Goal: Use online tool/utility: Utilize a website feature to perform a specific function

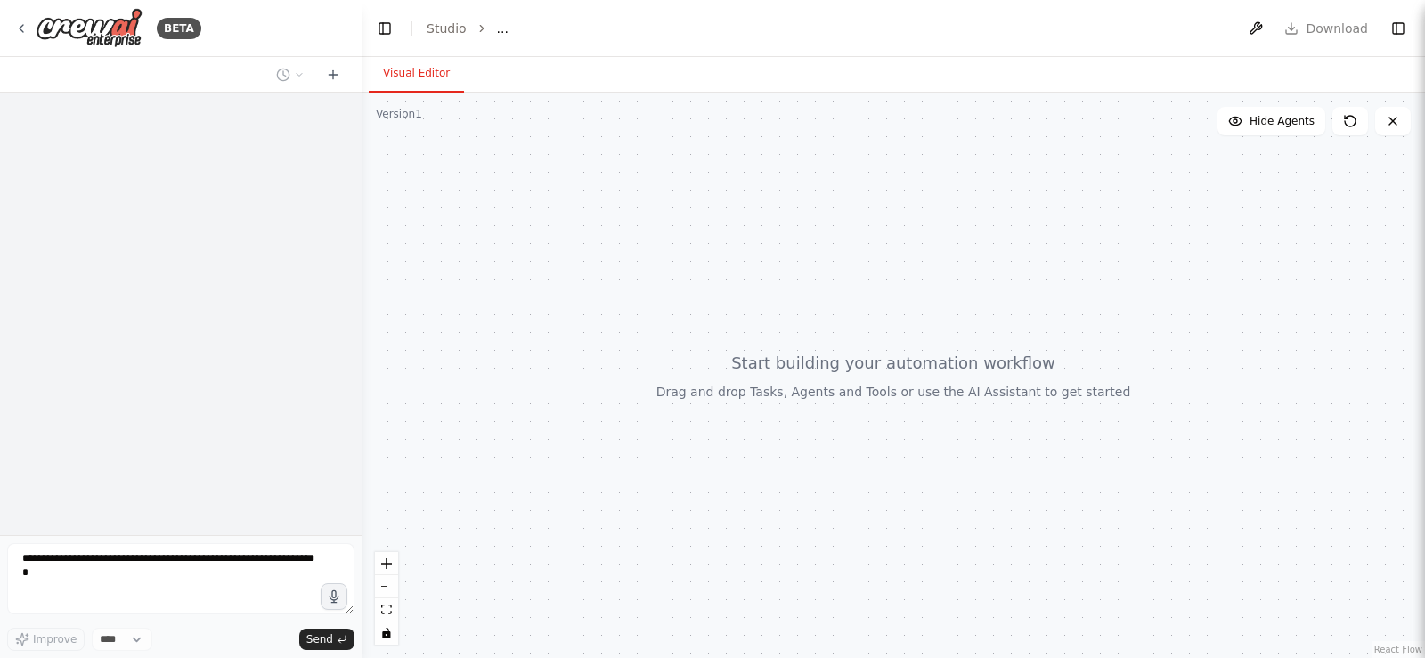
select select "****"
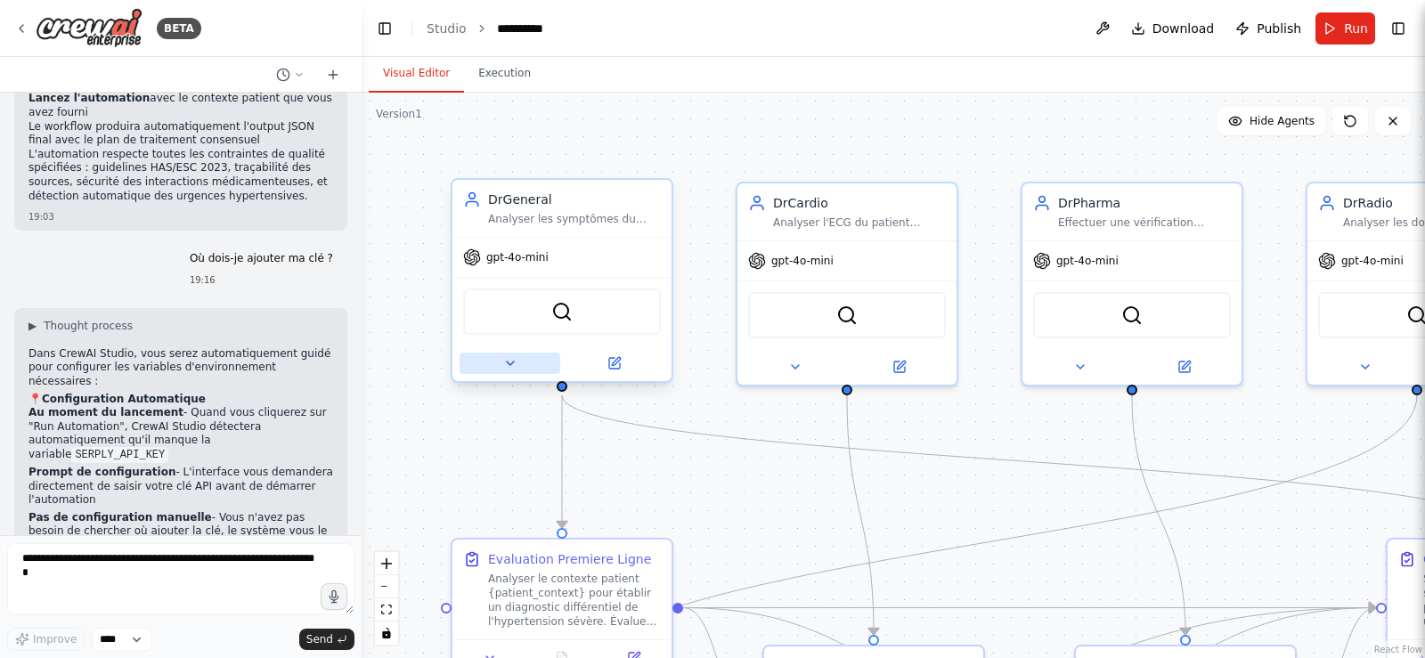
click at [511, 362] on icon at bounding box center [510, 364] width 7 height 4
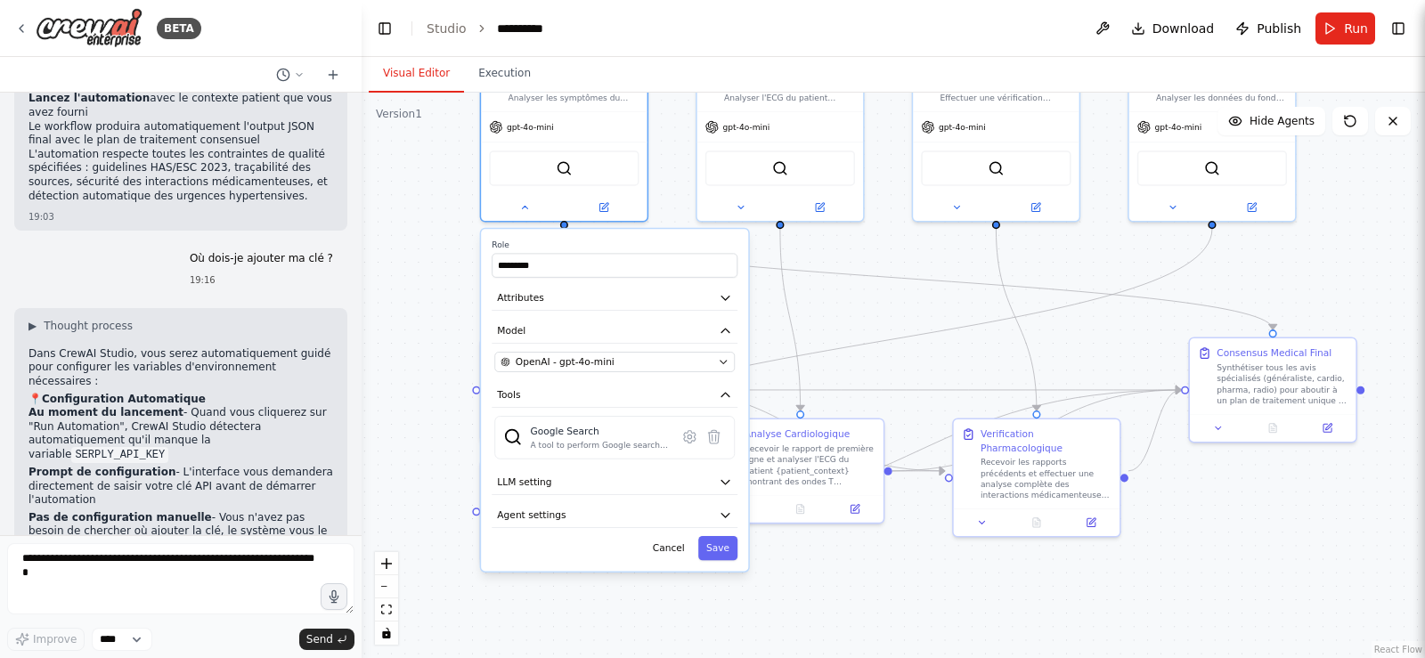
drag, startPoint x: 856, startPoint y: 477, endPoint x: 855, endPoint y: 322, distance: 154.1
click at [855, 322] on div ".deletable-edge-delete-btn { width: 20px; height: 20px; border: 0px solid #ffff…" at bounding box center [894, 376] width 1064 height 566
click at [689, 371] on button "OpenAI - gpt-4o-mini" at bounding box center [614, 362] width 241 height 20
click at [718, 363] on icon "button" at bounding box center [723, 361] width 11 height 11
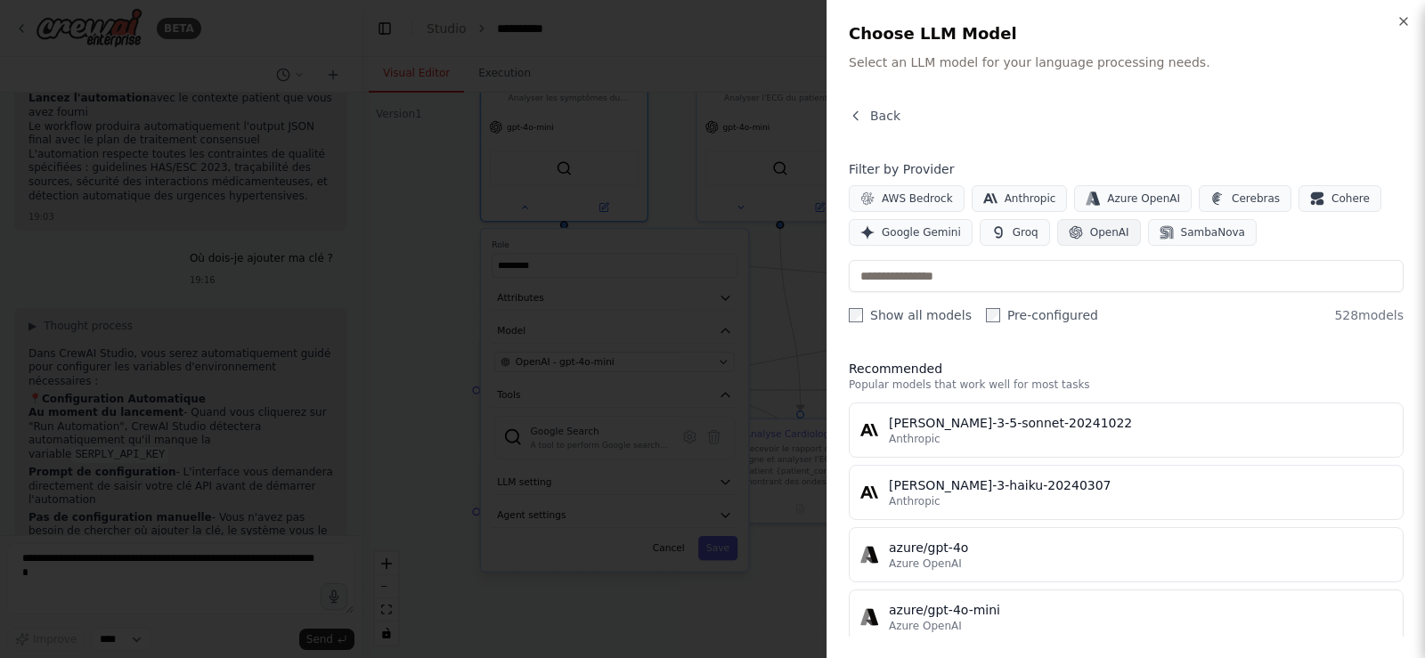
click at [1090, 230] on span "OpenAI" at bounding box center [1109, 232] width 39 height 14
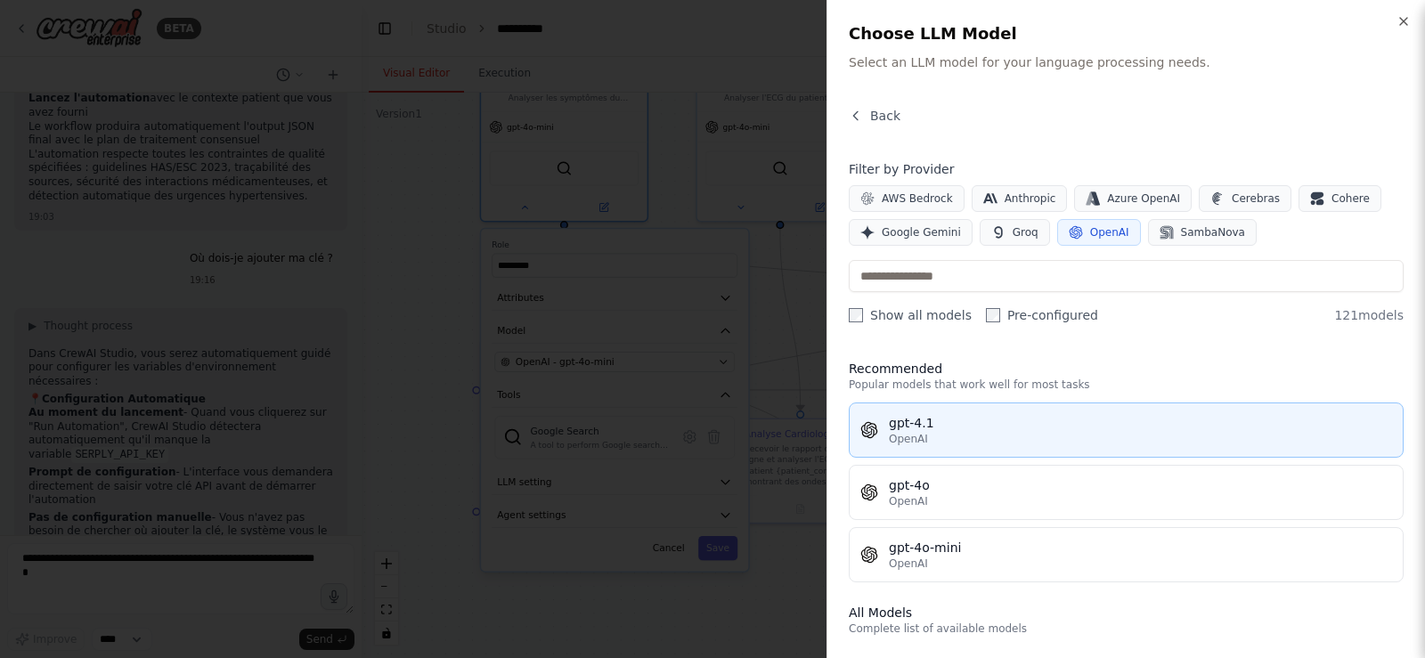
click at [950, 421] on div "gpt-4.1" at bounding box center [1140, 423] width 503 height 18
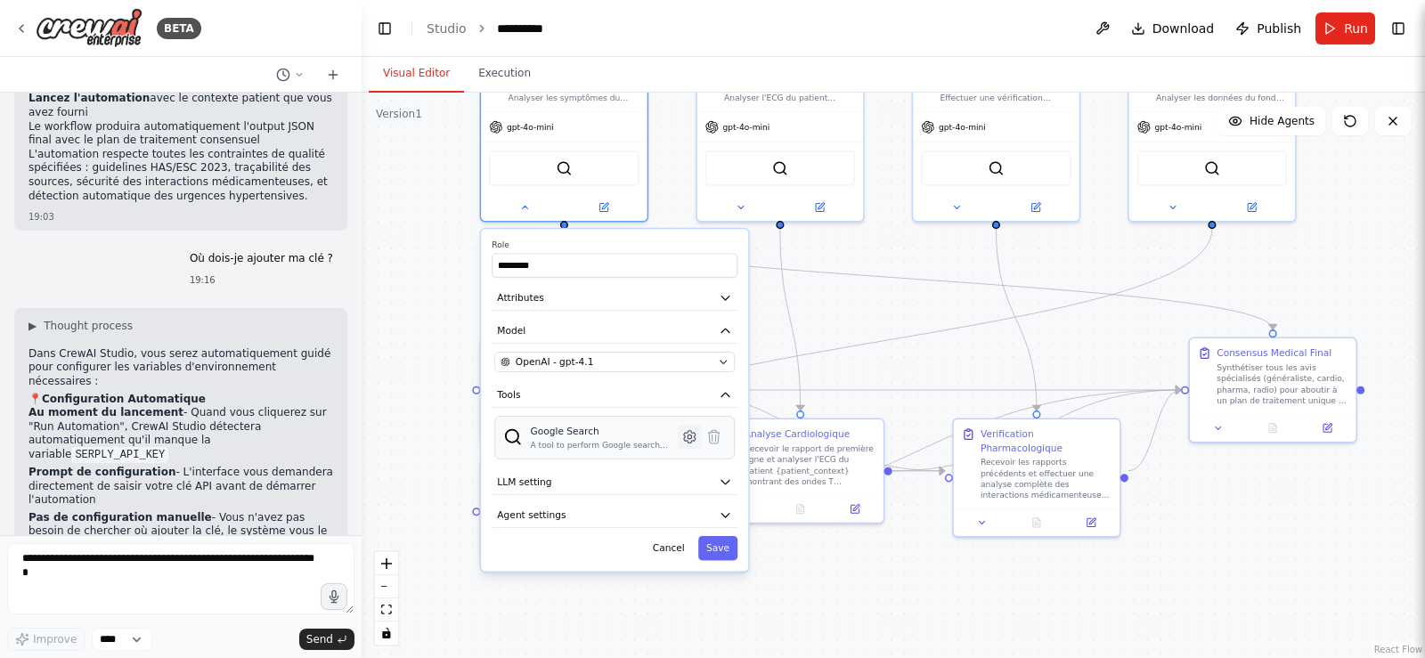
click at [690, 436] on icon at bounding box center [690, 437] width 4 height 4
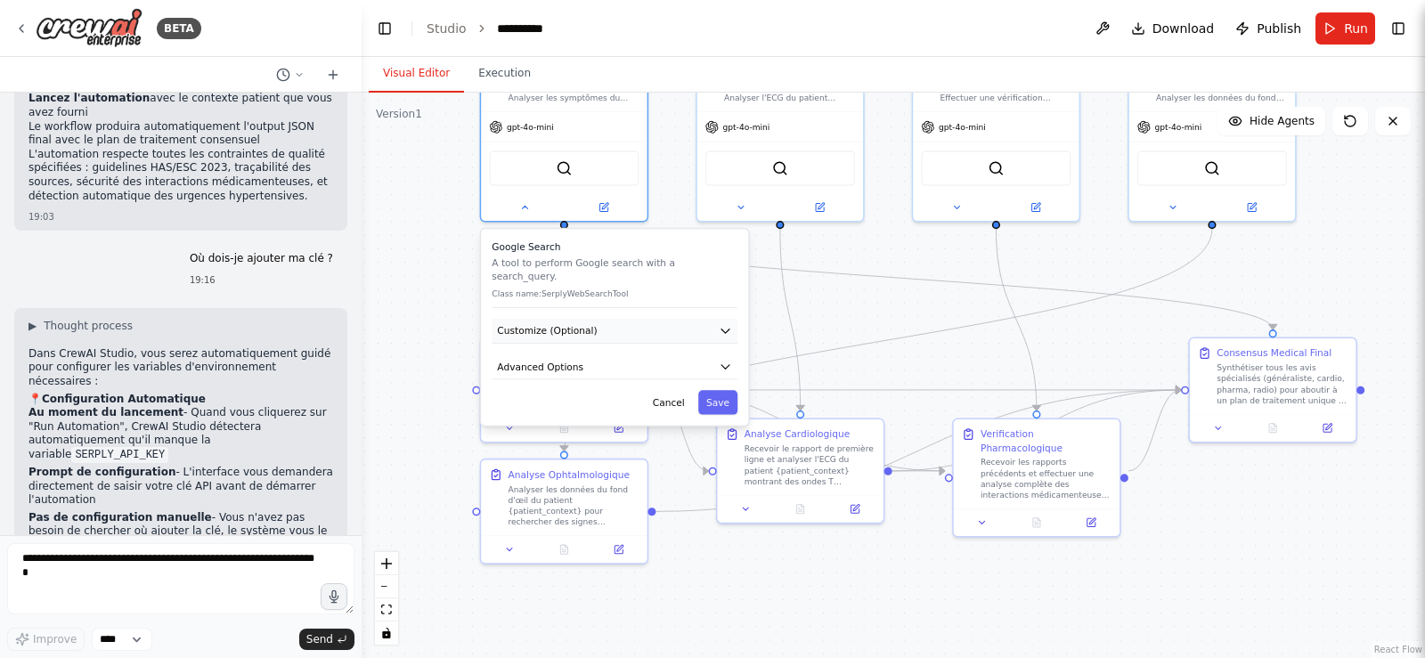
click at [706, 319] on button "Customize (Optional)" at bounding box center [615, 331] width 246 height 25
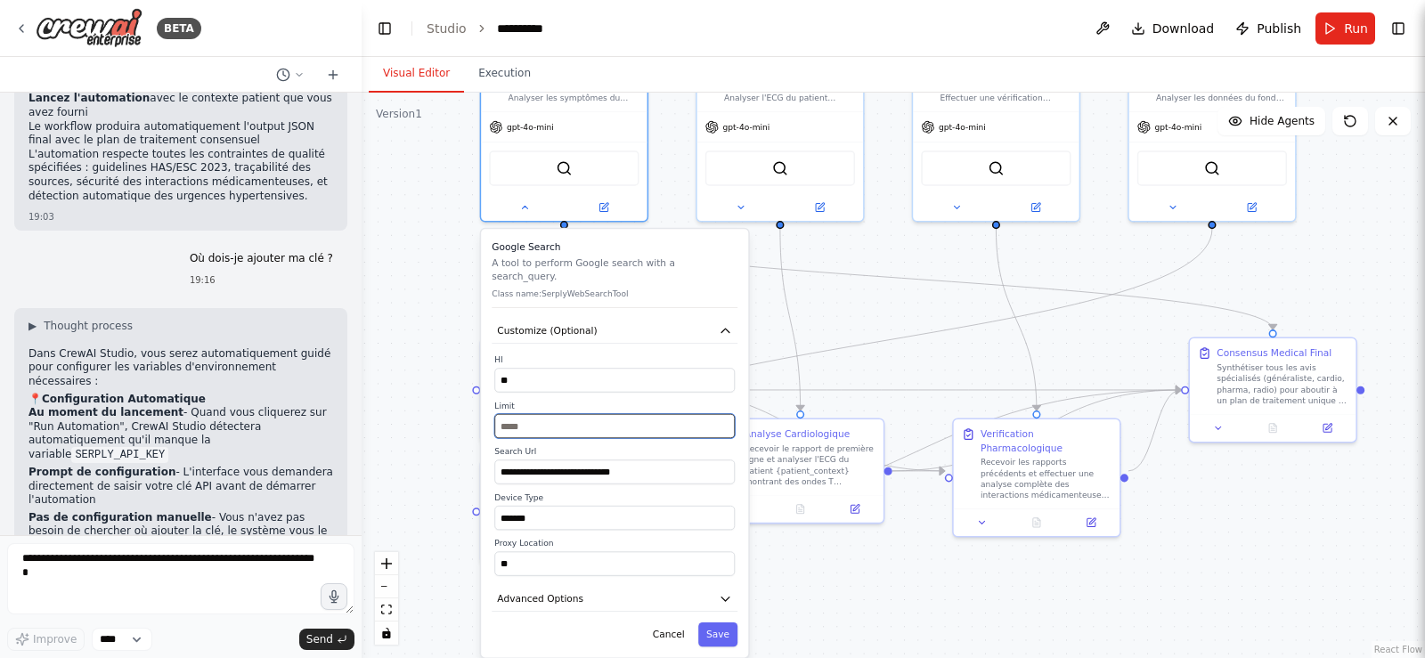
click at [535, 414] on input "**" at bounding box center [614, 426] width 241 height 24
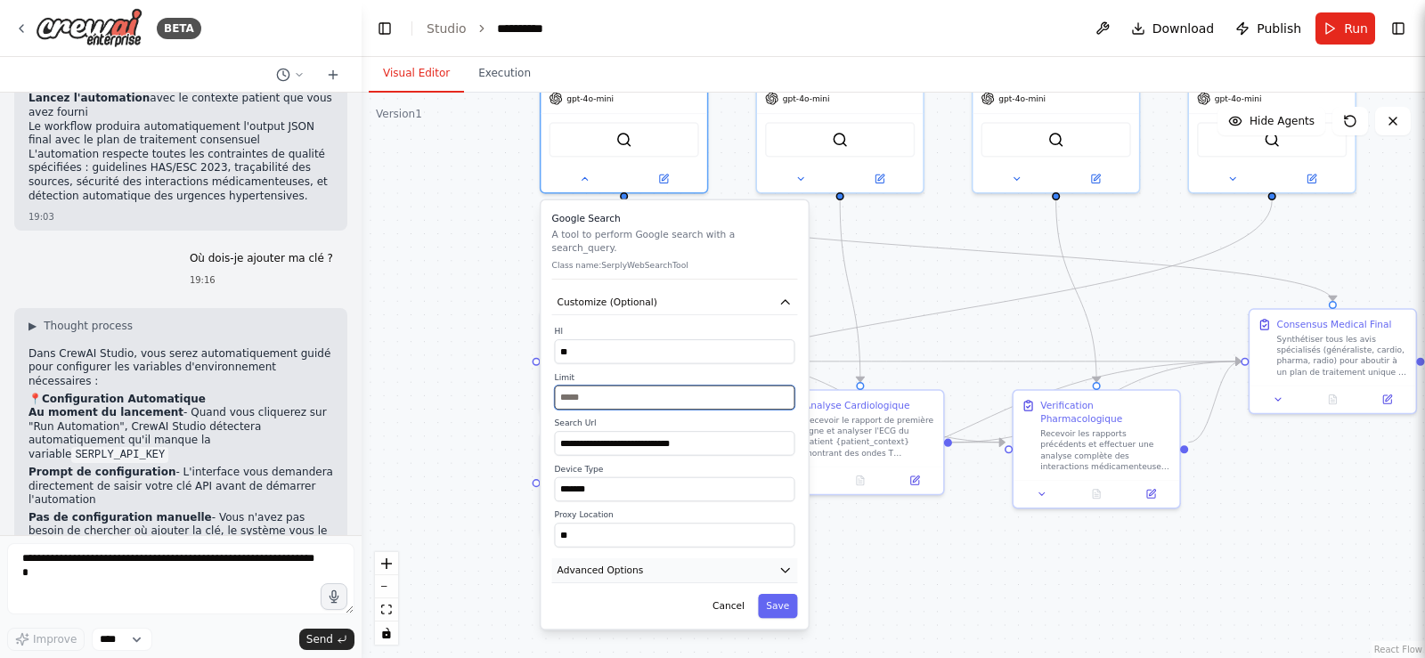
type input "**"
click at [675, 559] on button "Advanced Options" at bounding box center [675, 571] width 246 height 25
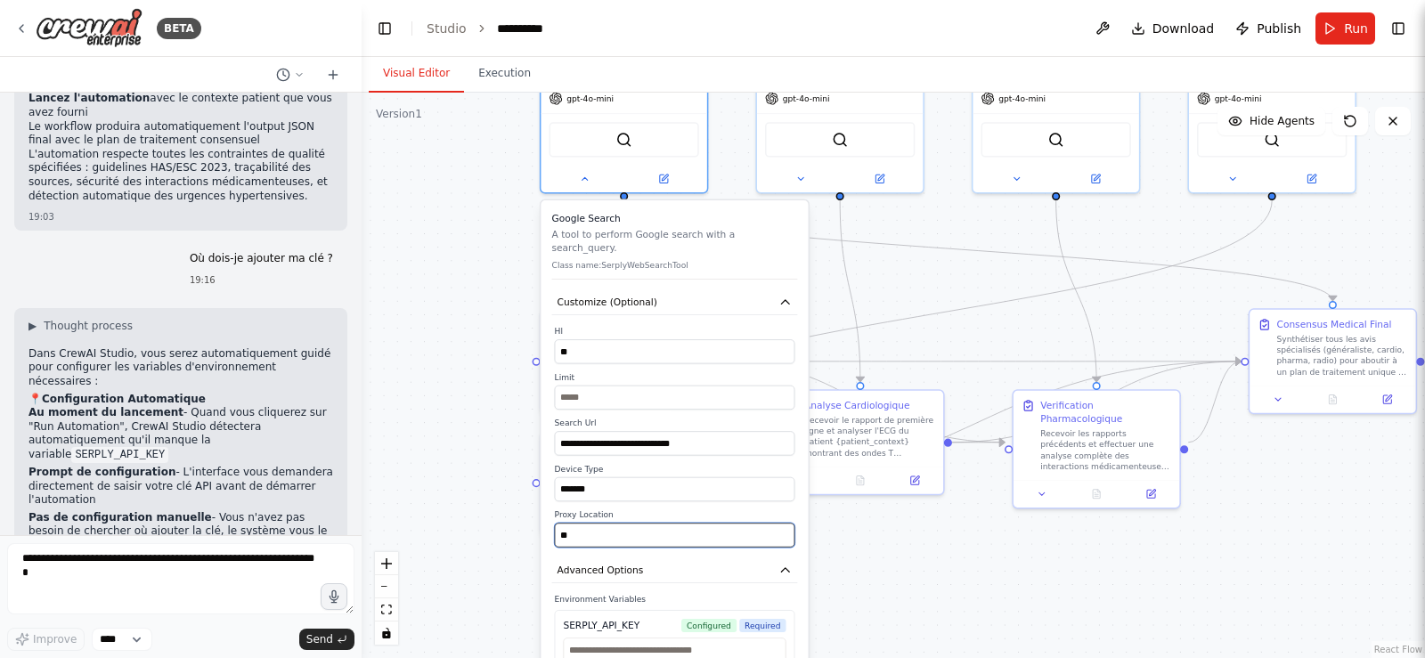
click at [608, 523] on input "**" at bounding box center [675, 535] width 241 height 24
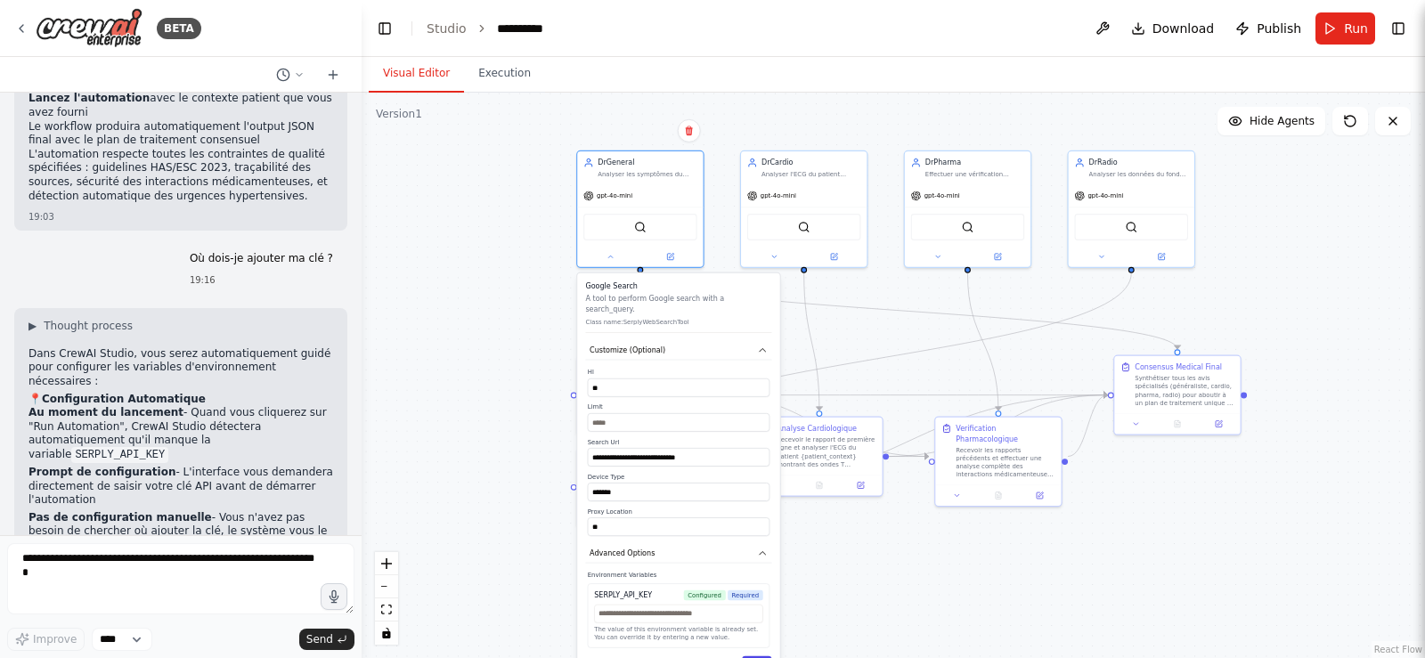
click at [755, 657] on button "Save" at bounding box center [757, 666] width 30 height 19
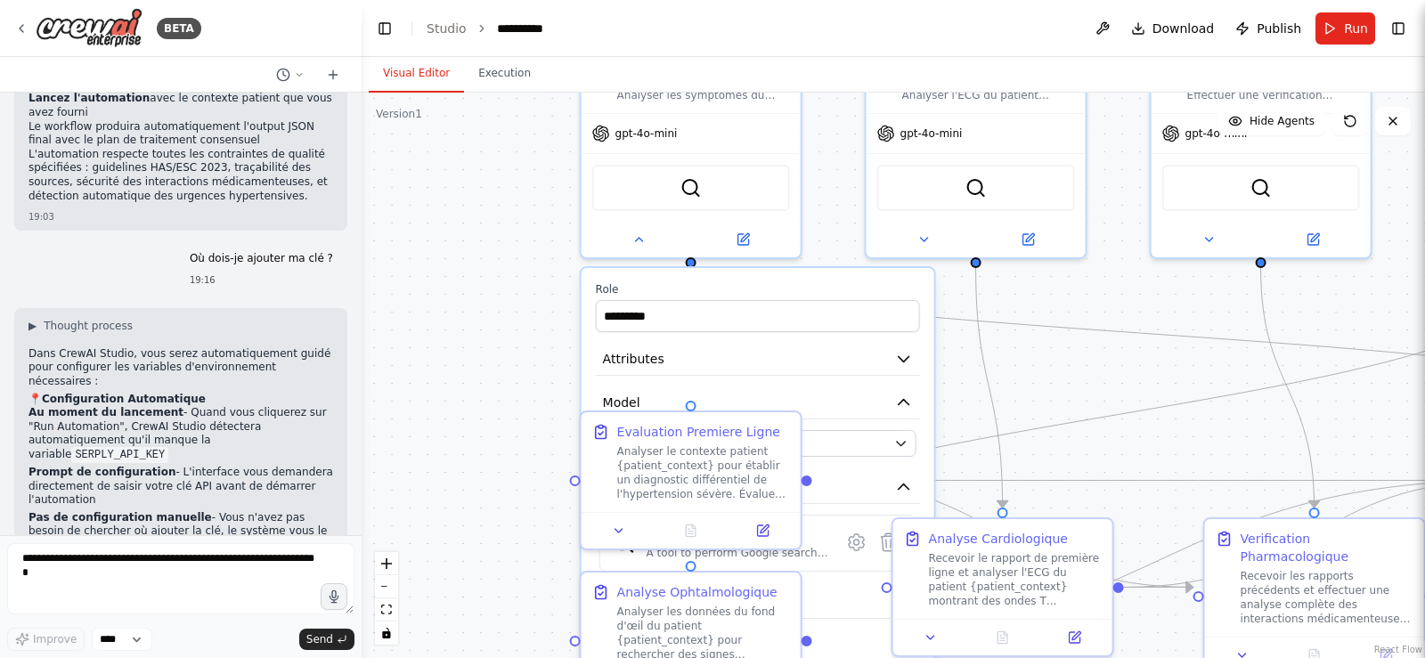
drag, startPoint x: 813, startPoint y: 214, endPoint x: 955, endPoint y: 389, distance: 225.5
click at [955, 389] on div ".deletable-edge-delete-btn { width: 20px; height: 20px; border: 0px solid #ffff…" at bounding box center [894, 376] width 1064 height 566
click at [650, 254] on div "DrGeneral Analyser les symptômes du patient {patient_context}, établir un diagn…" at bounding box center [691, 153] width 223 height 205
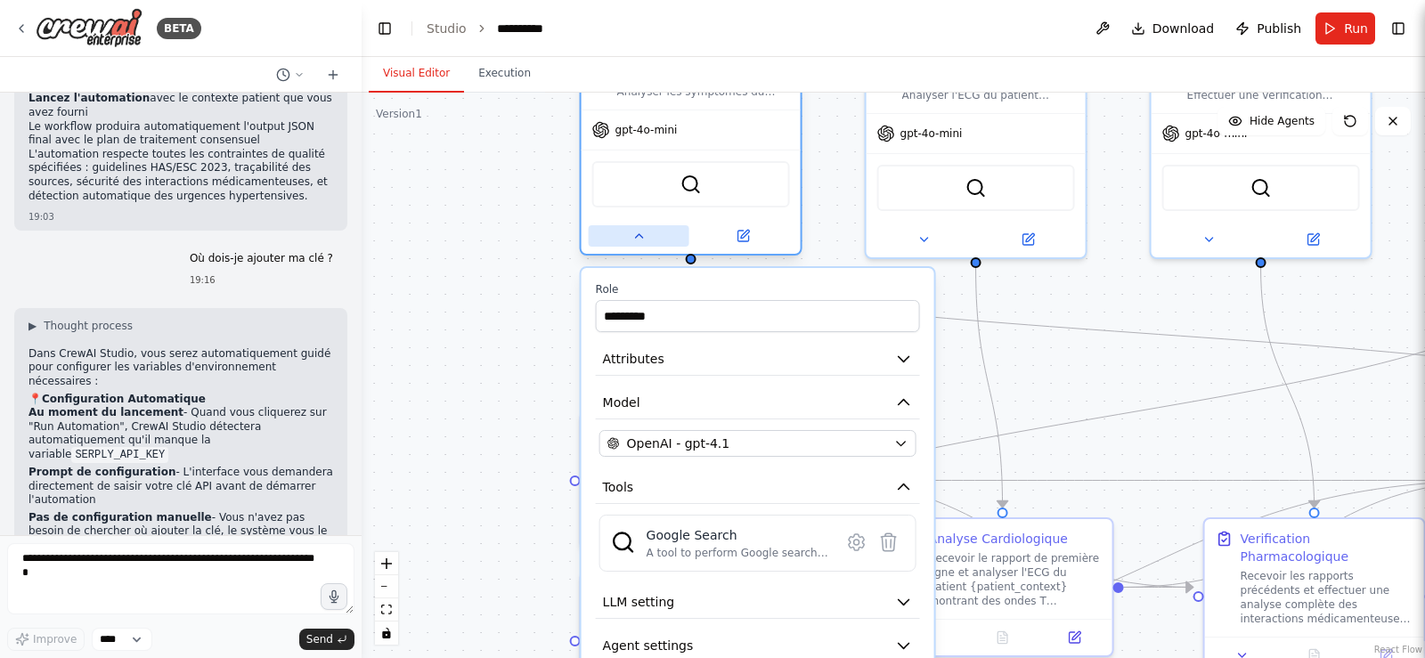
click at [630, 238] on button at bounding box center [639, 235] width 101 height 21
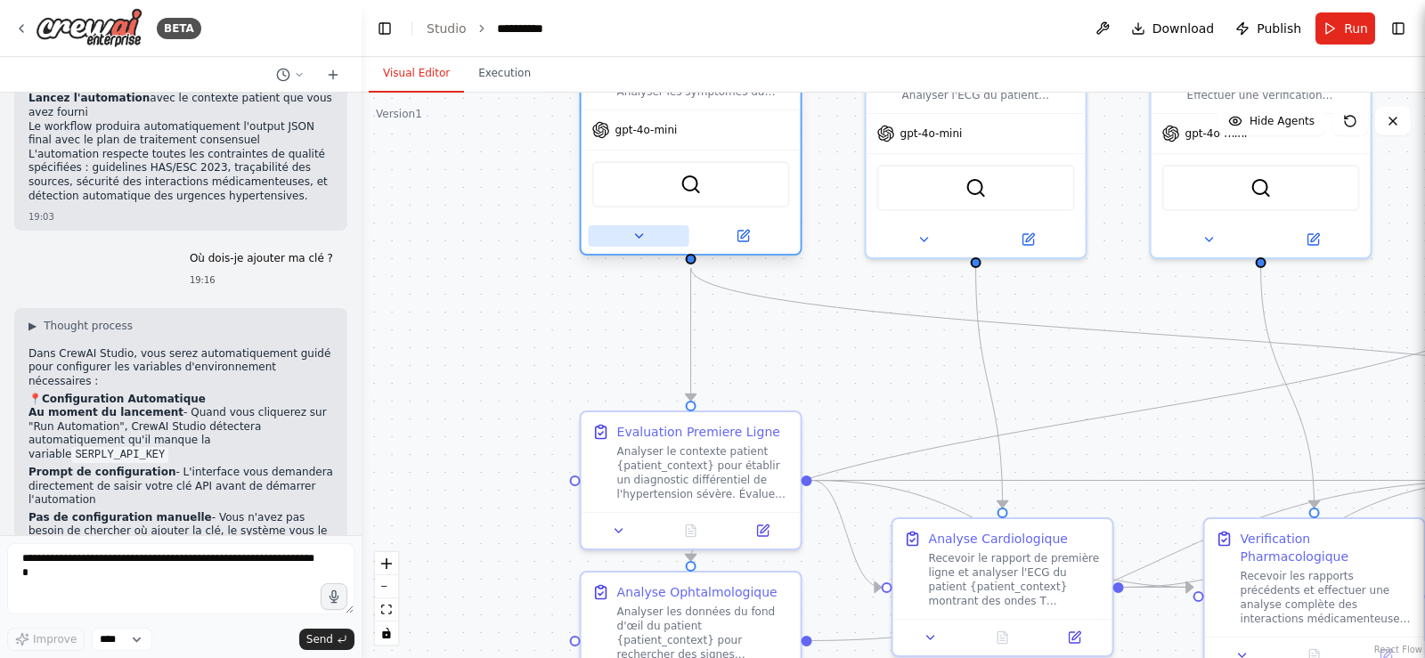
click at [630, 238] on button at bounding box center [639, 235] width 101 height 21
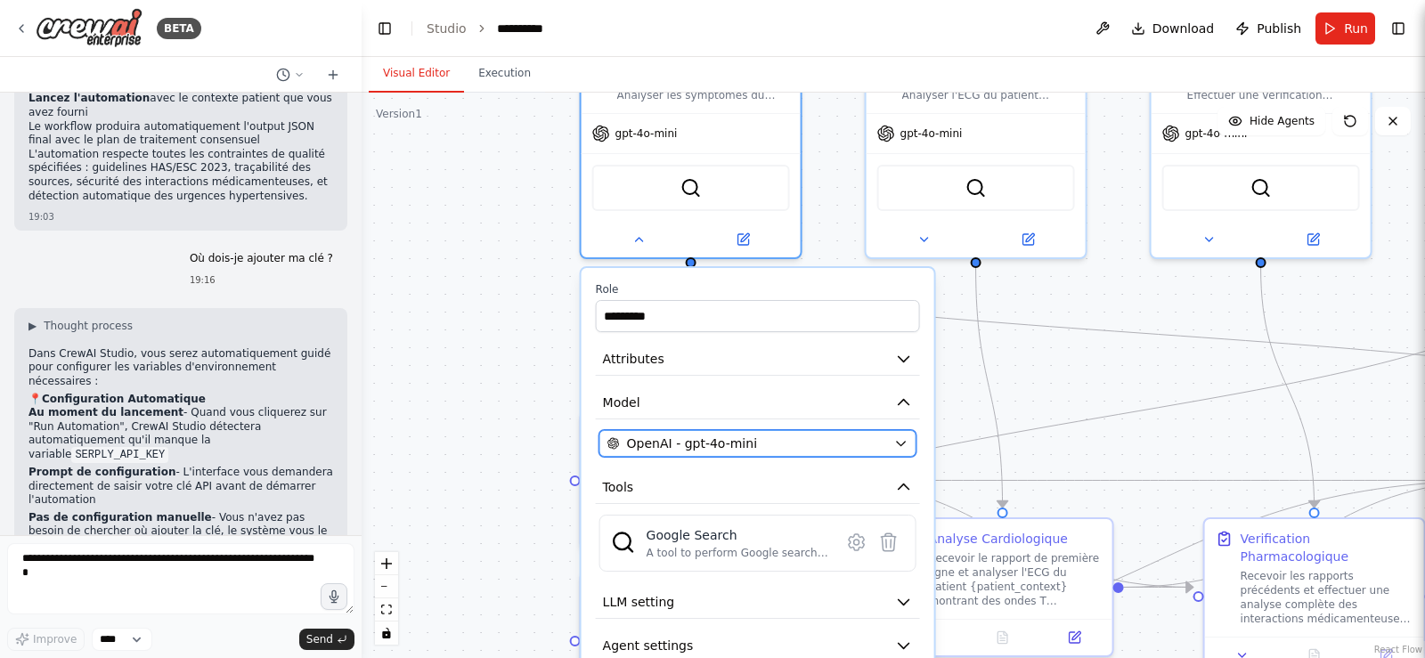
click at [757, 445] on div "OpenAI - gpt-4o-mini" at bounding box center [748, 444] width 280 height 18
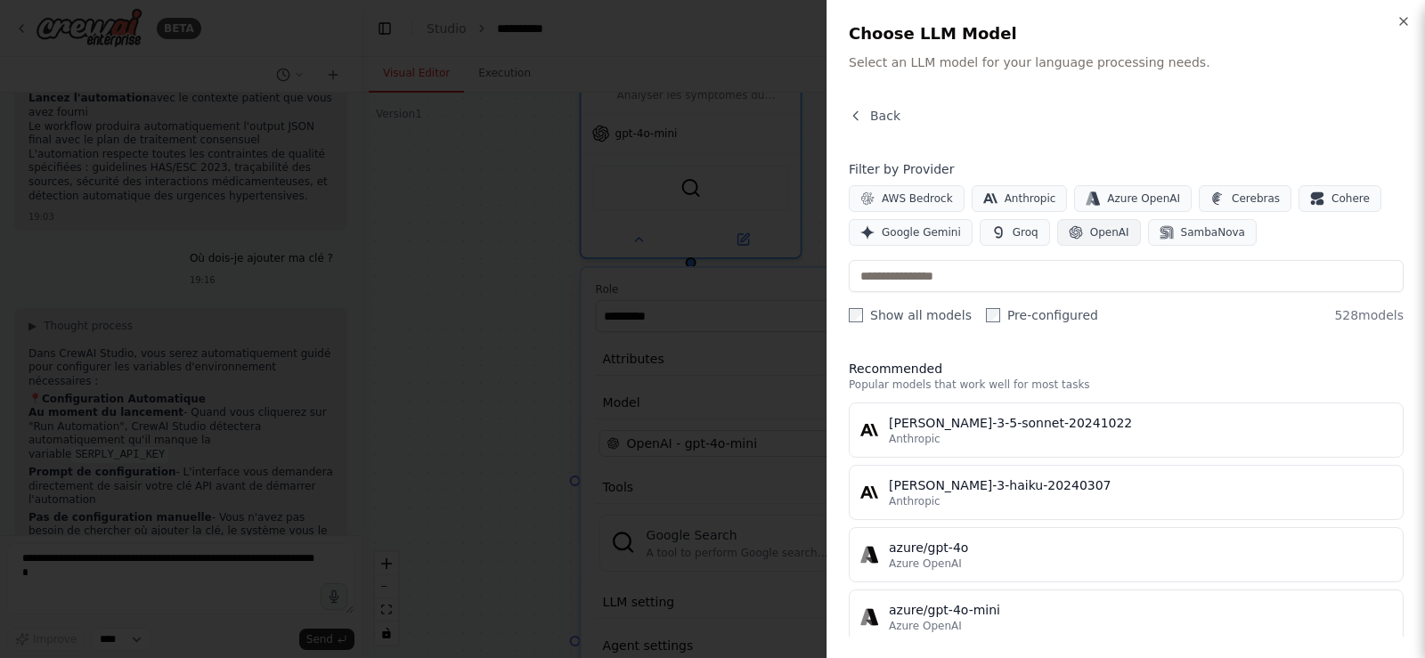
click at [1090, 237] on span "OpenAI" at bounding box center [1109, 232] width 39 height 14
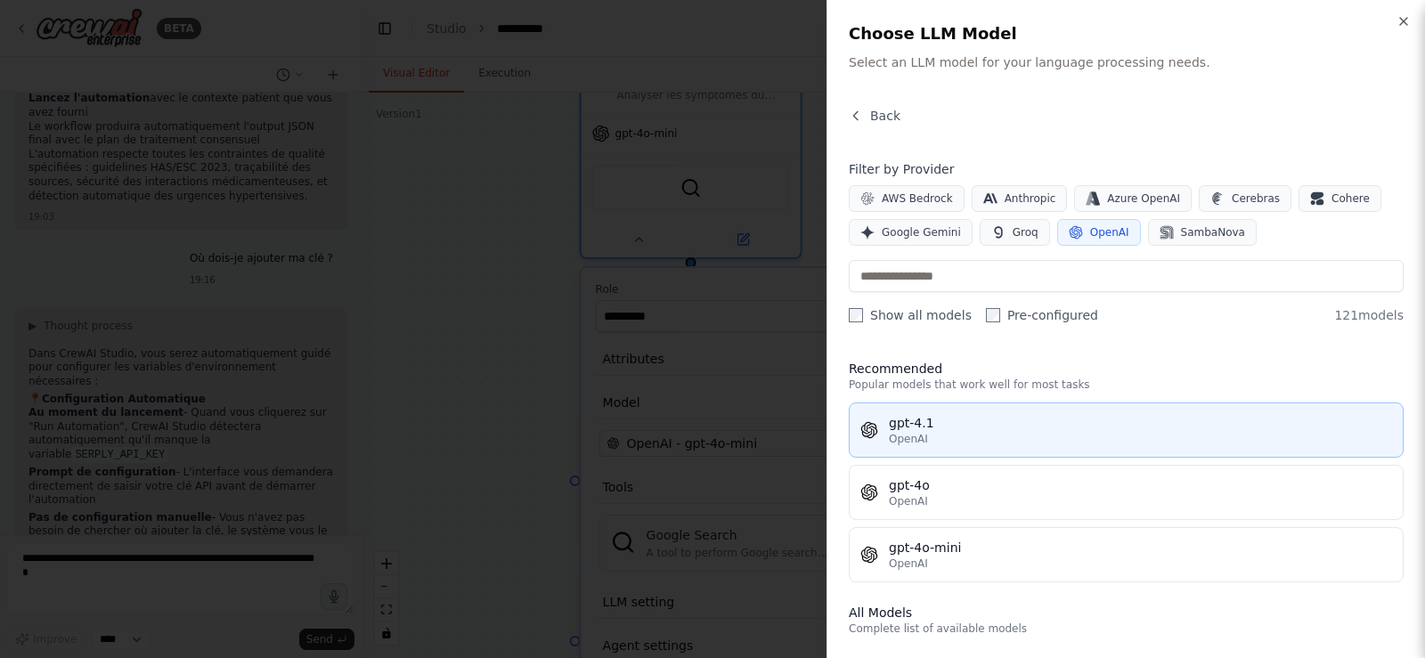
click at [957, 411] on button "gpt-4.1 OpenAI" at bounding box center [1126, 430] width 555 height 55
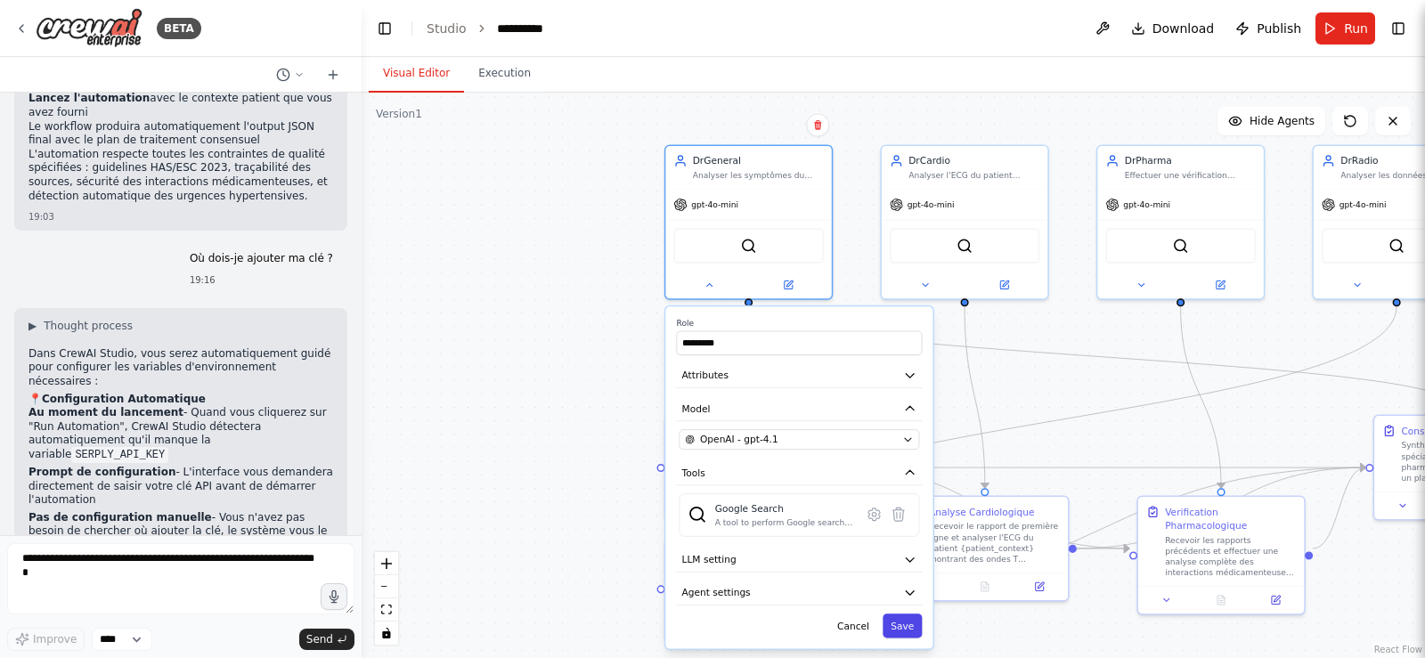
click at [910, 621] on button "Save" at bounding box center [902, 626] width 39 height 24
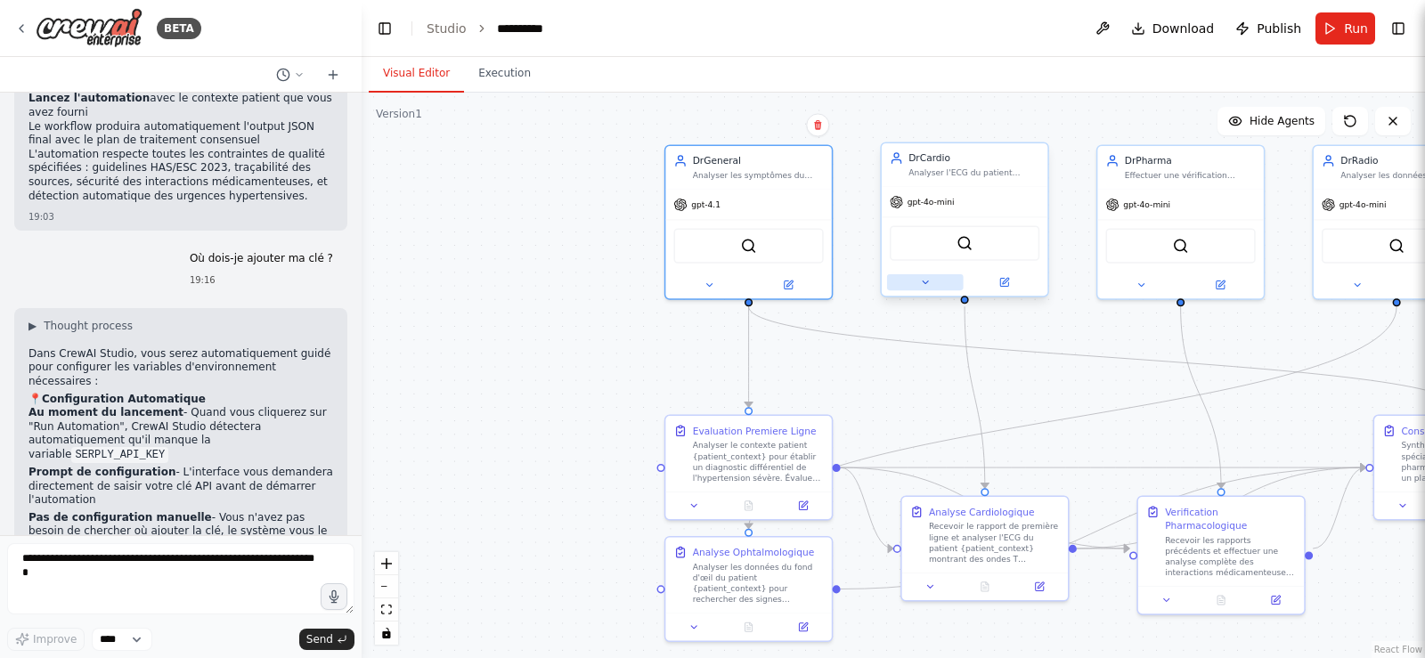
click at [930, 289] on button at bounding box center [925, 282] width 77 height 16
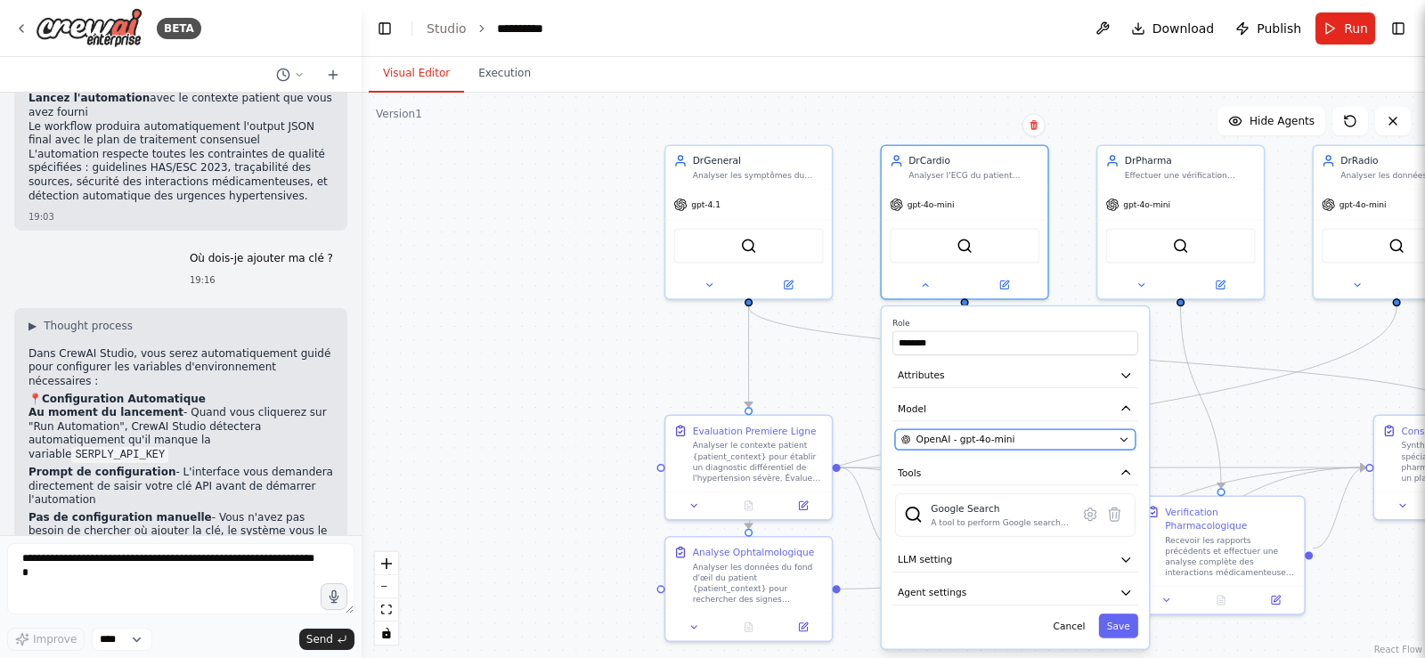
click at [1003, 447] on button "OpenAI - gpt-4o-mini" at bounding box center [1015, 439] width 241 height 20
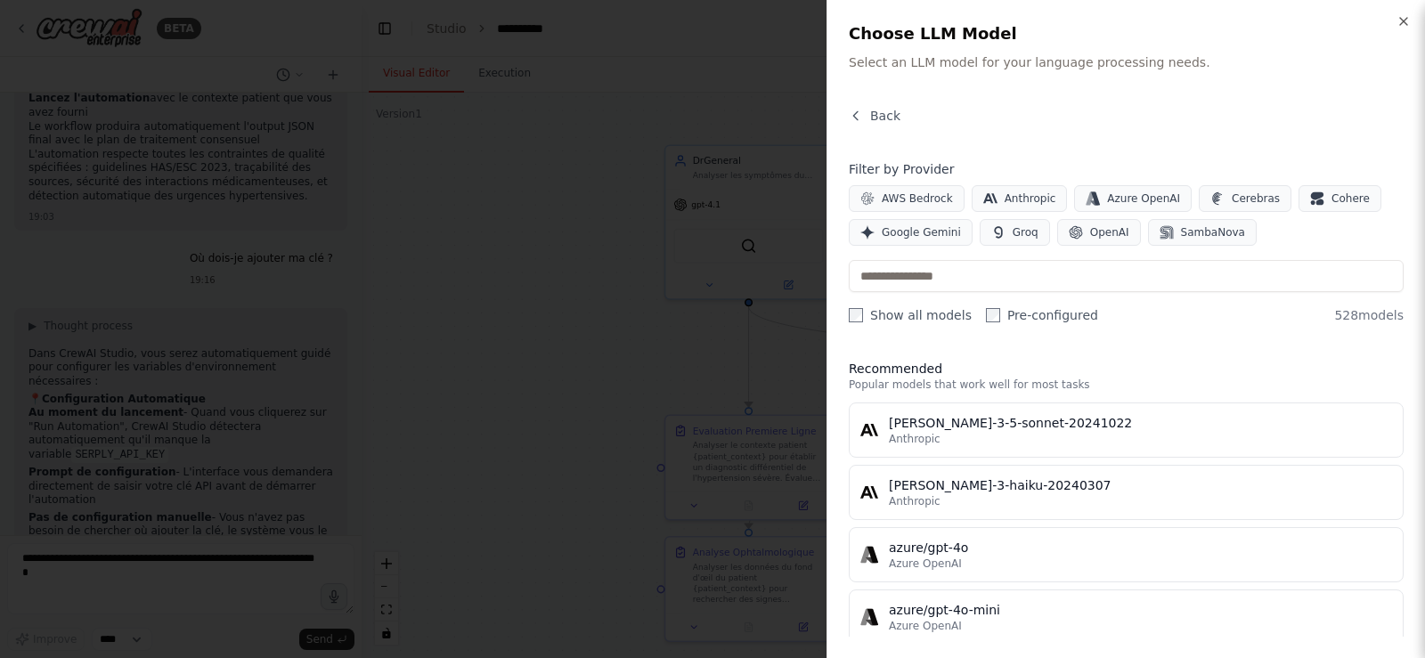
click at [758, 255] on div at bounding box center [712, 329] width 1425 height 658
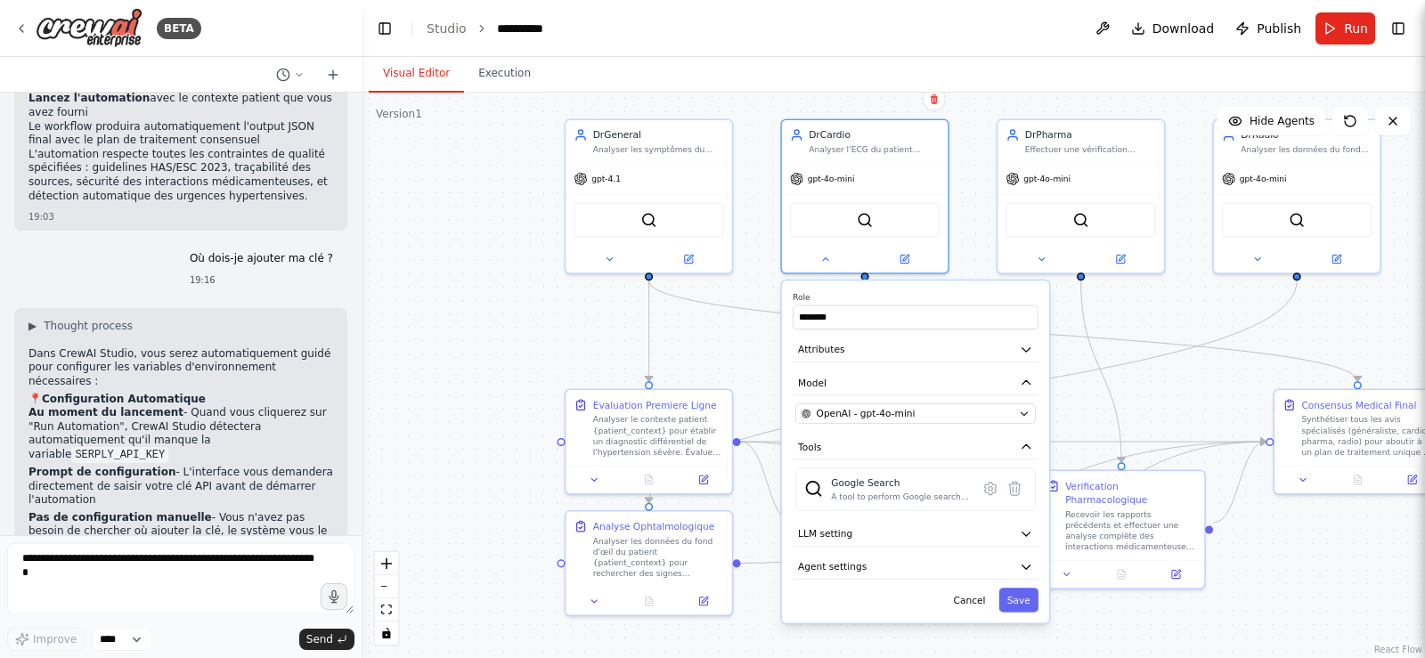
drag, startPoint x: 681, startPoint y: 395, endPoint x: 582, endPoint y: 369, distance: 103.1
click at [582, 369] on div ".deletable-edge-delete-btn { width: 20px; height: 20px; border: 0px solid #ffff…" at bounding box center [894, 376] width 1064 height 566
click at [982, 419] on div "OpenAI - gpt-4o-mini" at bounding box center [908, 413] width 212 height 13
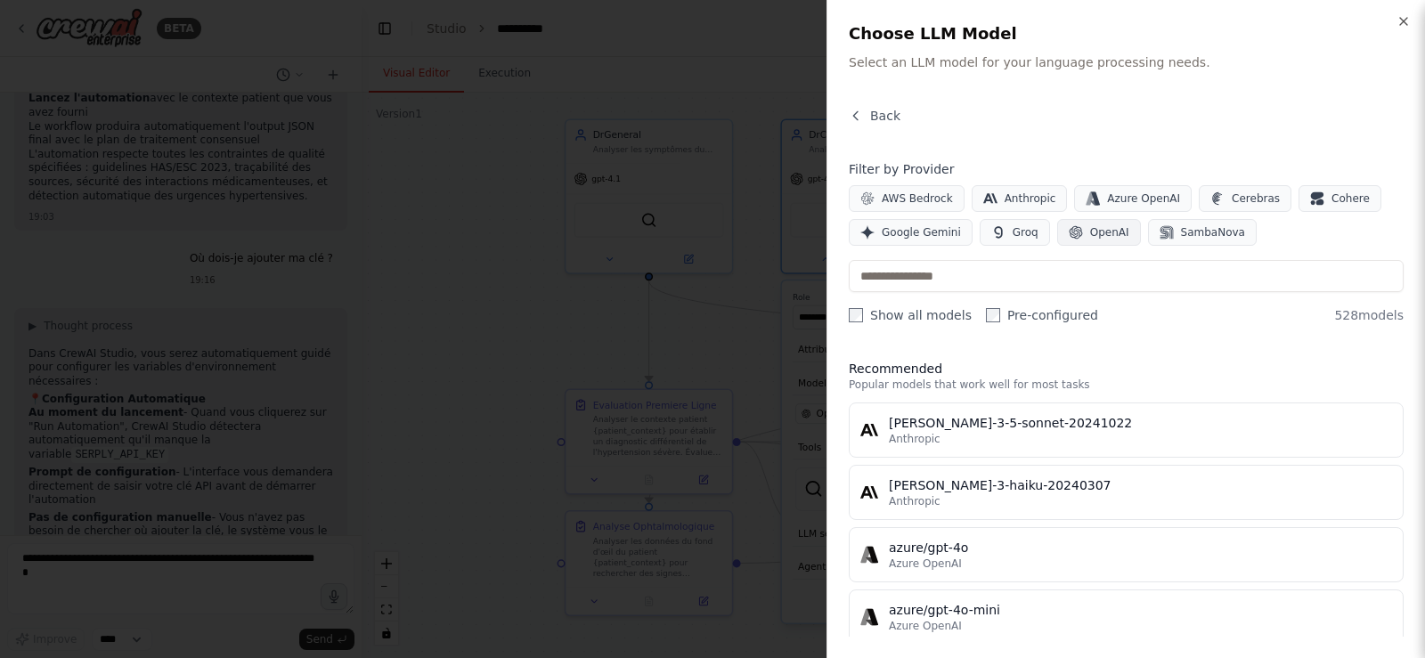
click at [1069, 225] on icon "button" at bounding box center [1076, 232] width 14 height 14
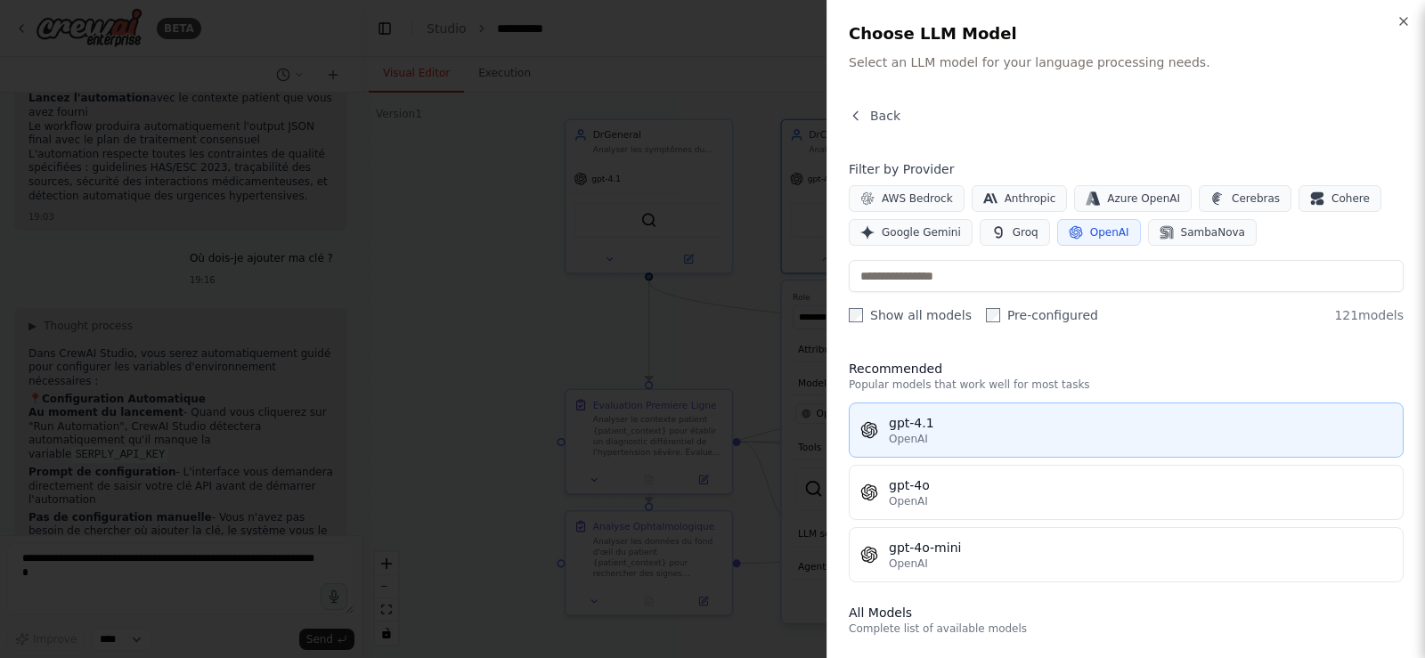
click at [965, 447] on button "gpt-4.1 OpenAI" at bounding box center [1126, 430] width 555 height 55
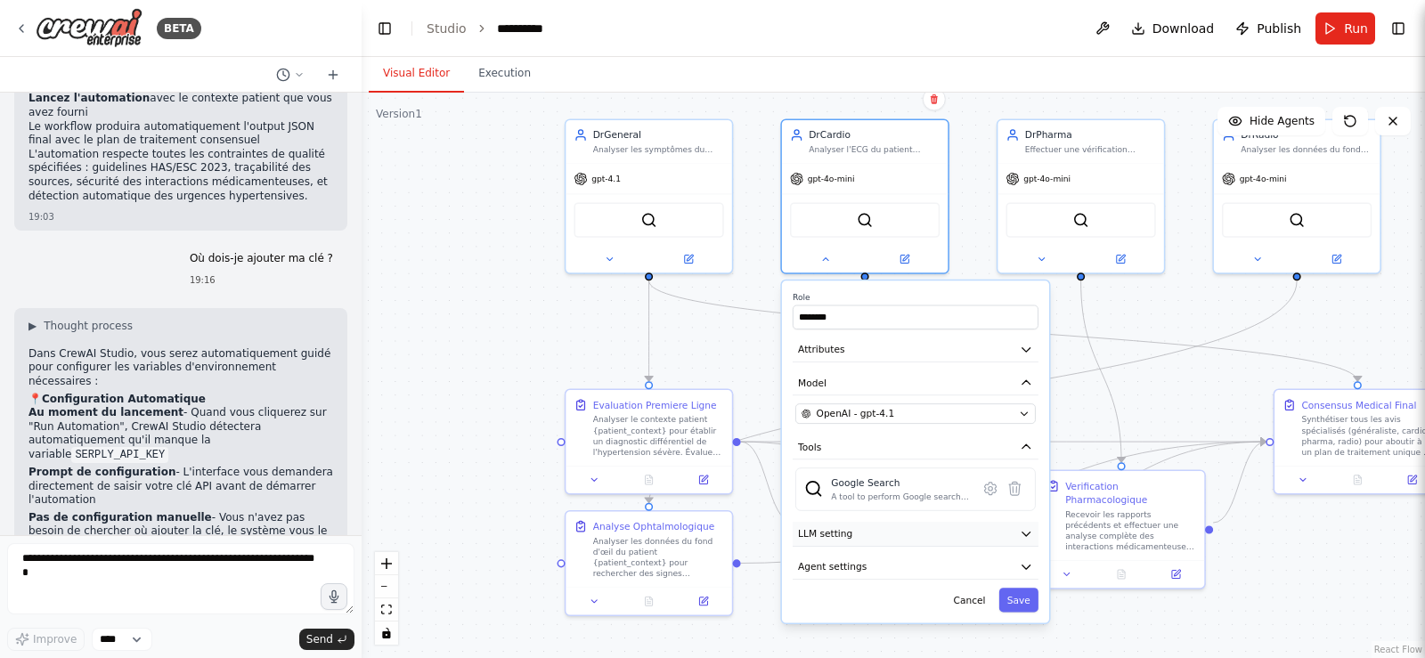
click at [1017, 533] on button "LLM setting" at bounding box center [916, 534] width 246 height 25
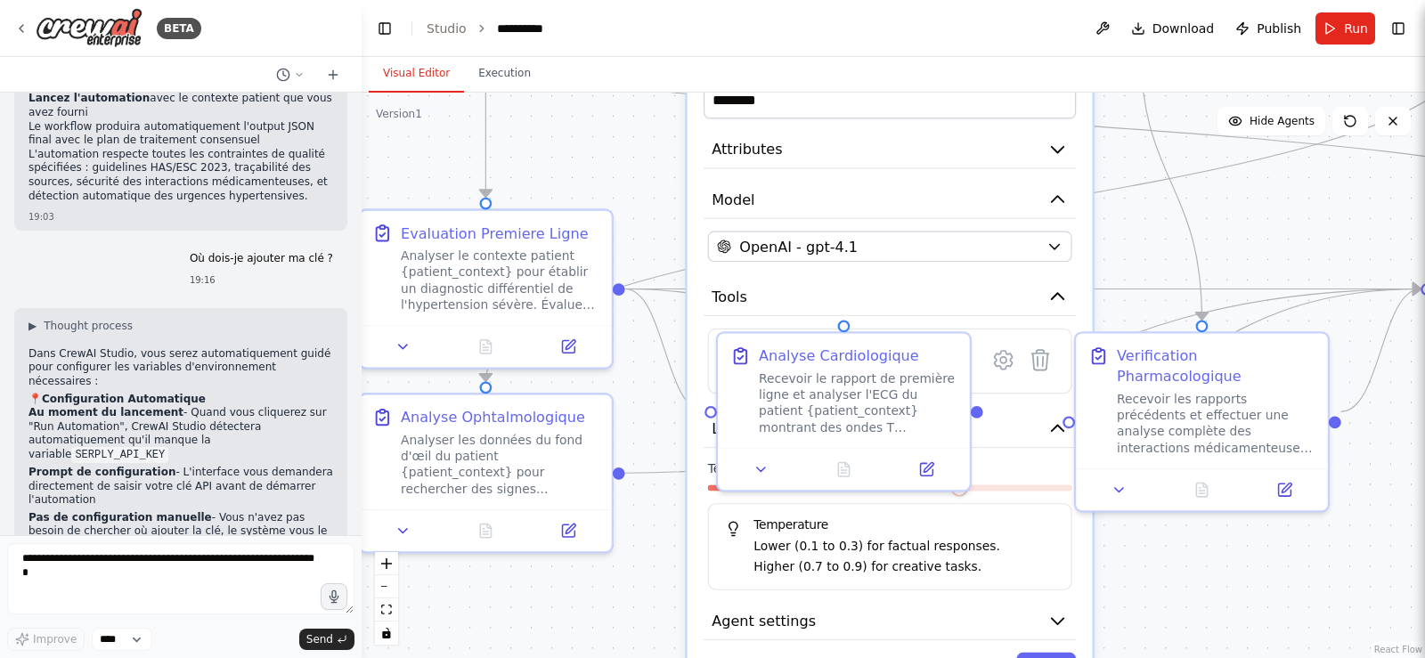
drag, startPoint x: 1095, startPoint y: 378, endPoint x: 1122, endPoint y: 265, distance: 115.4
click at [1122, 266] on div ".deletable-edge-delete-btn { width: 20px; height: 20px; border: 0px solid #ffff…" at bounding box center [894, 376] width 1064 height 566
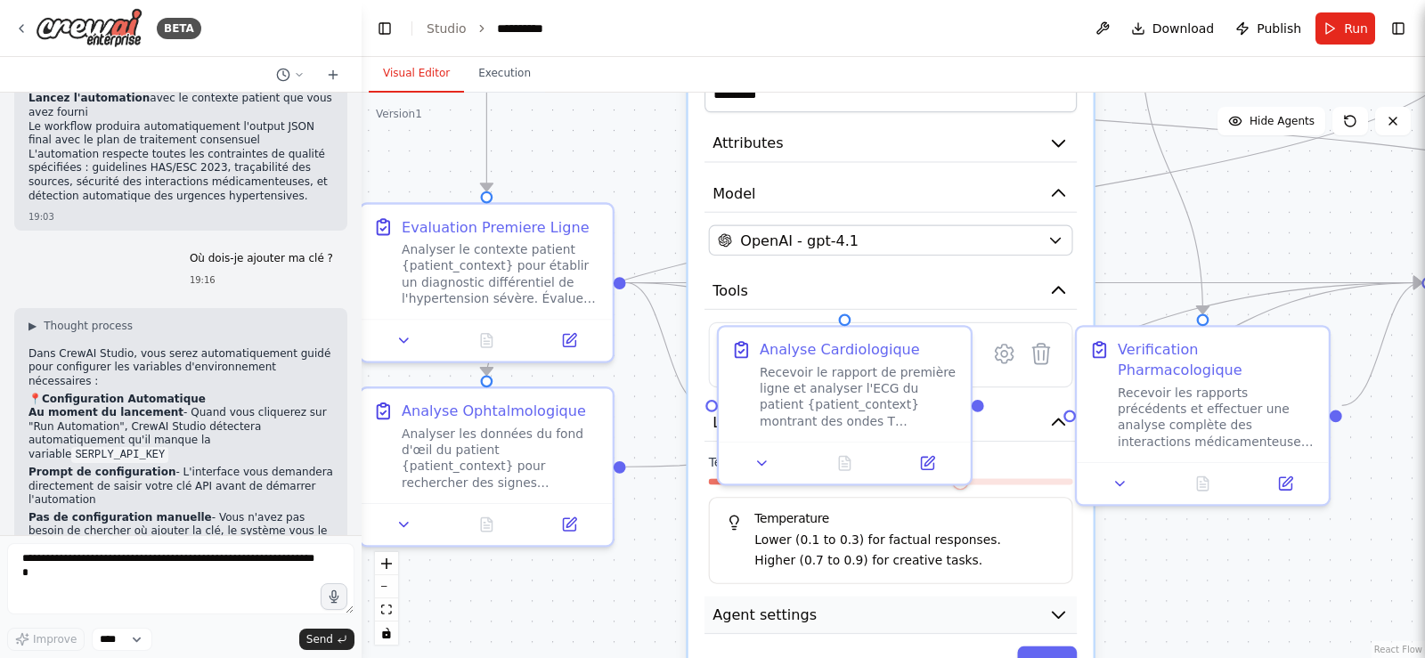
click at [978, 609] on button "Agent settings" at bounding box center [891, 616] width 372 height 38
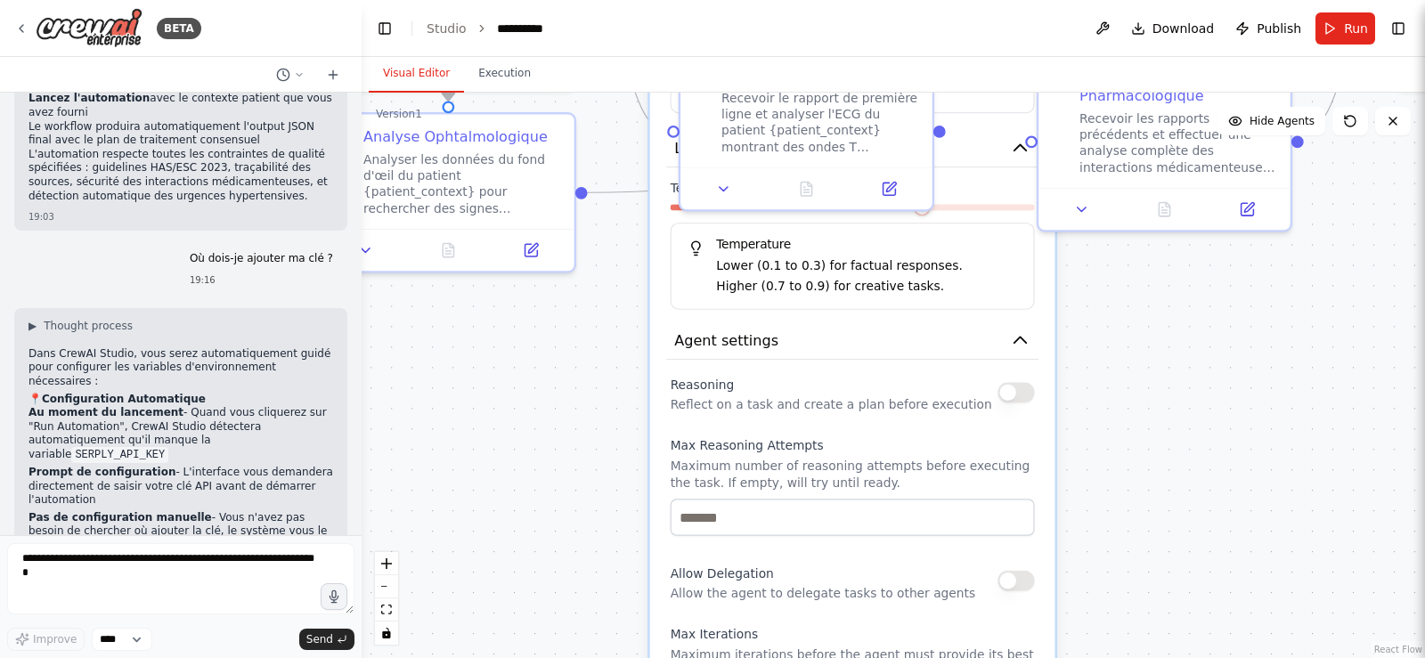
drag, startPoint x: 1124, startPoint y: 591, endPoint x: 1086, endPoint y: 316, distance: 277.0
click at [1086, 316] on div ".deletable-edge-delete-btn { width: 20px; height: 20px; border: 0px solid #ffff…" at bounding box center [894, 376] width 1064 height 566
click at [1016, 405] on div "Reasoning Reflect on a task and create a plan before execution" at bounding box center [853, 392] width 364 height 41
click at [1016, 392] on button "button" at bounding box center [1016, 392] width 37 height 20
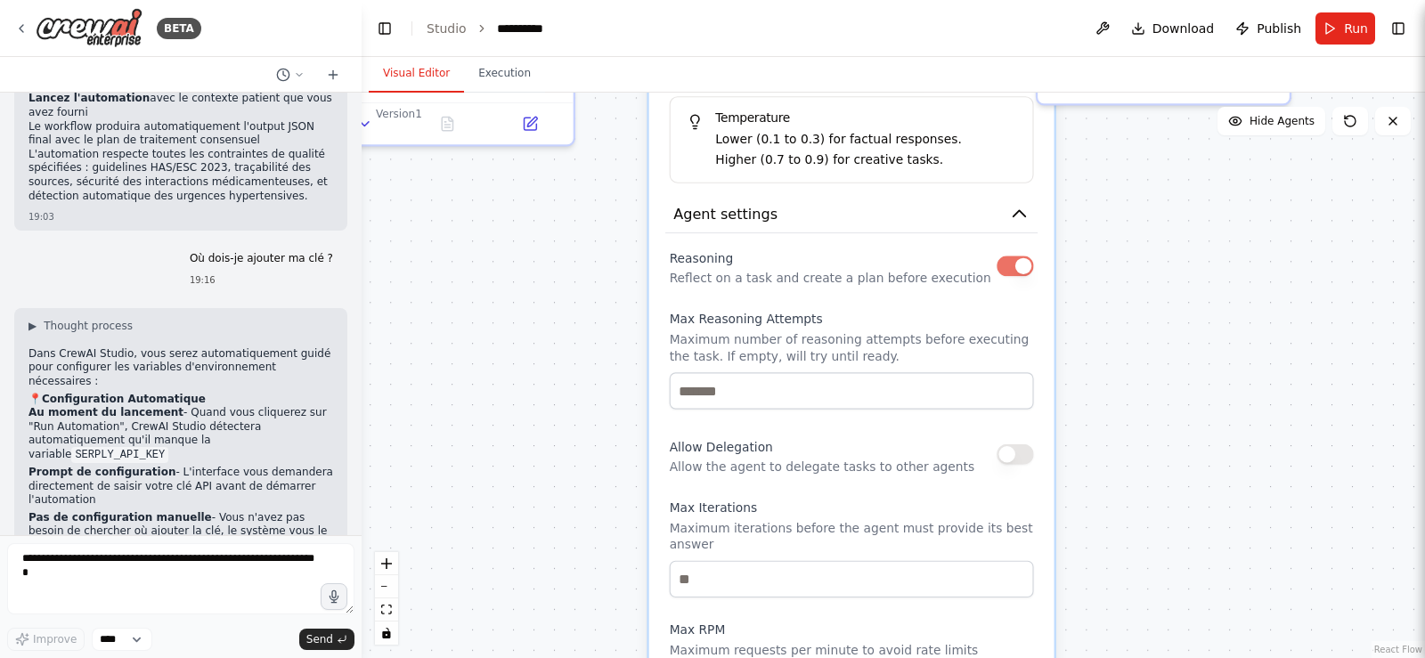
drag, startPoint x: 1111, startPoint y: 495, endPoint x: 1103, endPoint y: 349, distance: 146.3
click at [1103, 349] on div ".deletable-edge-delete-btn { width: 20px; height: 20px; border: 0px solid #ffff…" at bounding box center [894, 376] width 1064 height 566
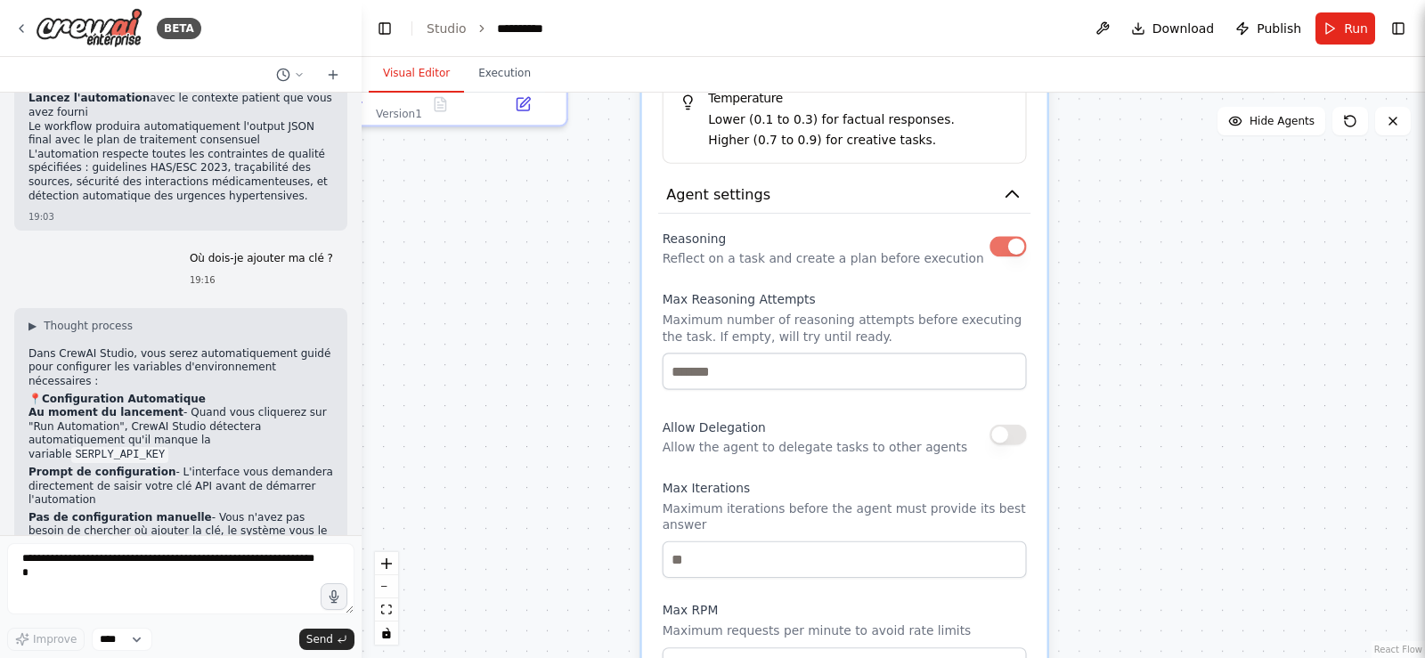
click at [1019, 442] on button "button" at bounding box center [1008, 435] width 37 height 20
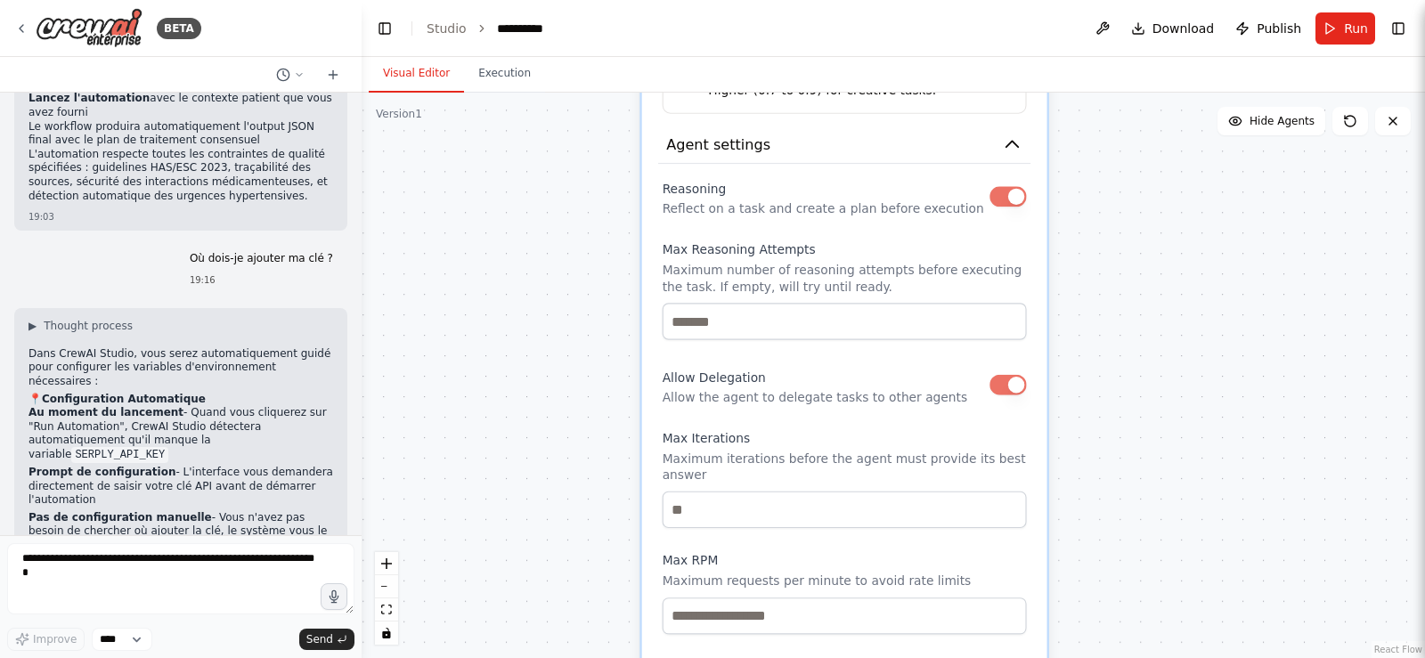
drag, startPoint x: 1083, startPoint y: 536, endPoint x: 1083, endPoint y: 486, distance: 49.9
click at [1083, 486] on div ".deletable-edge-delete-btn { width: 20px; height: 20px; border: 0px solid #ffff…" at bounding box center [894, 376] width 1064 height 566
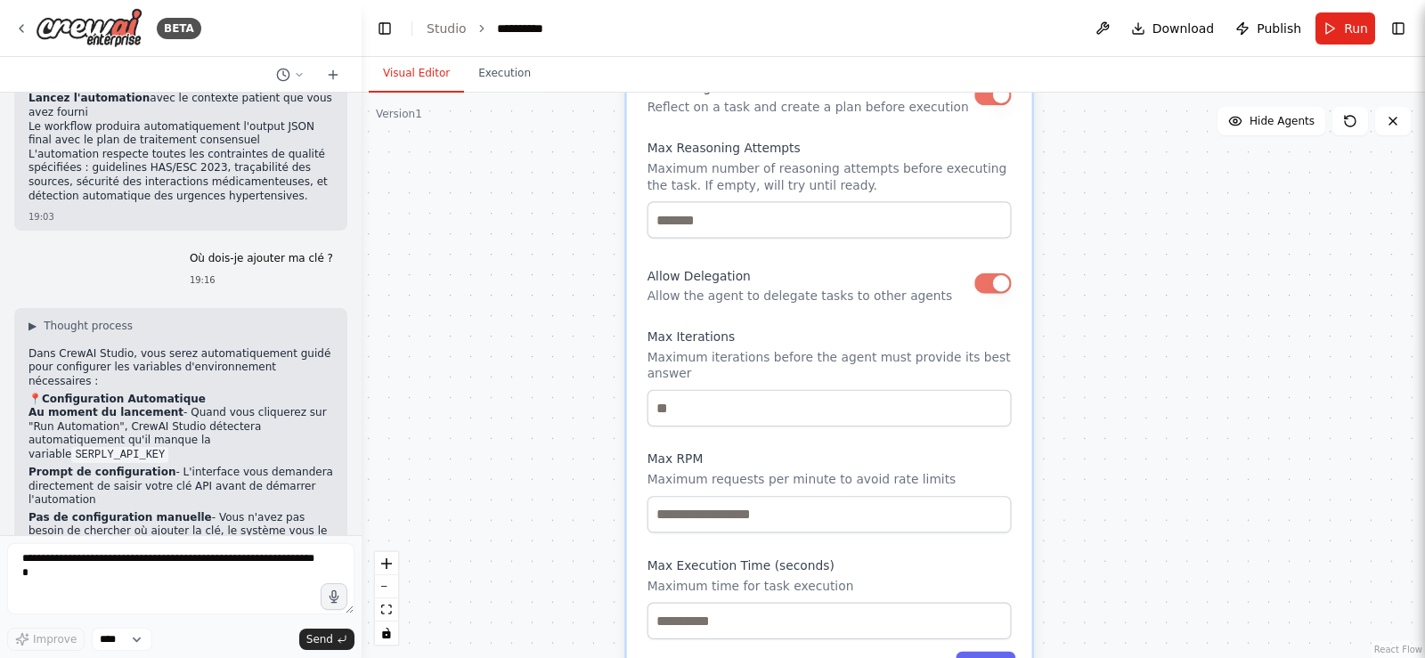
drag, startPoint x: 1079, startPoint y: 527, endPoint x: 1064, endPoint y: 426, distance: 102.7
click at [1064, 426] on div ".deletable-edge-delete-btn { width: 20px; height: 20px; border: 0px solid #ffff…" at bounding box center [894, 376] width 1064 height 566
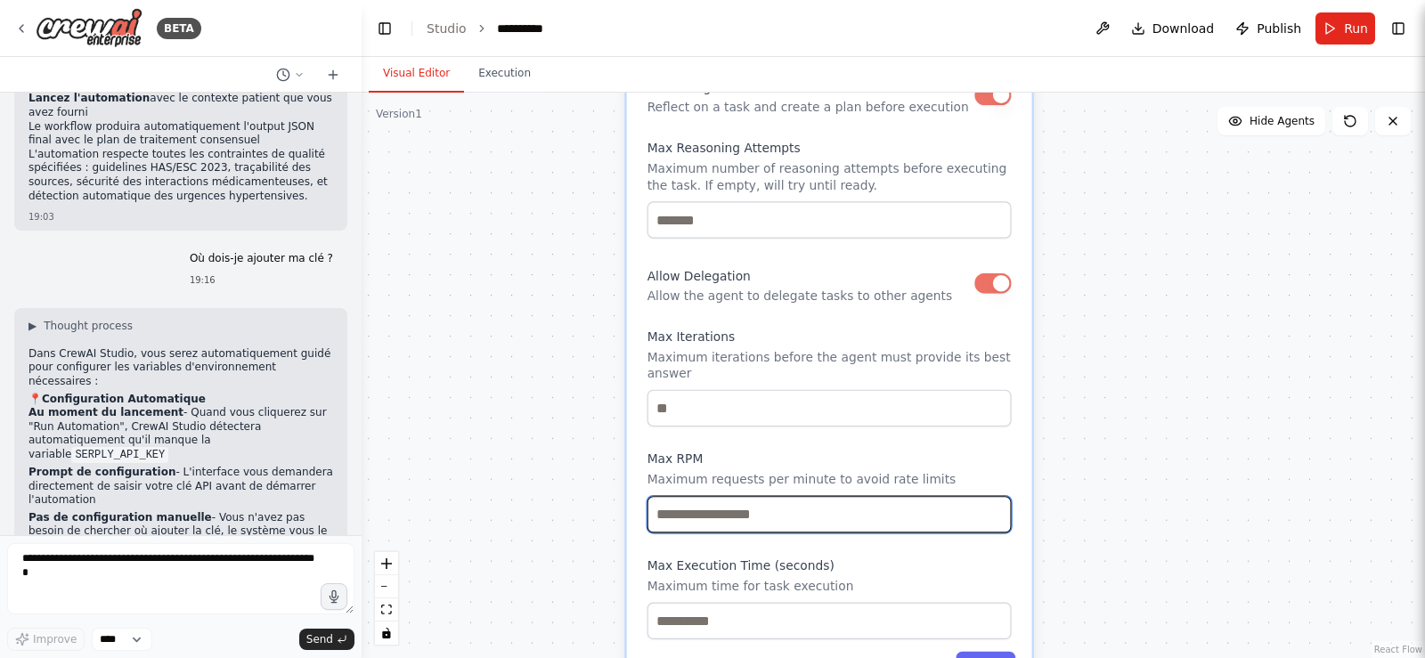
click at [855, 511] on input "number" at bounding box center [830, 514] width 364 height 37
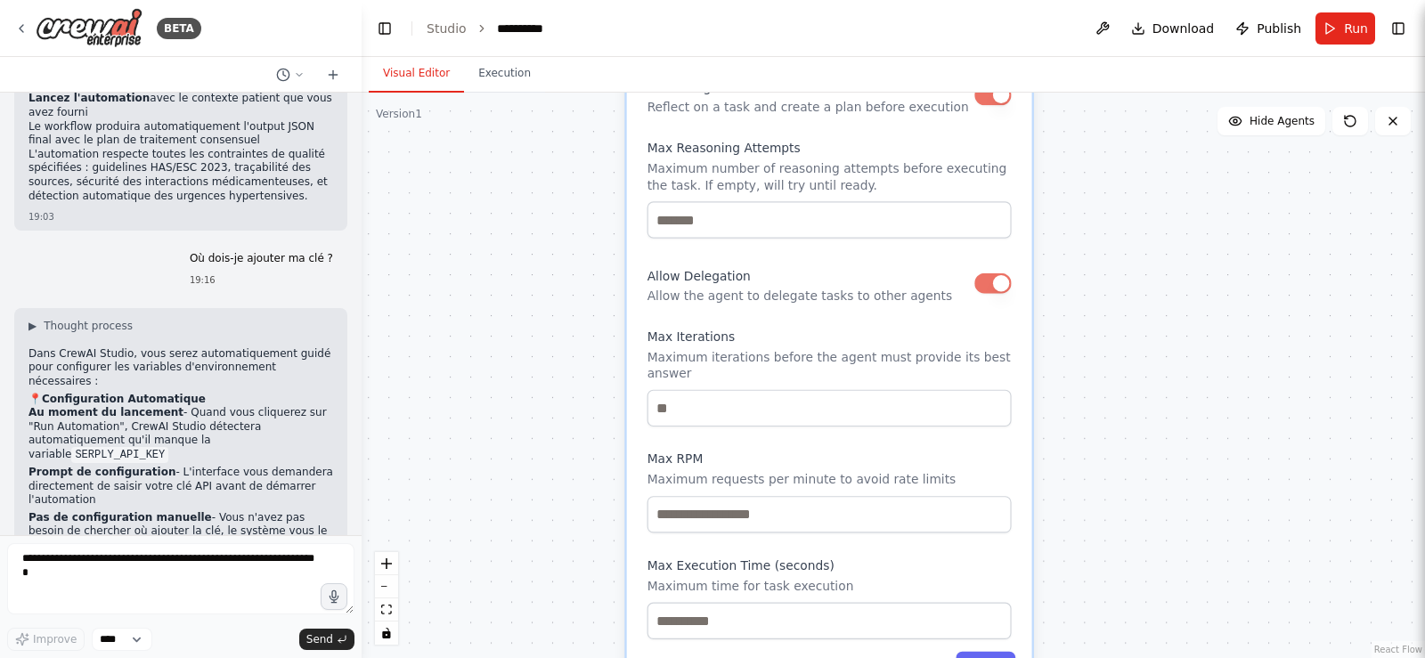
click at [885, 472] on p "Maximum requests per minute to avoid rate limits" at bounding box center [830, 480] width 364 height 16
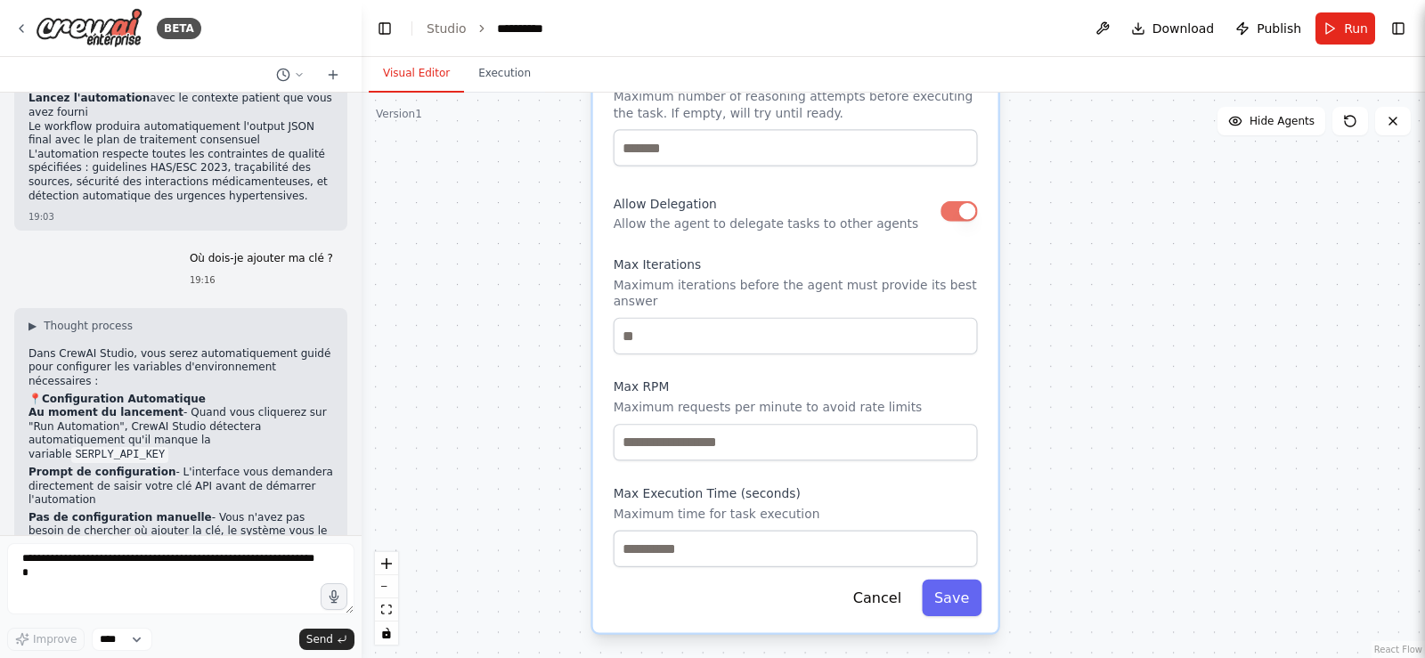
drag, startPoint x: 1097, startPoint y: 529, endPoint x: 1063, endPoint y: 457, distance: 79.7
click at [1063, 457] on div ".deletable-edge-delete-btn { width: 20px; height: 20px; border: 0px solid #ffff…" at bounding box center [894, 376] width 1064 height 566
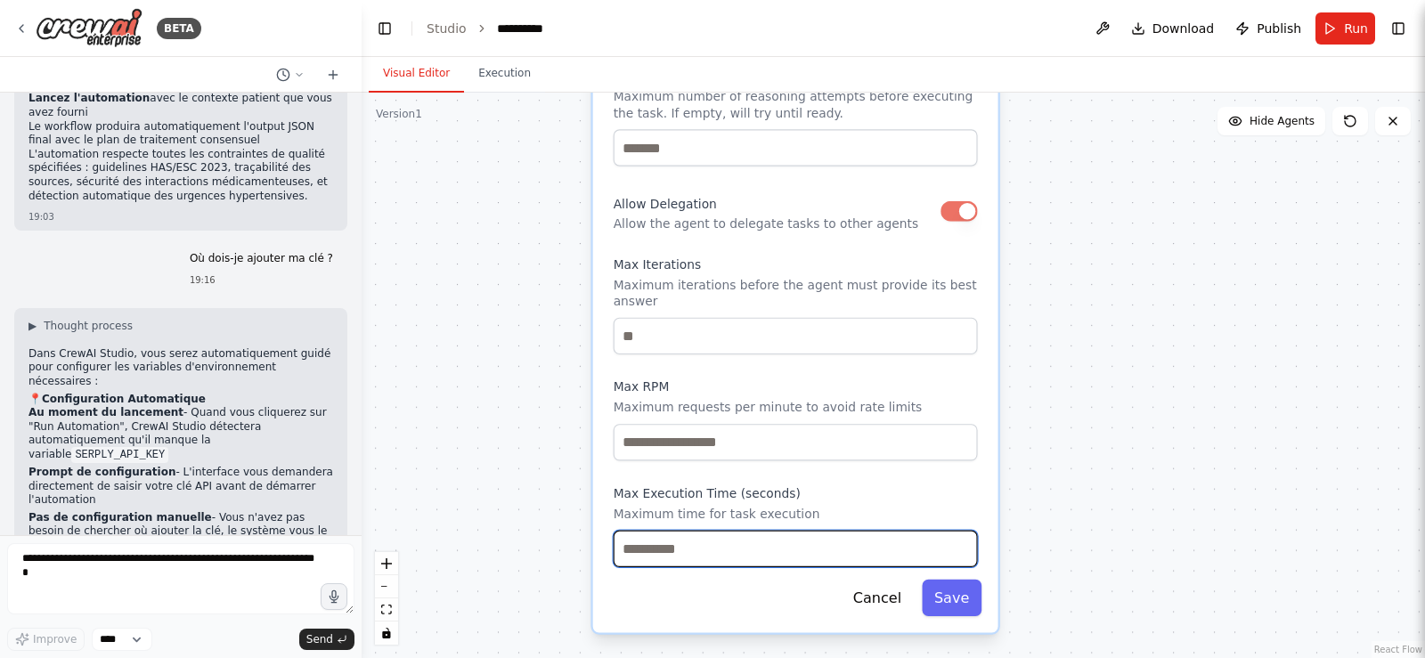
click at [869, 536] on input "number" at bounding box center [796, 549] width 364 height 37
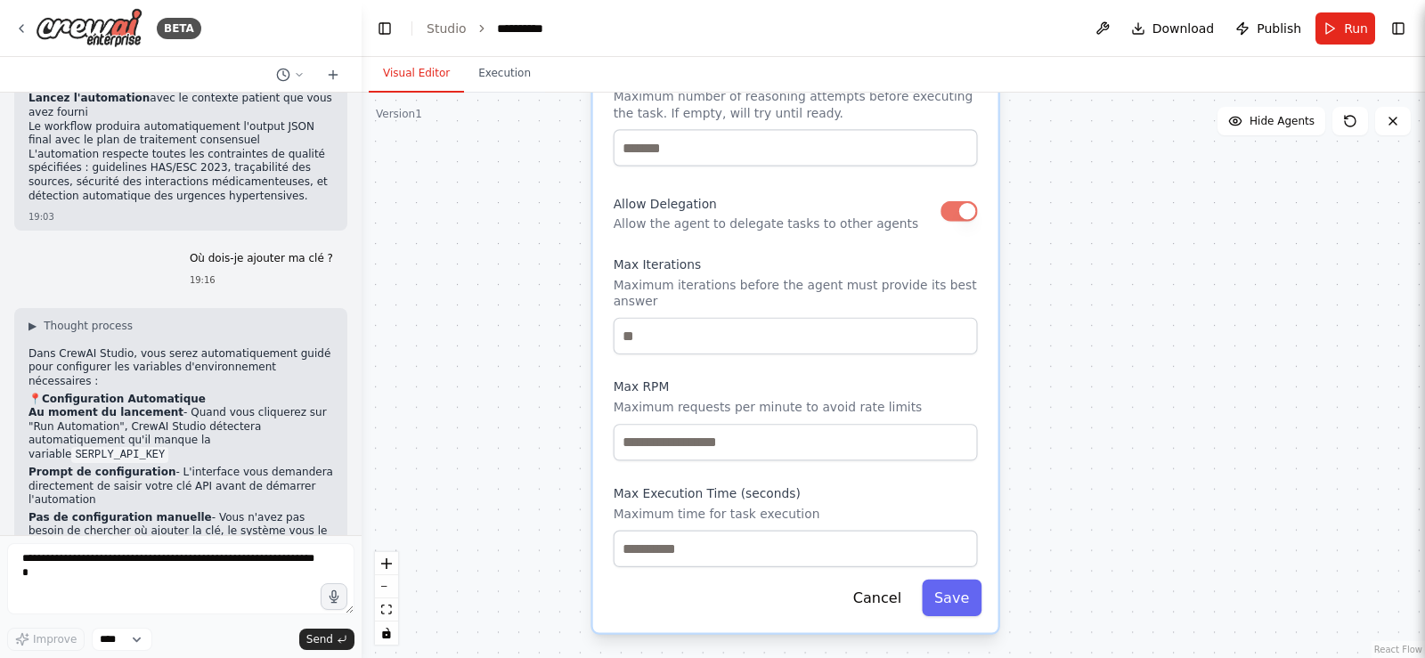
click at [942, 463] on div "Reasoning Reflect on a task and create a plan before execution Max Reasoning At…" at bounding box center [796, 285] width 364 height 565
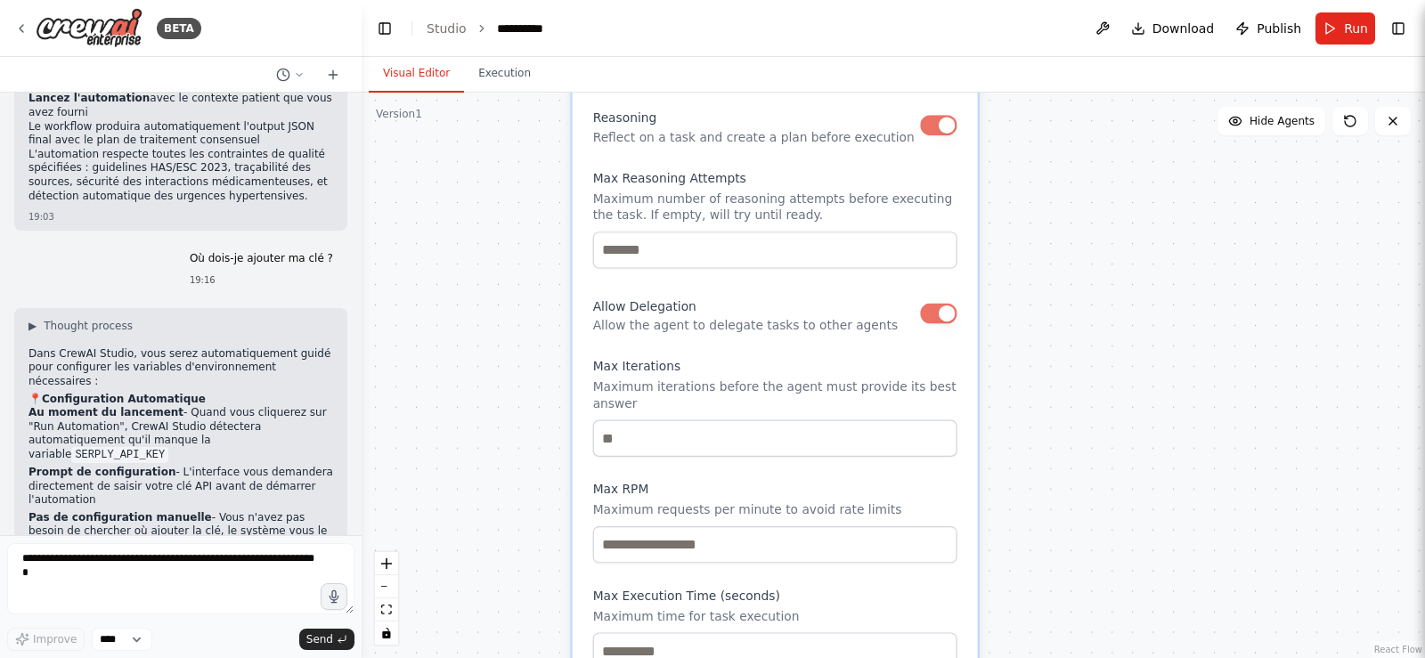
drag, startPoint x: 942, startPoint y: 464, endPoint x: 929, endPoint y: 570, distance: 106.8
click at [929, 570] on div "Reasoning Reflect on a task and create a plan before execution Max Reasoning At…" at bounding box center [775, 387] width 364 height 565
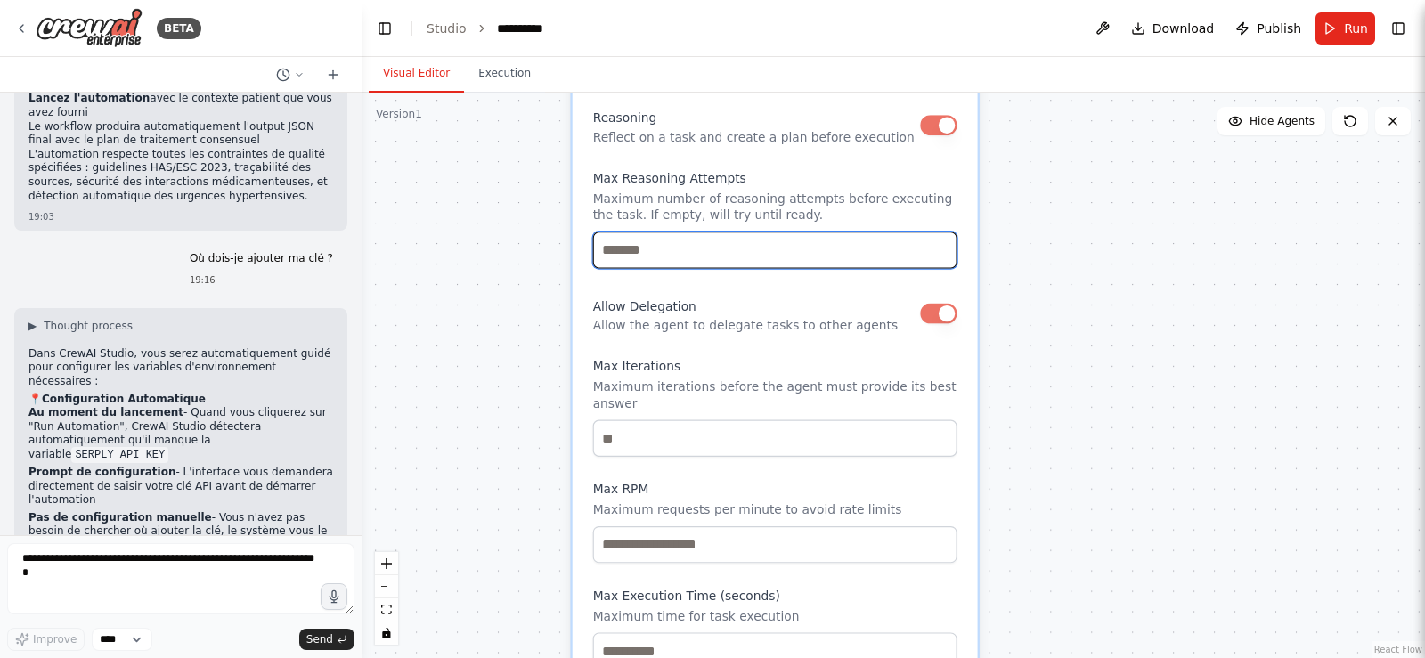
drag, startPoint x: 861, startPoint y: 244, endPoint x: 832, endPoint y: 463, distance: 221.0
click at [832, 463] on div "Reasoning Reflect on a task and create a plan before execution Max Reasoning At…" at bounding box center [775, 387] width 364 height 565
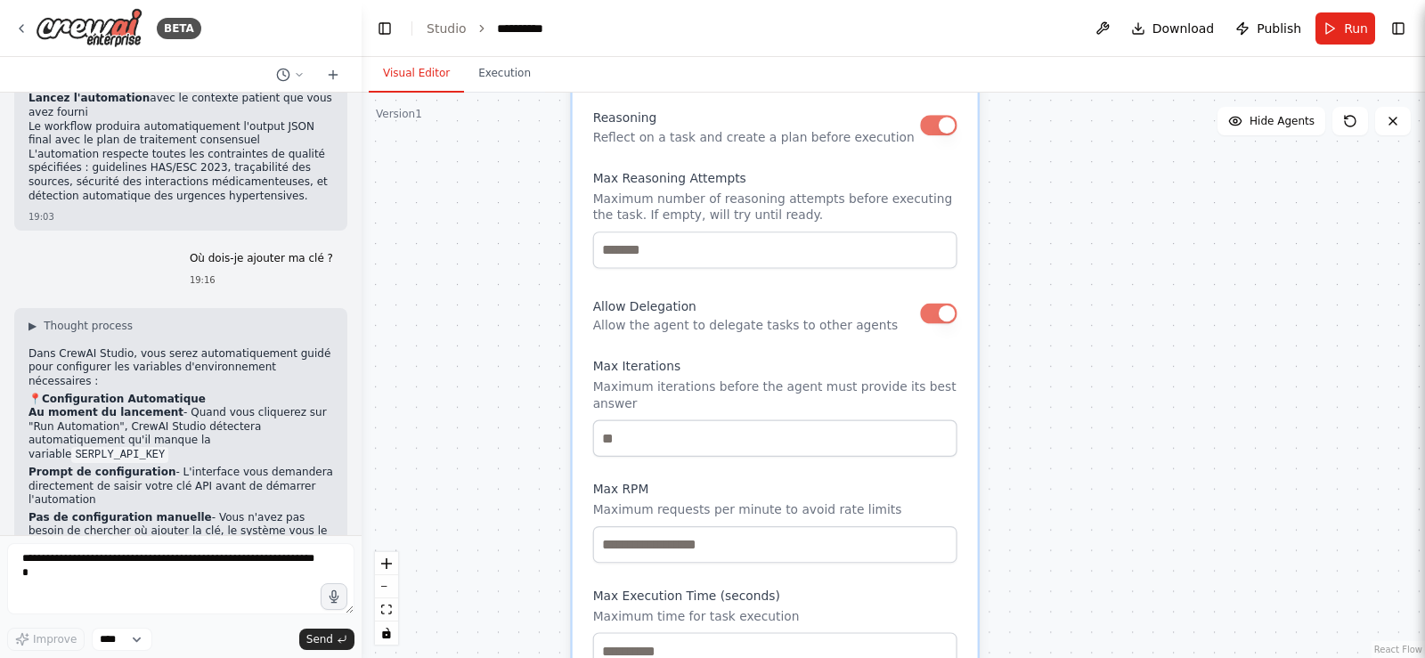
click at [827, 366] on label "Max Iterations" at bounding box center [775, 367] width 364 height 16
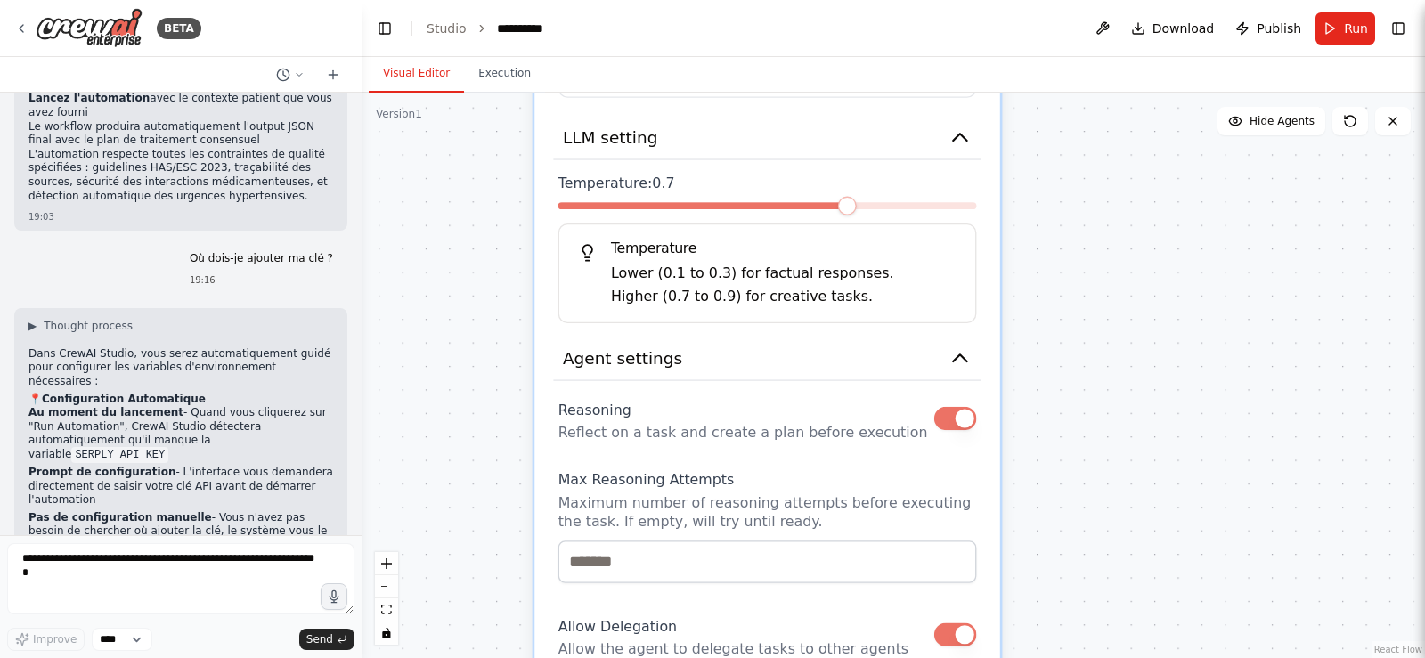
drag, startPoint x: 812, startPoint y: 204, endPoint x: 812, endPoint y: 546, distance: 342.1
click at [812, 546] on div "Max Reasoning Attempts Maximum number of reasoning attempts before executing th…" at bounding box center [768, 526] width 419 height 113
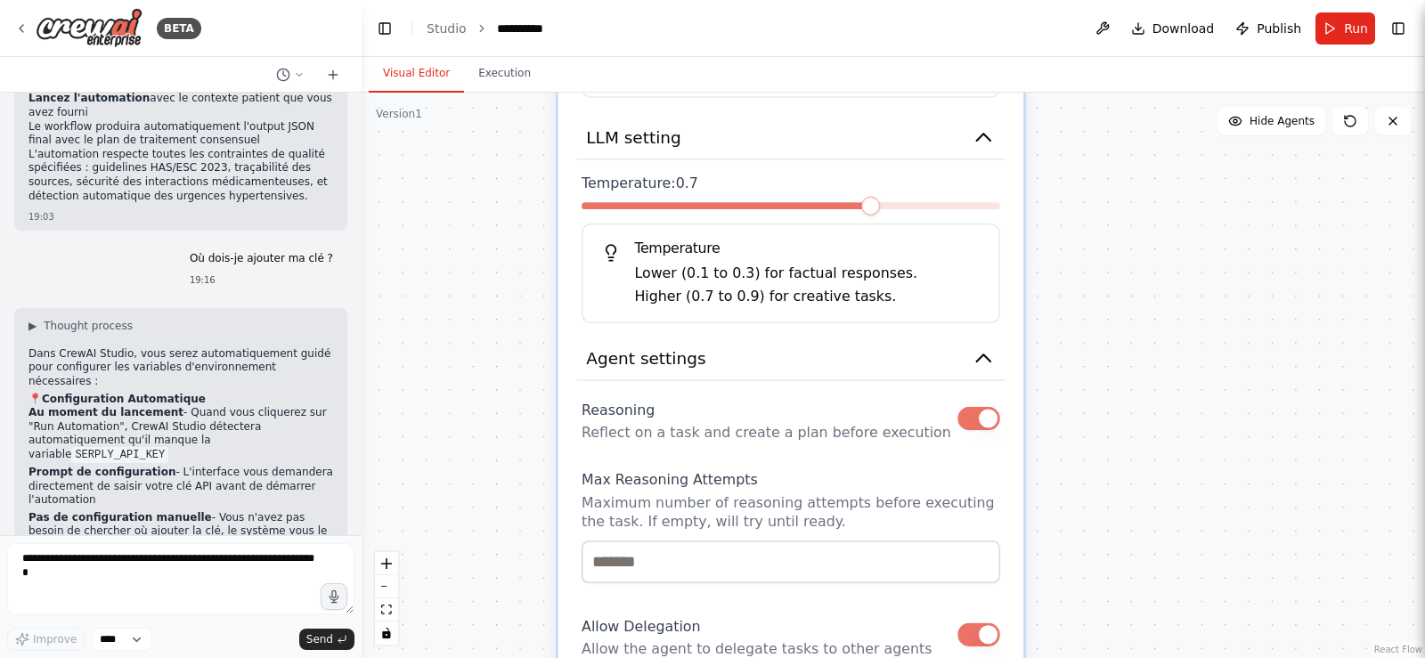
drag, startPoint x: 847, startPoint y: 218, endPoint x: 861, endPoint y: 216, distance: 14.5
click at [861, 216] on div at bounding box center [791, 210] width 419 height 16
click at [878, 215] on span at bounding box center [870, 206] width 19 height 19
click at [884, 215] on div at bounding box center [791, 210] width 419 height 16
click at [892, 207] on span at bounding box center [791, 205] width 419 height 7
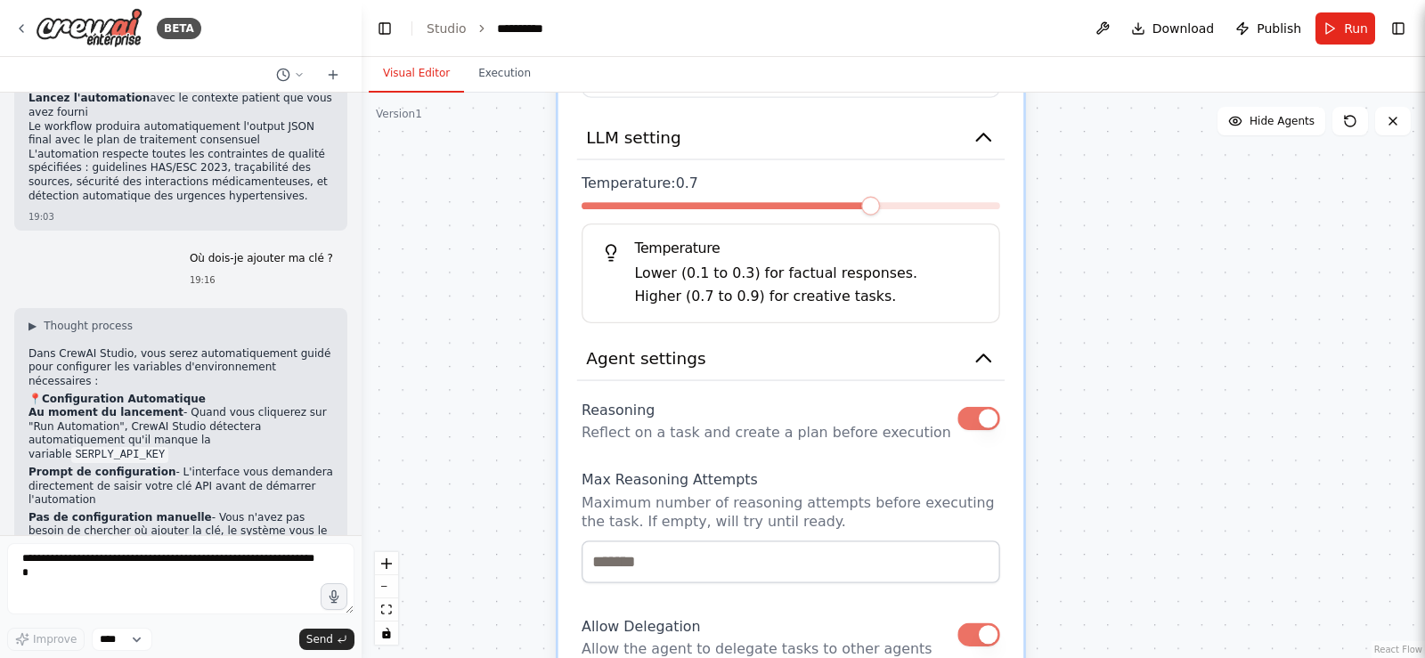
click at [885, 213] on div at bounding box center [791, 210] width 419 height 16
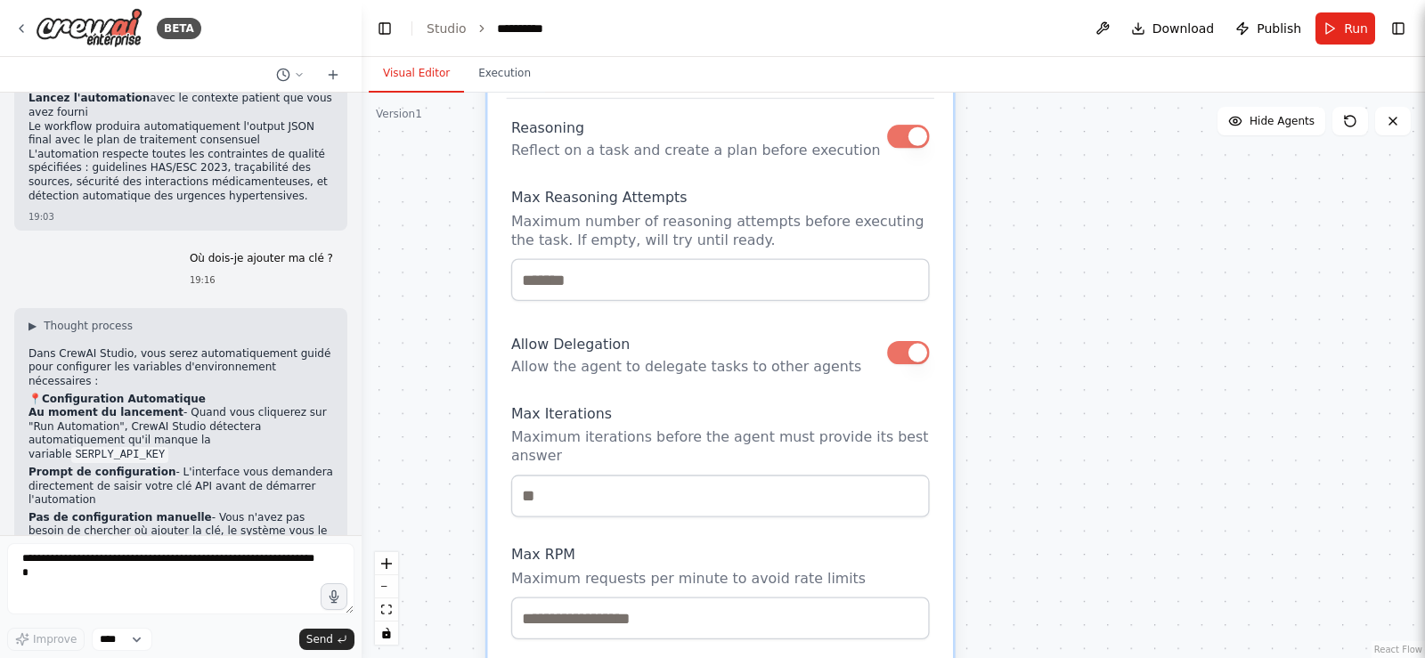
drag, startPoint x: 906, startPoint y: 490, endPoint x: 731, endPoint y: 25, distance: 496.7
click at [731, 25] on main "**********" at bounding box center [894, 329] width 1064 height 658
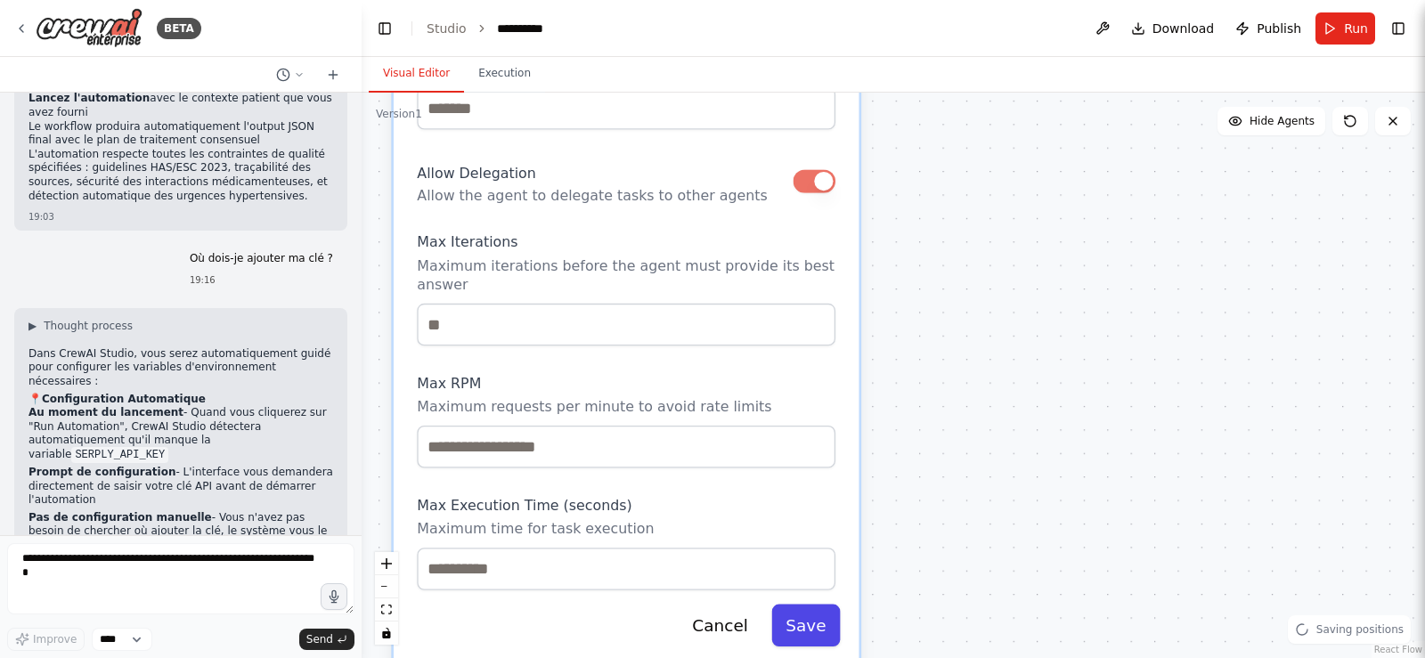
click at [791, 605] on button "Save" at bounding box center [805, 626] width 69 height 43
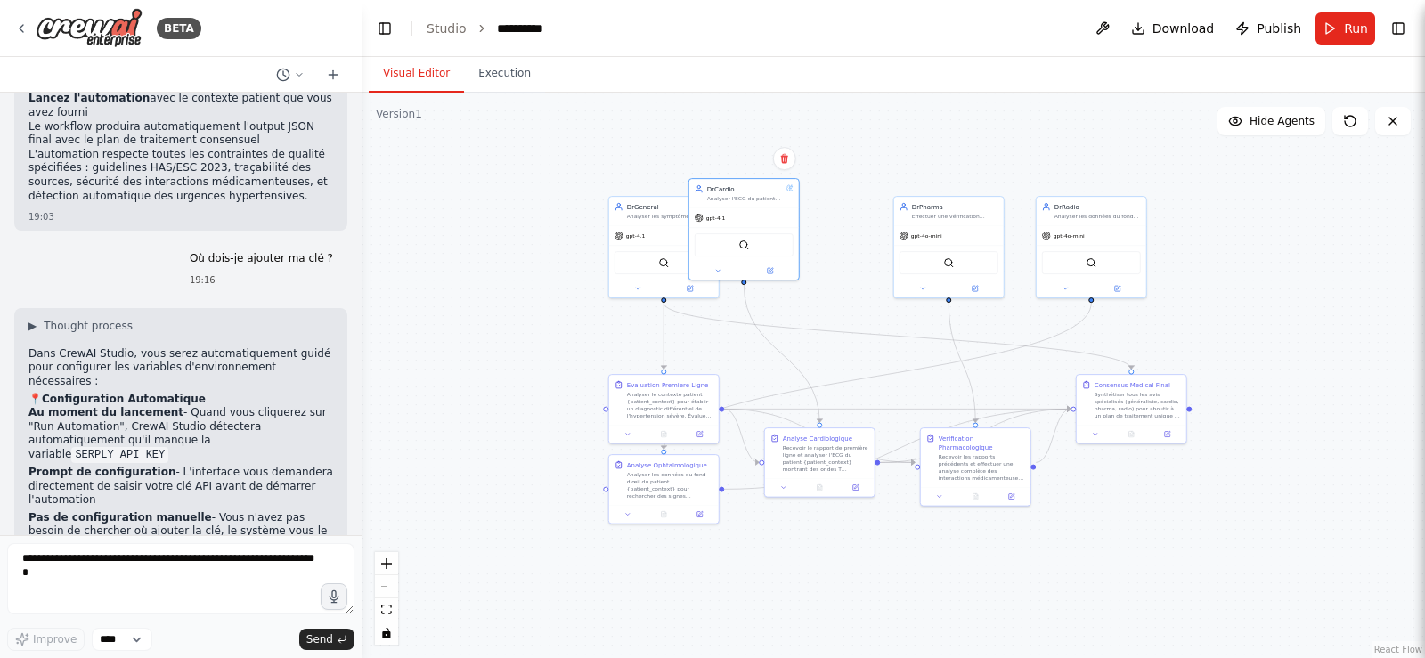
drag, startPoint x: 653, startPoint y: 274, endPoint x: 812, endPoint y: 632, distance: 391.2
click at [812, 632] on div ".deletable-edge-delete-btn { width: 20px; height: 20px; border: 0px solid #ffff…" at bounding box center [894, 376] width 1064 height 566
drag, startPoint x: 725, startPoint y: 191, endPoint x: 787, endPoint y: 199, distance: 62.0
click at [787, 199] on div "DrCardio" at bounding box center [808, 196] width 76 height 9
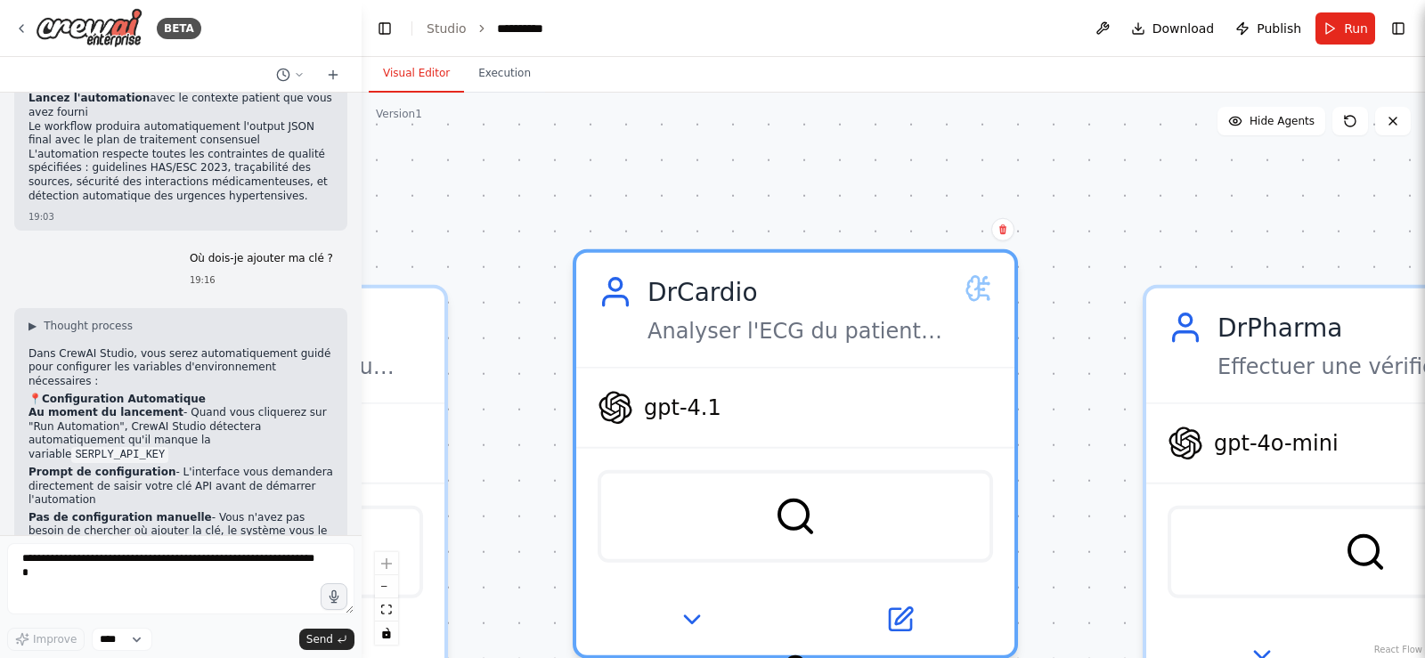
drag, startPoint x: 1129, startPoint y: 154, endPoint x: 1080, endPoint y: 289, distance: 143.2
click at [1080, 289] on div ".deletable-edge-delete-btn { width: 20px; height: 20px; border: 0px solid #ffff…" at bounding box center [894, 376] width 1064 height 566
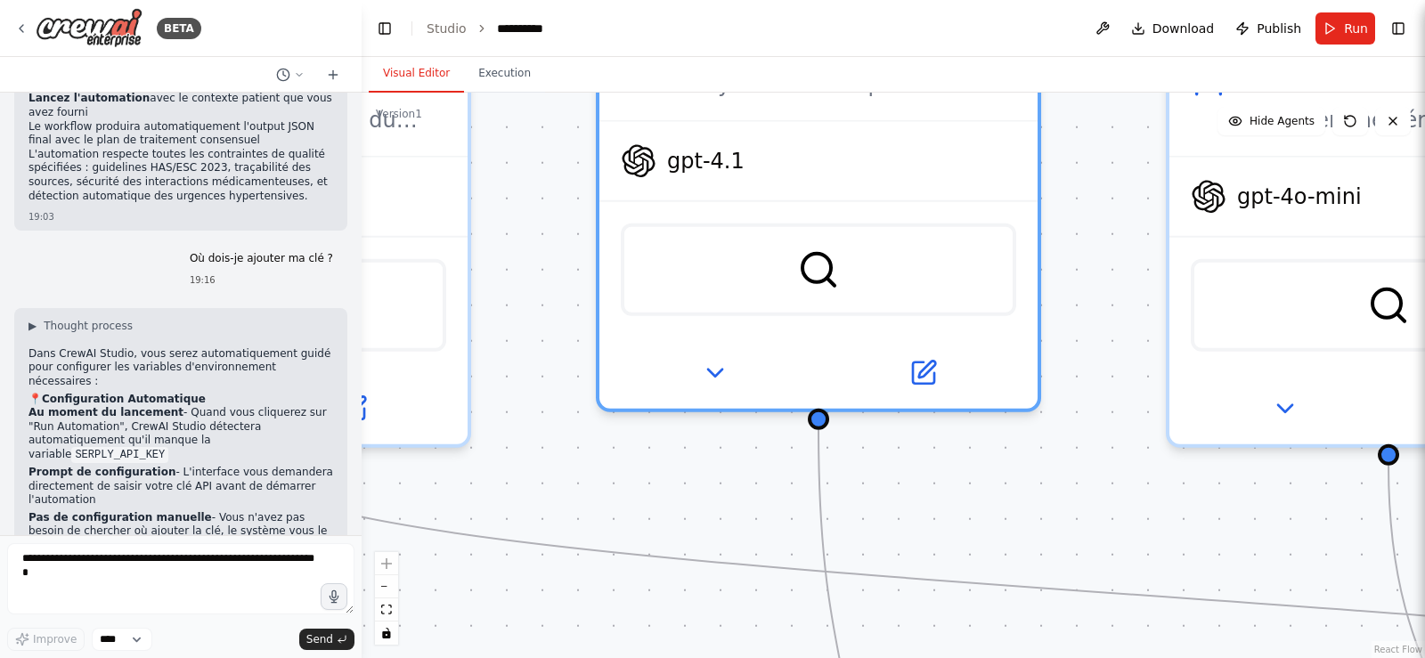
drag, startPoint x: 1065, startPoint y: 379, endPoint x: 1088, endPoint y: 132, distance: 247.8
click at [1088, 132] on div ".deletable-edge-delete-btn { width: 20px; height: 20px; border: 0px solid #ffff…" at bounding box center [894, 376] width 1064 height 566
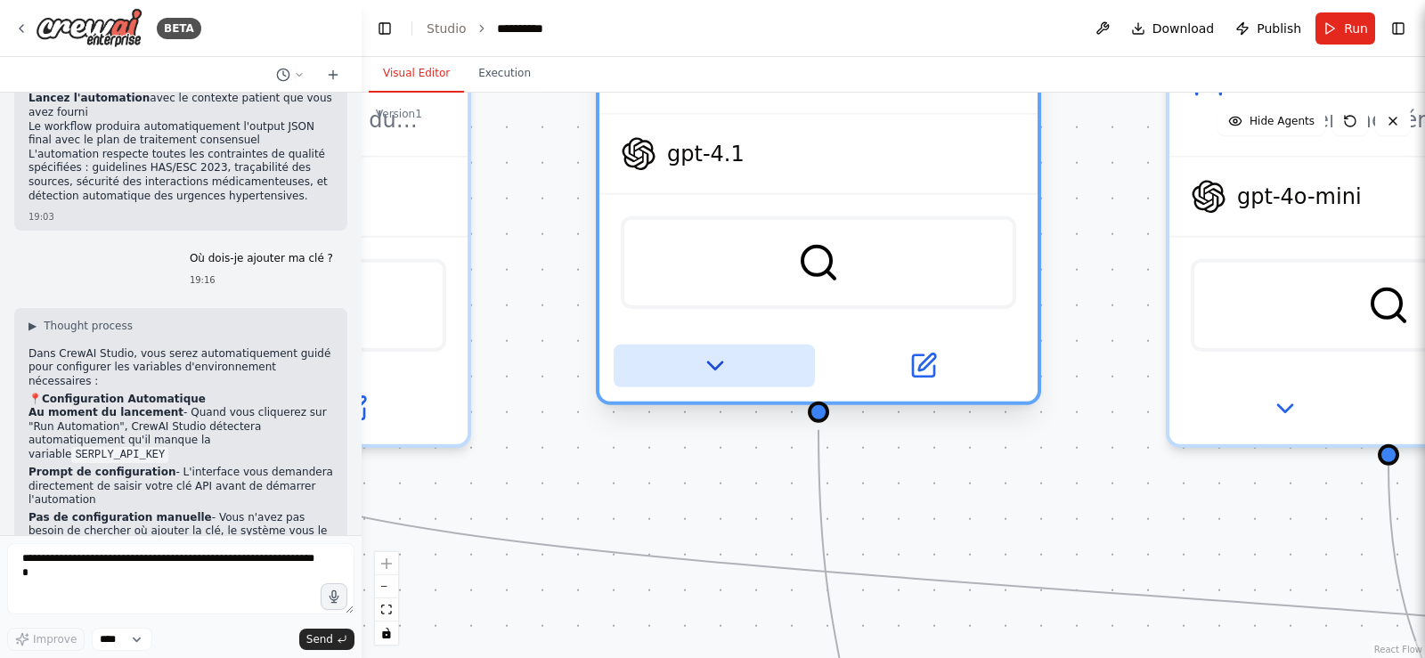
click at [725, 386] on button at bounding box center [714, 366] width 201 height 43
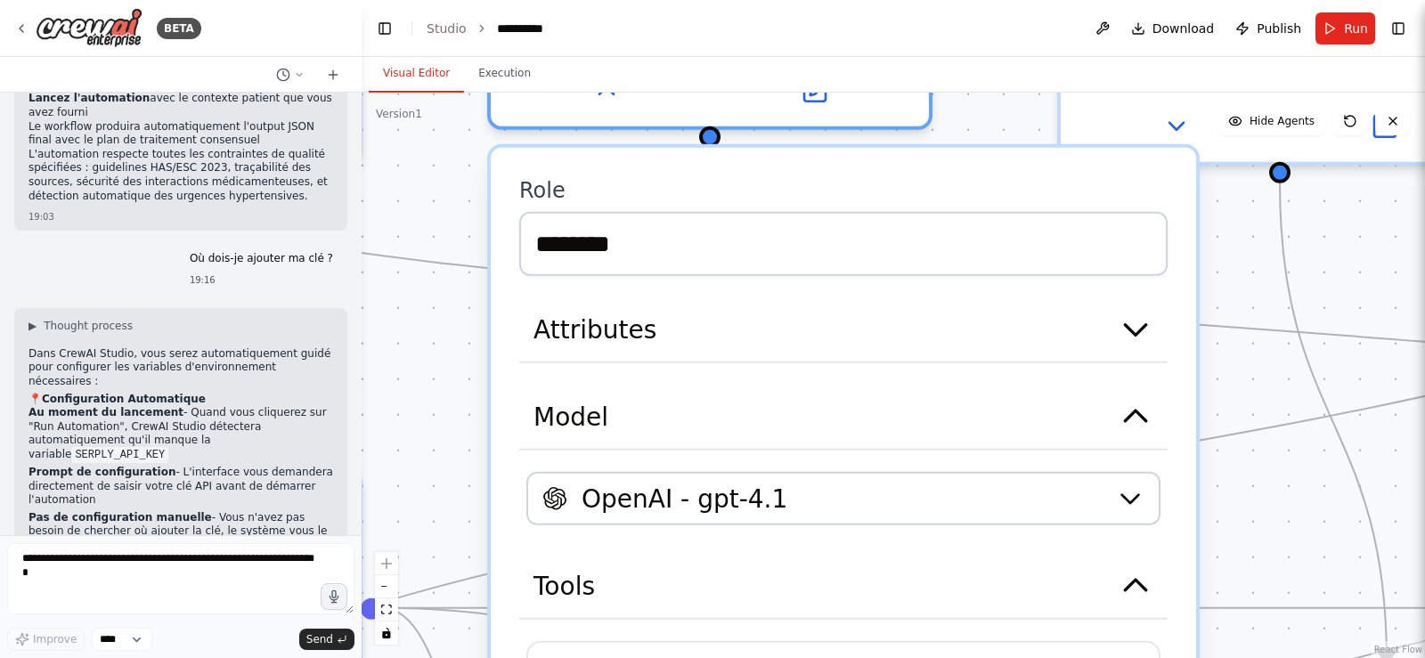
drag, startPoint x: 1291, startPoint y: 419, endPoint x: 1150, endPoint y: 81, distance: 365.8
click at [1150, 81] on div "Visual Editor Execution Version 1 Show Tools Hide Agents .deletable-edge-delete…" at bounding box center [894, 357] width 1064 height 601
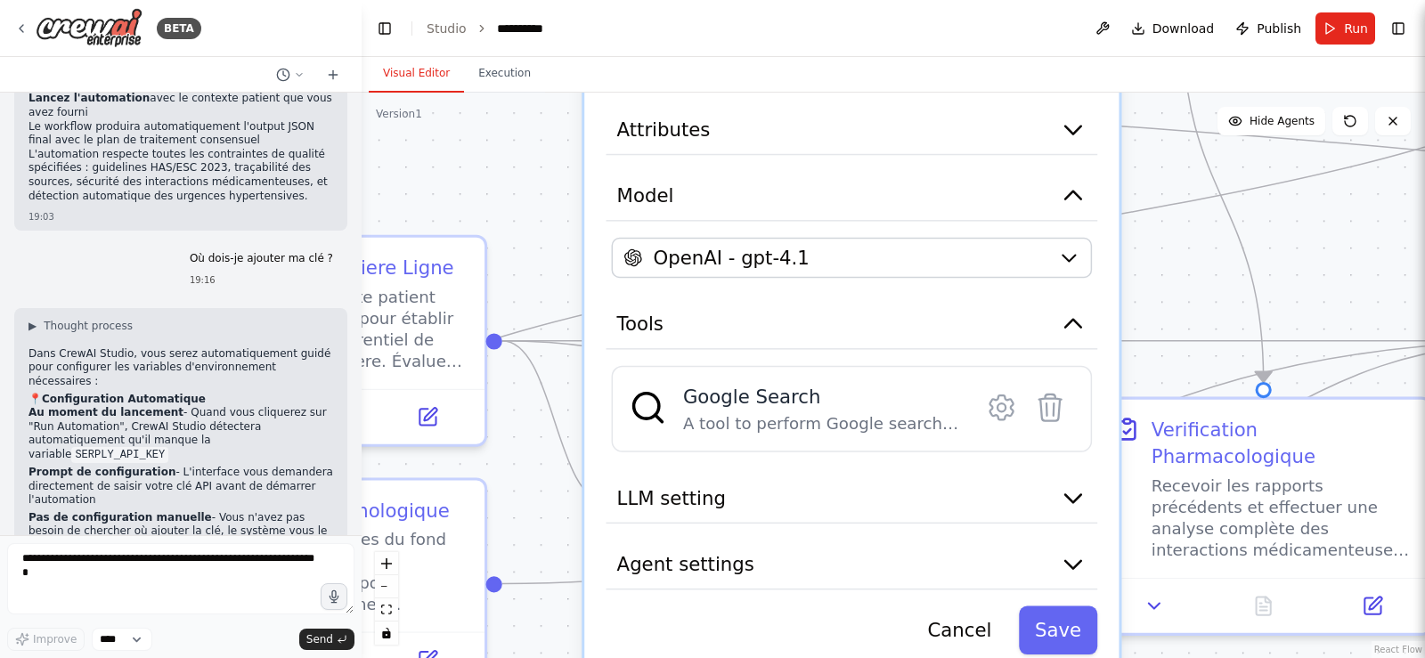
drag, startPoint x: 1188, startPoint y: 305, endPoint x: 1171, endPoint y: 255, distance: 52.7
click at [1178, 255] on div ".deletable-edge-delete-btn { width: 20px; height: 20px; border: 0px solid #ffff…" at bounding box center [894, 376] width 1064 height 566
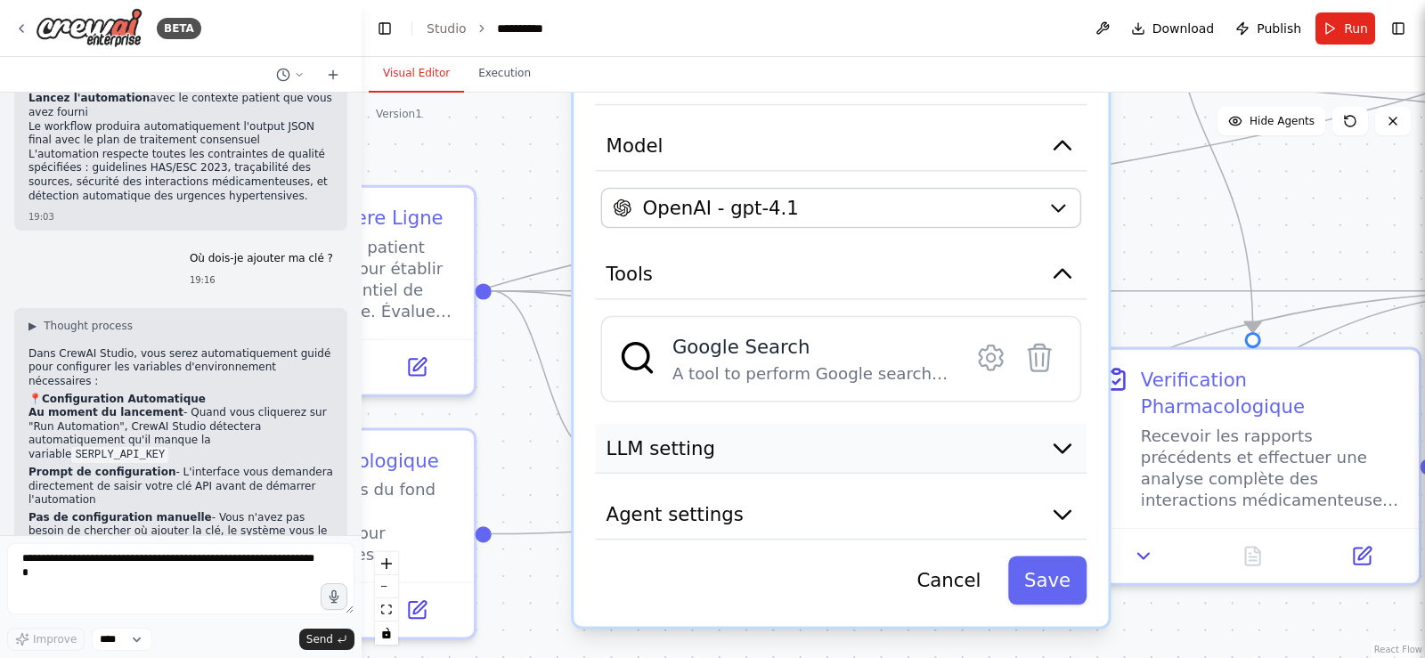
click at [1057, 469] on button "LLM setting" at bounding box center [841, 449] width 492 height 50
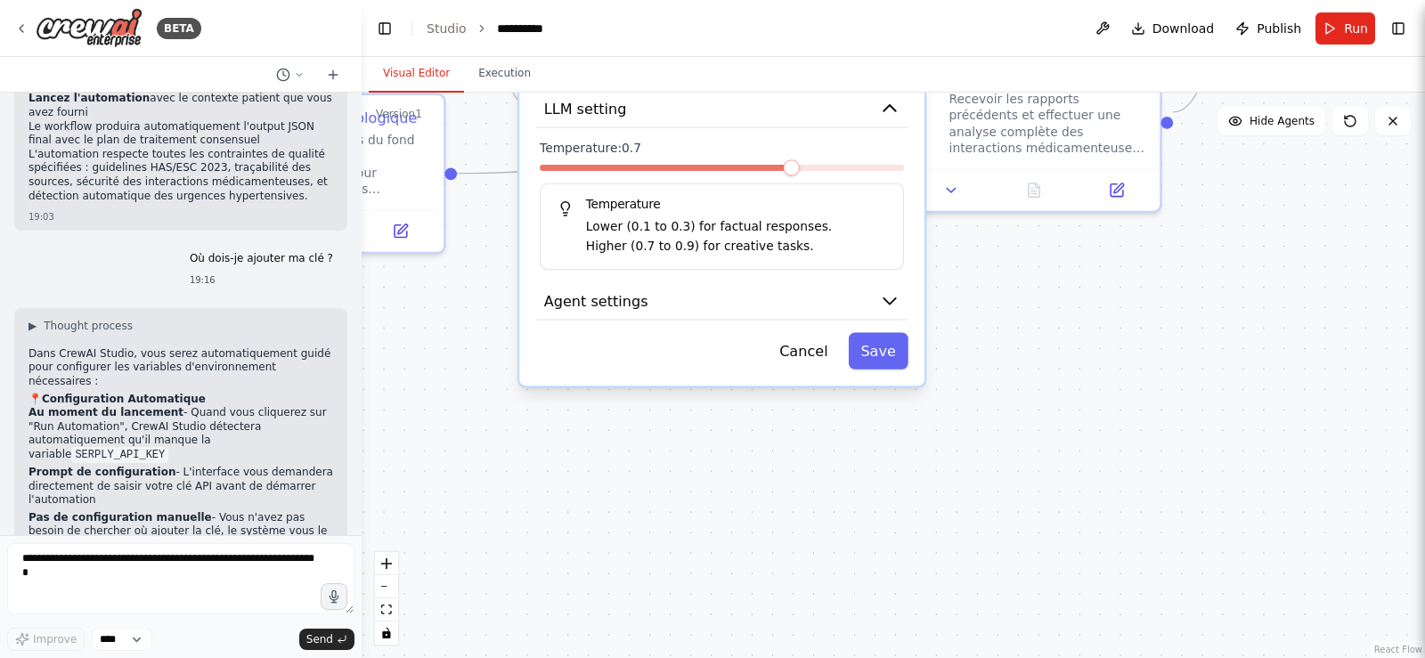
drag, startPoint x: 1124, startPoint y: 362, endPoint x: 874, endPoint y: 0, distance: 439.8
click at [901, 0] on html "BETA Crée un Crew multi-agent nommé « ConsultHTA » dont la mission est de simul…" at bounding box center [712, 329] width 1425 height 658
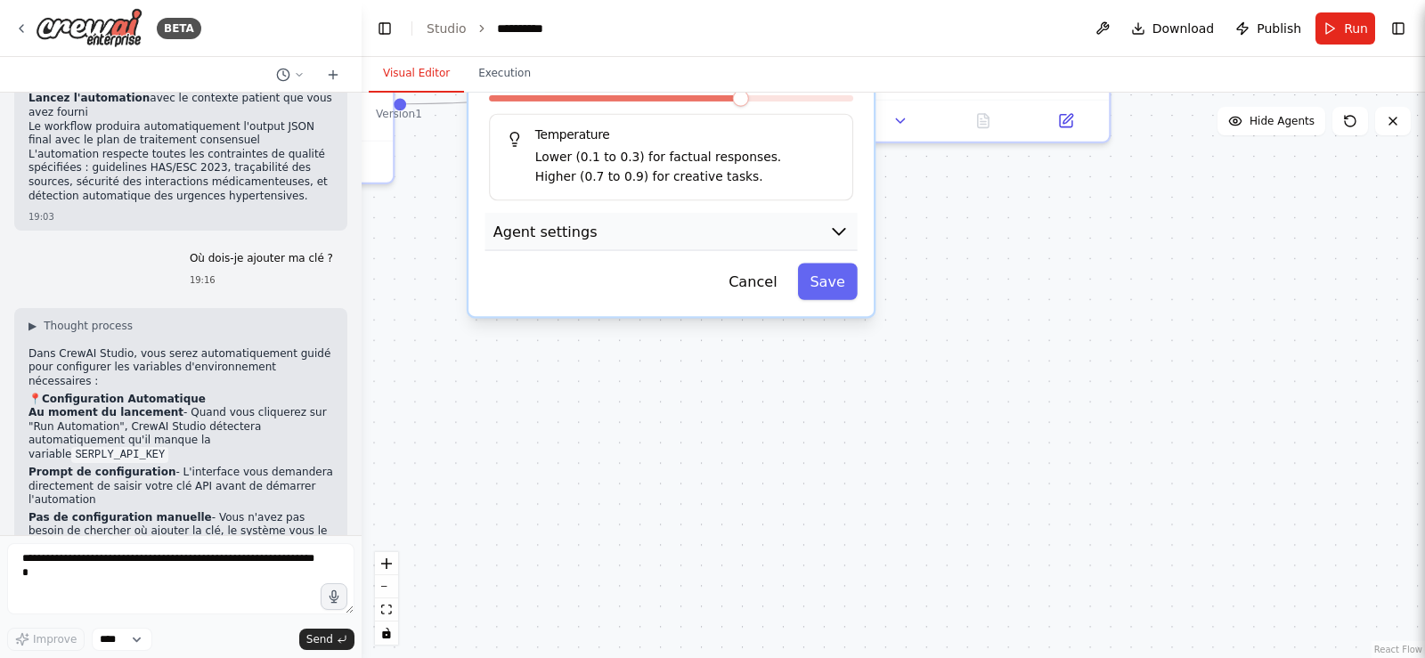
click at [842, 238] on icon "button" at bounding box center [838, 231] width 20 height 20
click at [831, 229] on icon "button" at bounding box center [838, 231] width 20 height 20
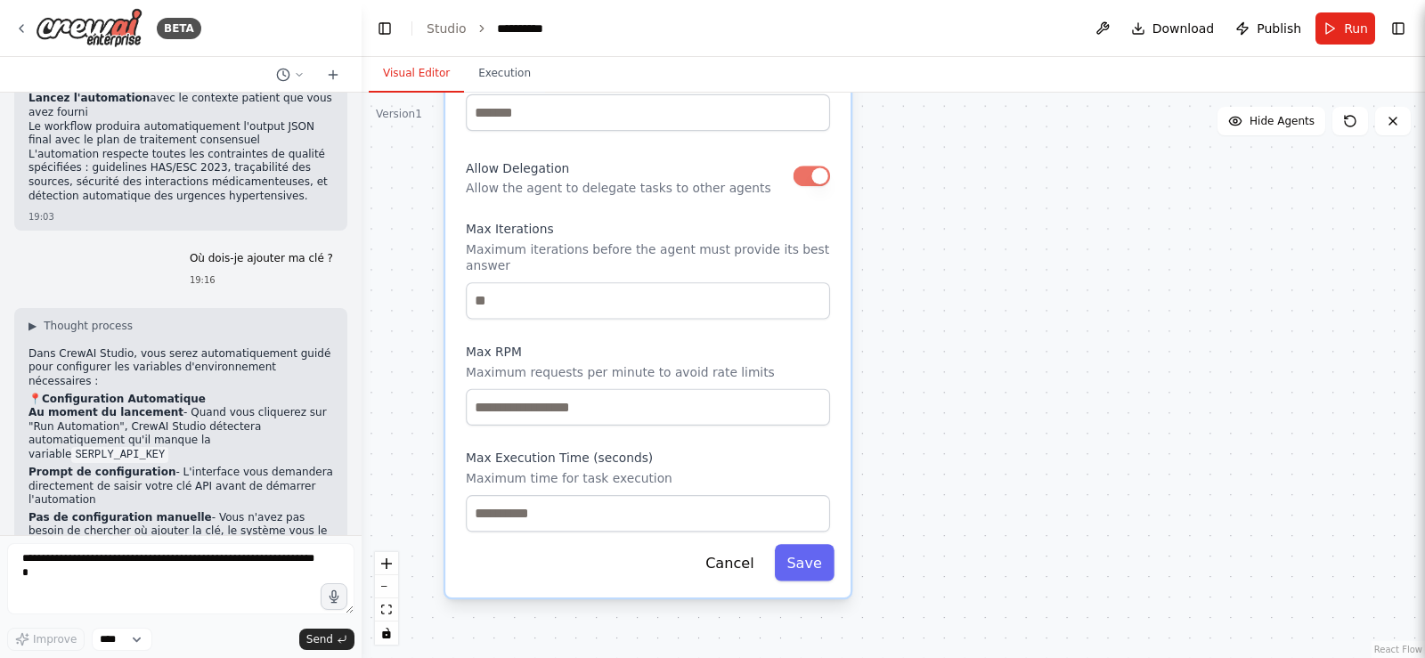
drag, startPoint x: 1026, startPoint y: 510, endPoint x: 931, endPoint y: 346, distance: 189.6
click at [1004, 210] on div ".deletable-edge-delete-btn { width: 20px; height: 20px; border: 0px solid #ffff…" at bounding box center [894, 376] width 1064 height 566
click at [810, 551] on button "Save" at bounding box center [806, 559] width 60 height 37
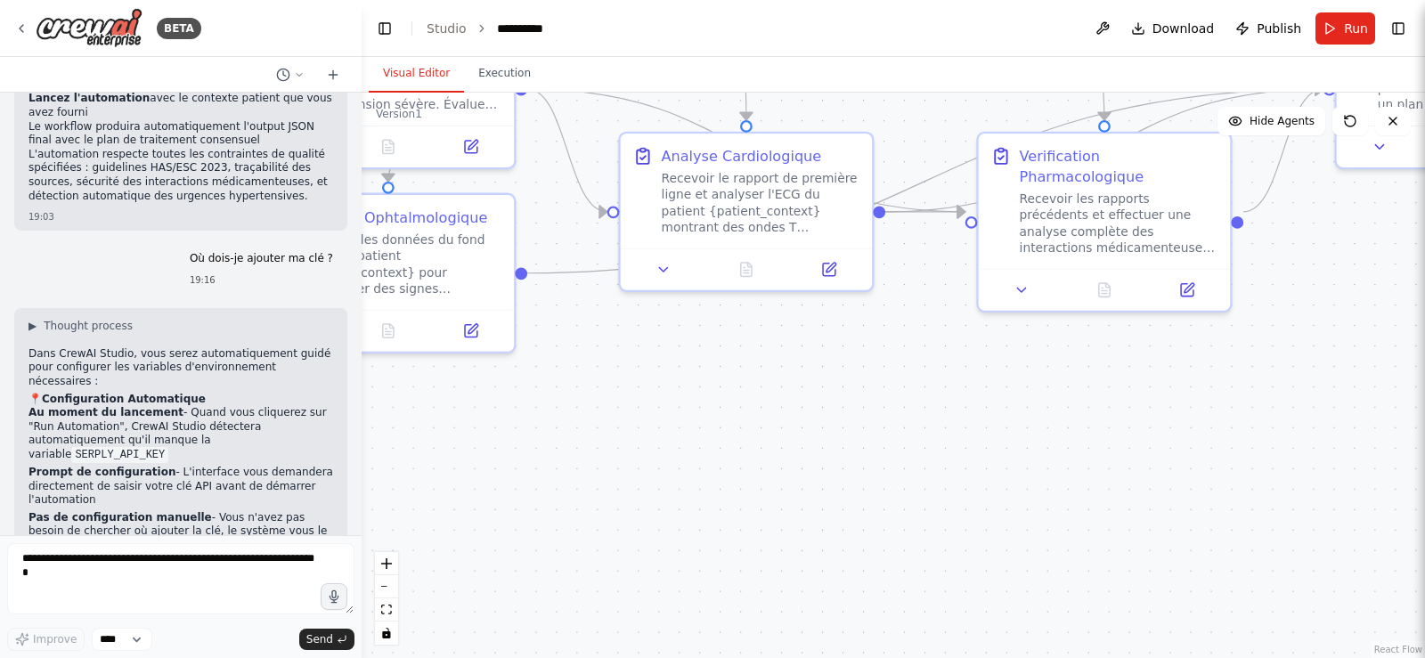
drag, startPoint x: 814, startPoint y: 216, endPoint x: 958, endPoint y: 693, distance: 498.5
click at [958, 657] on html "BETA Crée un Crew multi-agent nommé « ConsultHTA » dont la mission est de simul…" at bounding box center [712, 329] width 1425 height 658
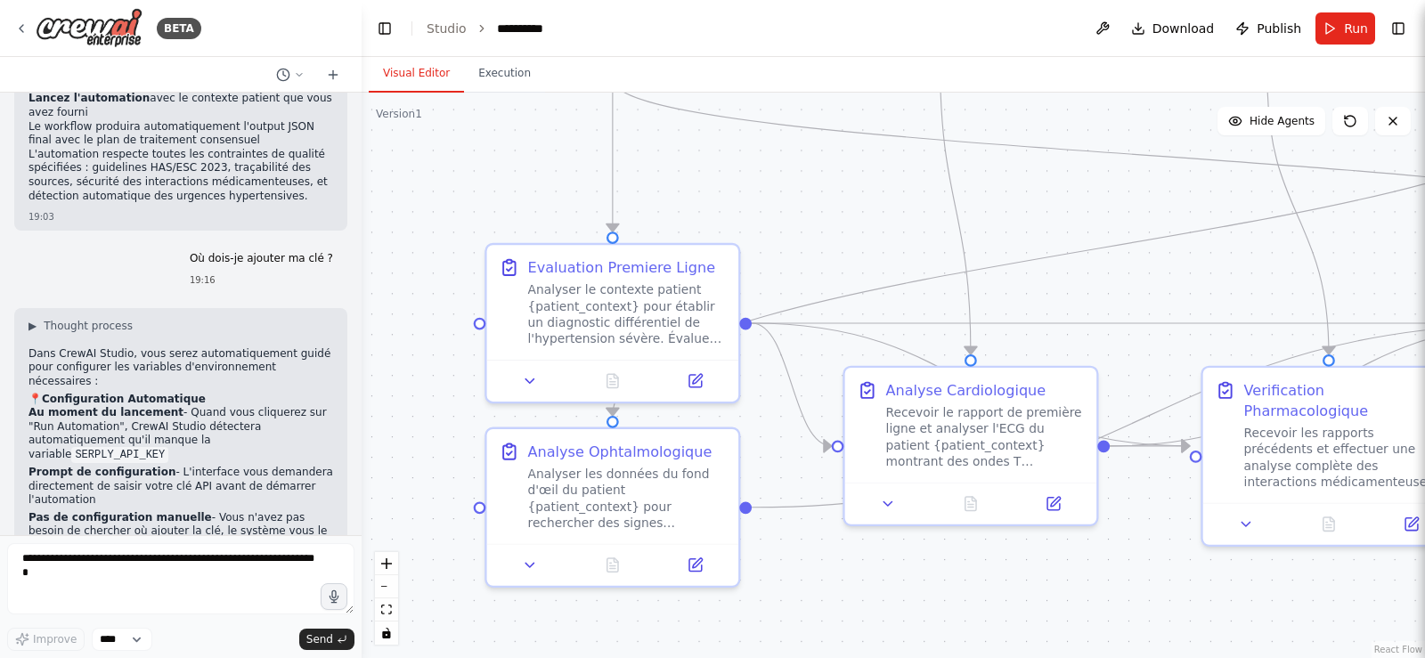
drag, startPoint x: 666, startPoint y: 468, endPoint x: 914, endPoint y: 693, distance: 334.8
click at [914, 657] on html "BETA Crée un Crew multi-agent nommé « ConsultHTA » dont la mission est de simul…" at bounding box center [712, 329] width 1425 height 658
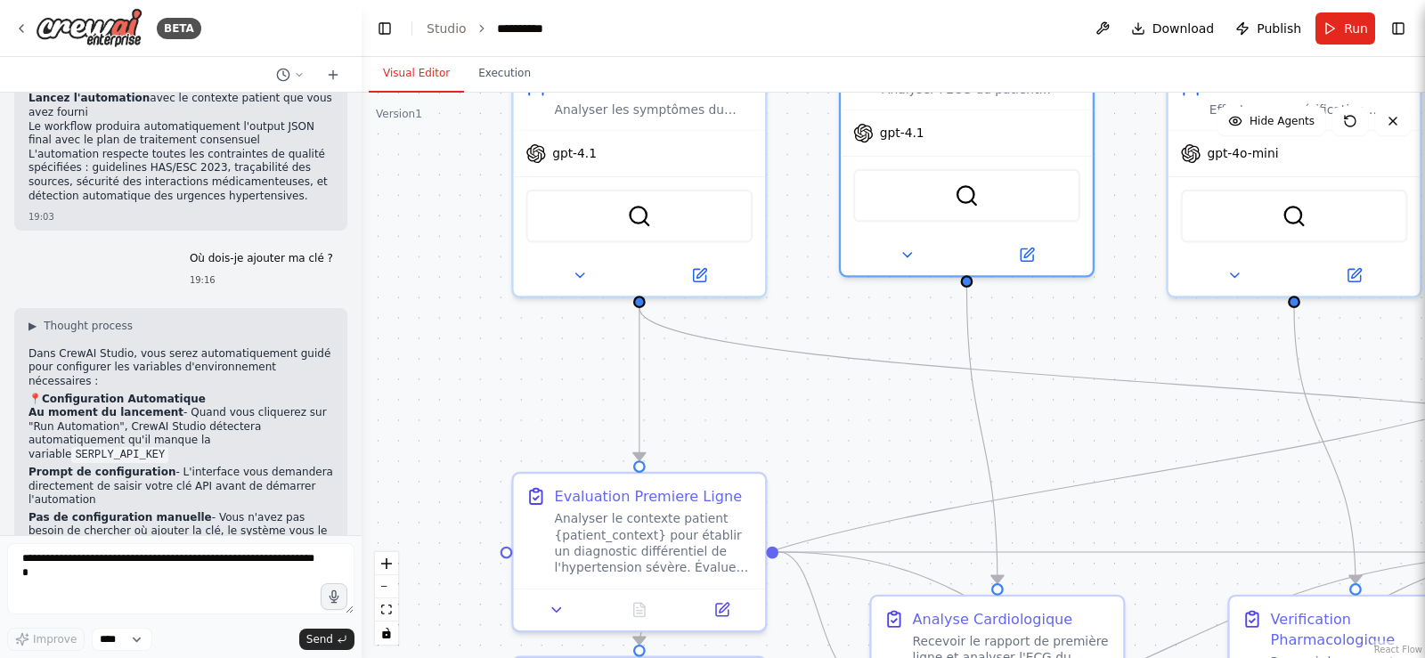
drag, startPoint x: 525, startPoint y: 162, endPoint x: 528, endPoint y: 391, distance: 229.0
click at [528, 391] on div ".deletable-edge-delete-btn { width: 20px; height: 20px; border: 0px solid #ffff…" at bounding box center [894, 376] width 1064 height 566
click at [583, 275] on icon at bounding box center [579, 271] width 16 height 16
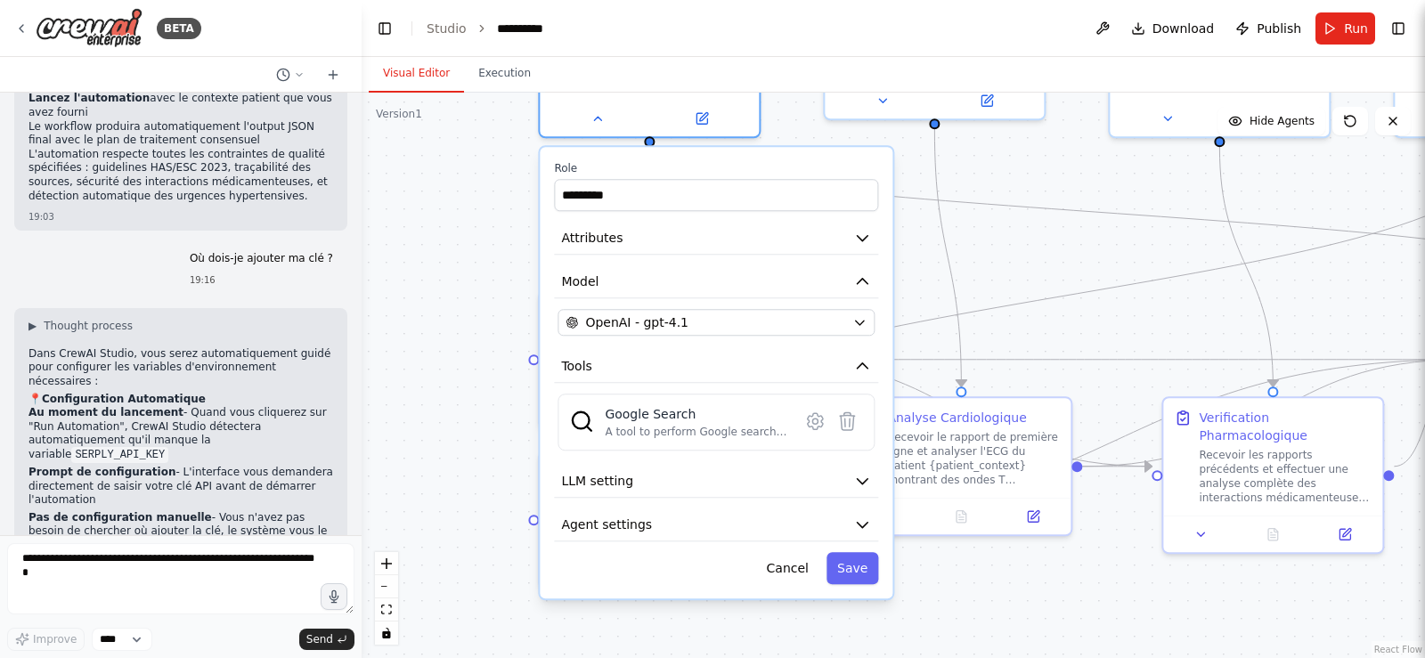
drag, startPoint x: 1042, startPoint y: 534, endPoint x: 1020, endPoint y: 345, distance: 191.0
click at [1020, 345] on div ".deletable-edge-delete-btn { width: 20px; height: 20px; border: 0px solid #ffff…" at bounding box center [894, 376] width 1064 height 566
click at [859, 256] on div "Role ********* Attributes Model OpenAI - gpt-4.1 Tools Google Search A tool to …" at bounding box center [716, 373] width 353 height 452
click at [860, 235] on icon "button" at bounding box center [862, 238] width 18 height 18
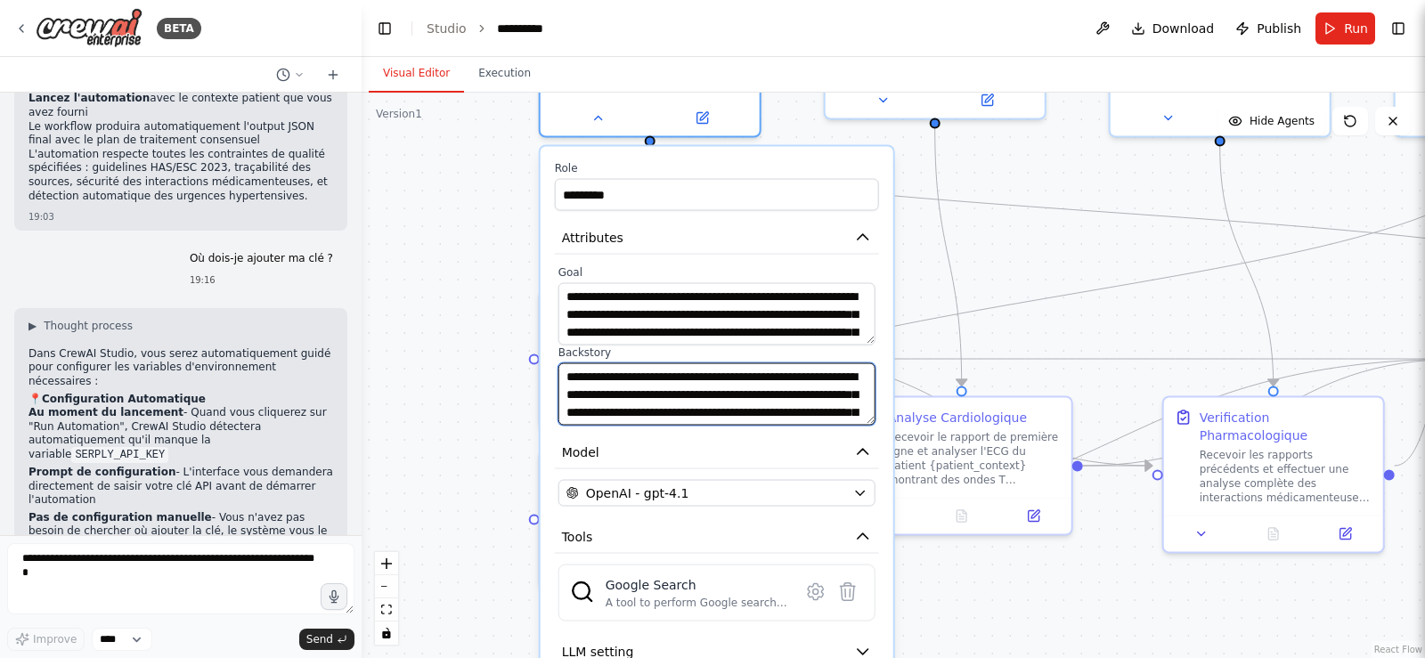
click at [577, 394] on textarea "**********" at bounding box center [717, 394] width 317 height 62
click at [574, 398] on textarea "**********" at bounding box center [717, 394] width 317 height 62
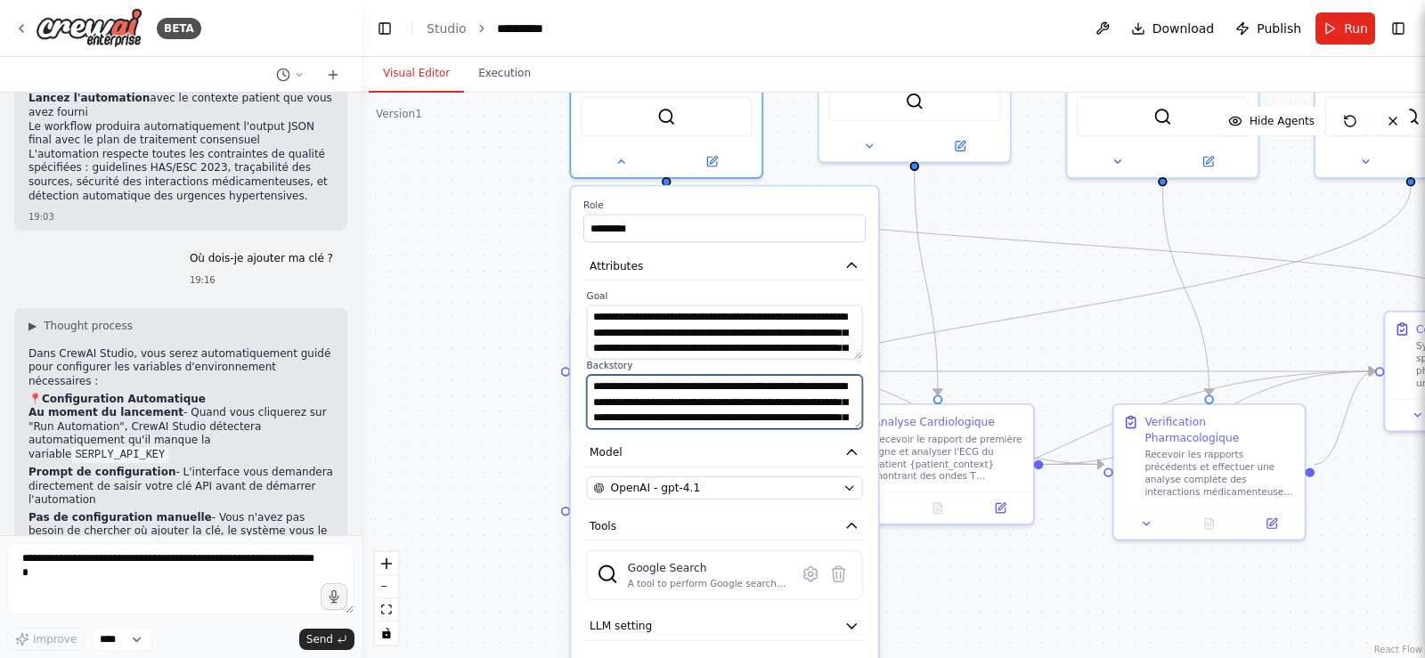
type textarea "**********"
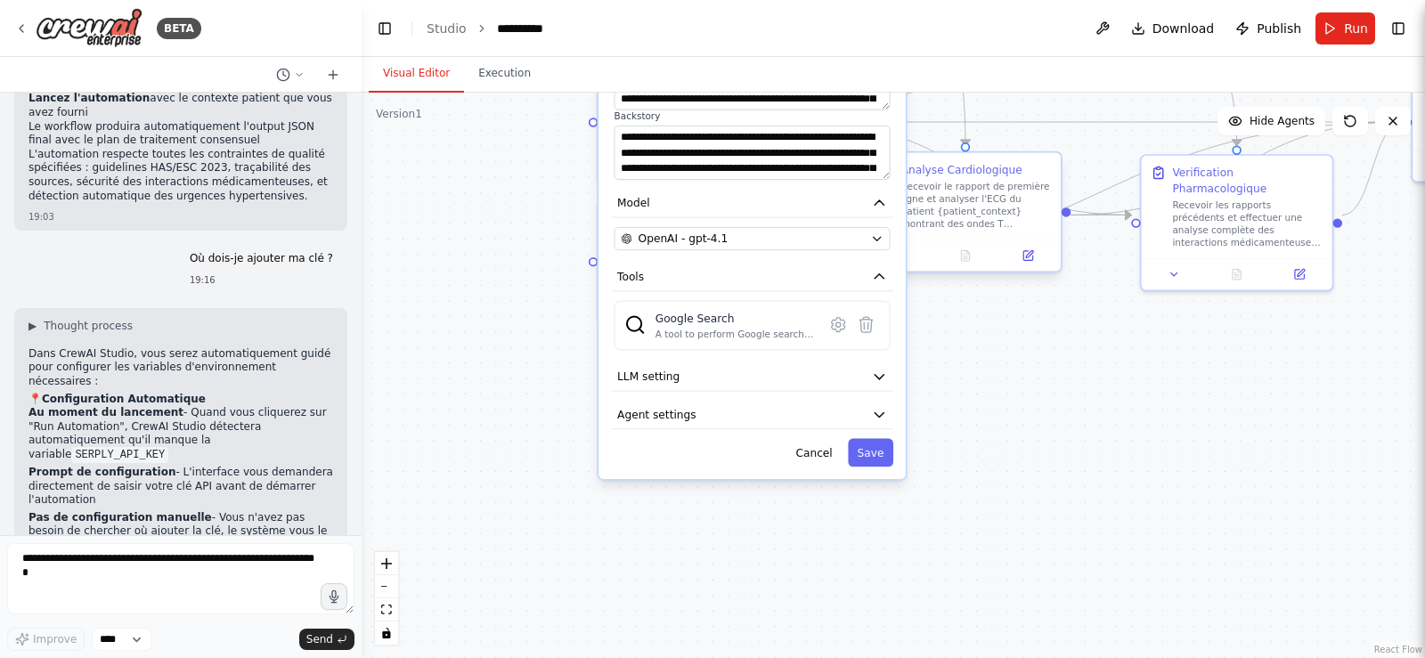
drag, startPoint x: 901, startPoint y: 567, endPoint x: 928, endPoint y: 318, distance: 250.9
click at [928, 318] on div ".deletable-edge-delete-btn { width: 20px; height: 20px; border: 0px solid #ffff…" at bounding box center [894, 376] width 1064 height 566
click at [889, 392] on div "**********" at bounding box center [752, 208] width 307 height 542
click at [883, 383] on icon "button" at bounding box center [879, 376] width 15 height 15
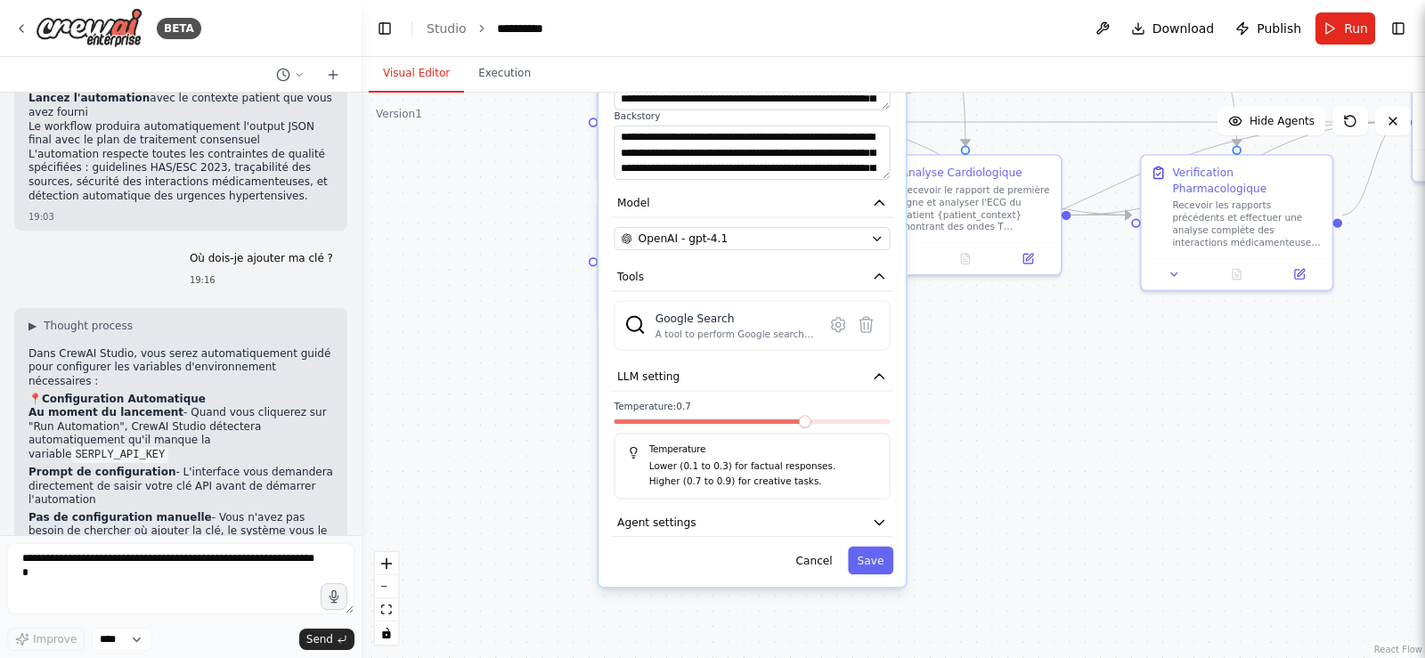
click at [889, 542] on div "**********" at bounding box center [752, 262] width 307 height 650
click at [881, 531] on button "Agent settings" at bounding box center [752, 523] width 282 height 29
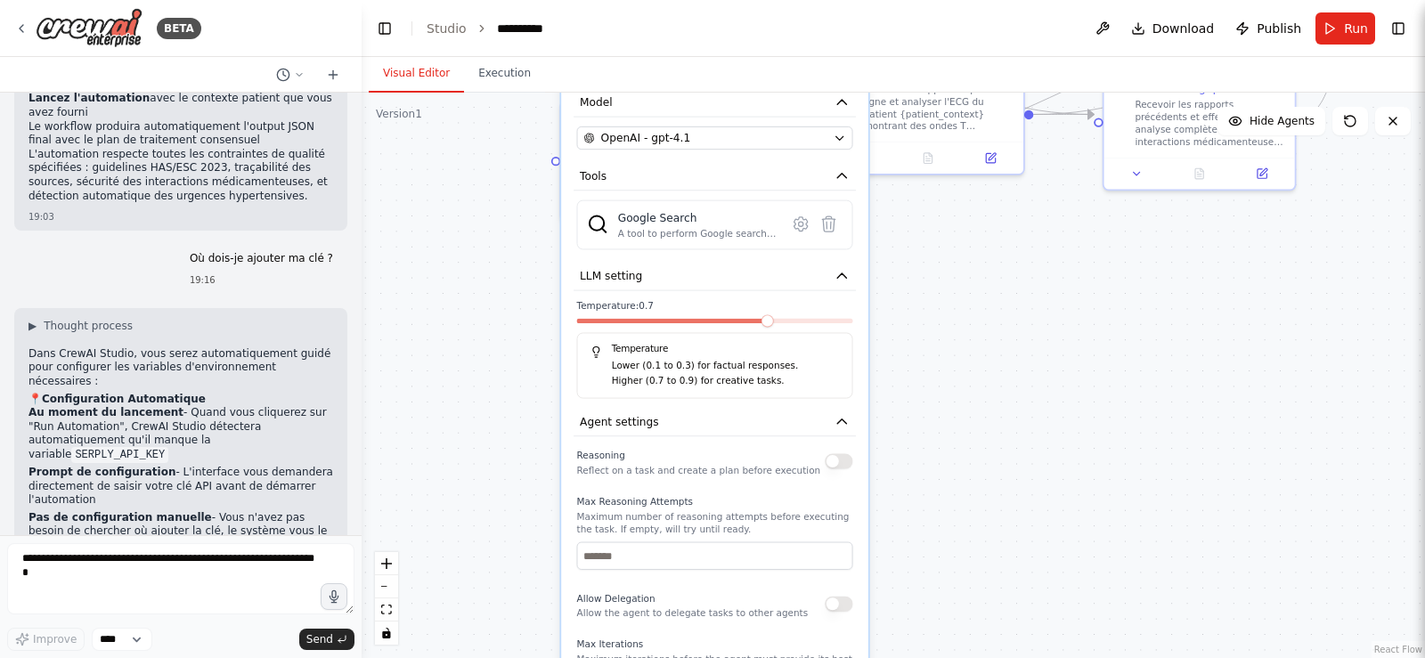
drag, startPoint x: 932, startPoint y: 529, endPoint x: 894, endPoint y: 428, distance: 107.4
click at [894, 428] on div ".deletable-edge-delete-btn { width: 20px; height: 20px; border: 0px solid #ffff…" at bounding box center [894, 376] width 1064 height 566
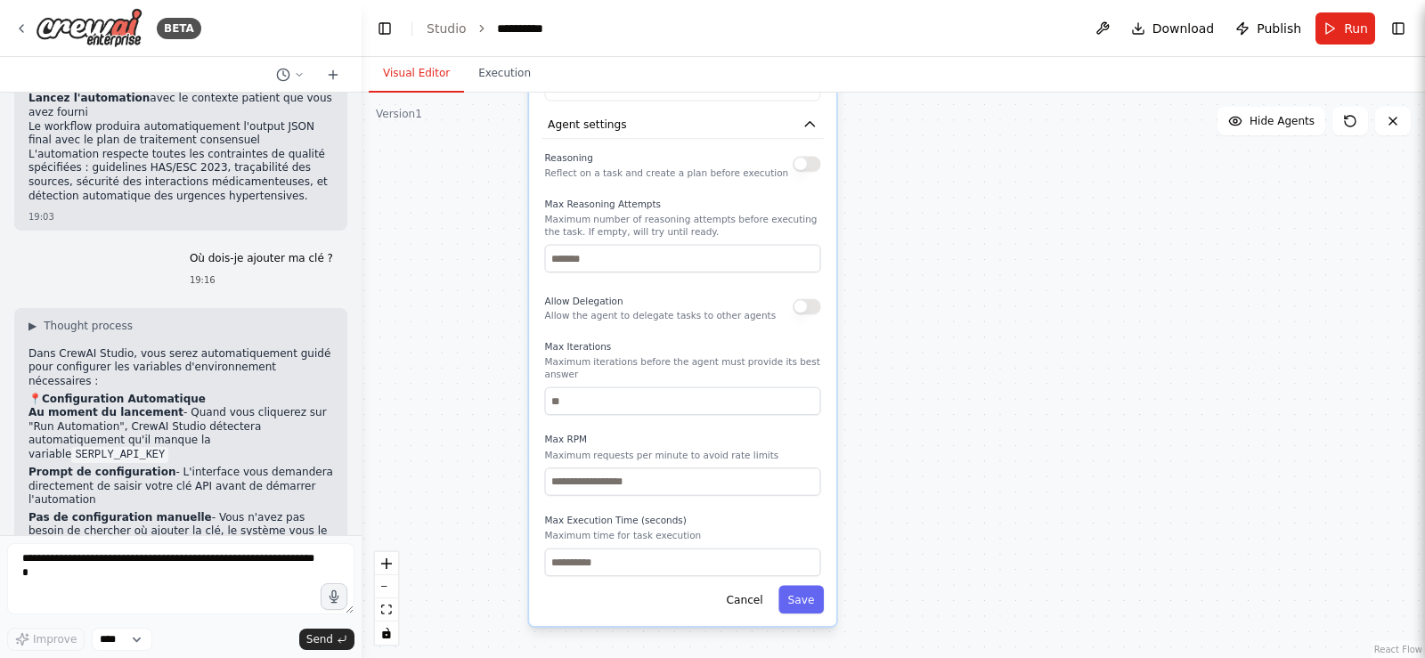
drag, startPoint x: 986, startPoint y: 395, endPoint x: 964, endPoint y: 70, distance: 325.0
click at [964, 70] on div "Visual Editor Execution Version 1 Show Tools Hide Agents .deletable-edge-delete…" at bounding box center [894, 357] width 1064 height 601
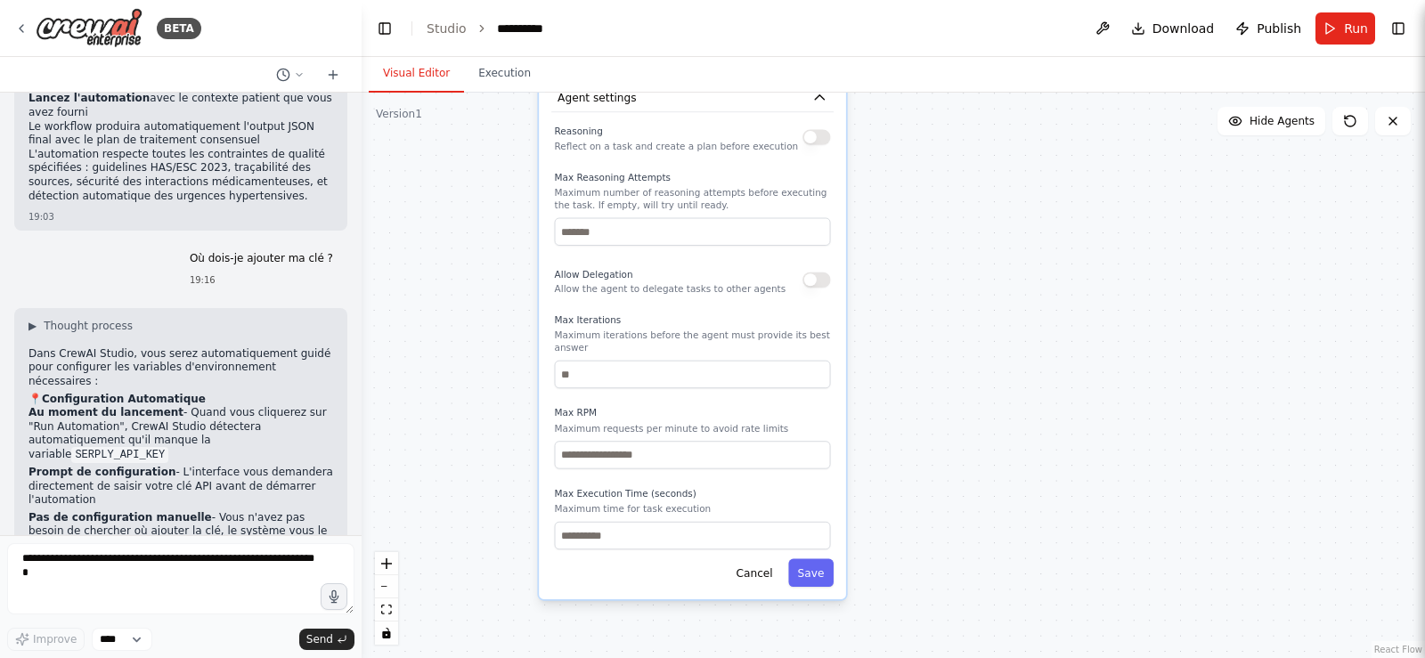
click at [815, 151] on div "Reasoning Reflect on a task and create a plan before execution" at bounding box center [693, 137] width 276 height 31
click at [818, 140] on button "button" at bounding box center [817, 136] width 28 height 15
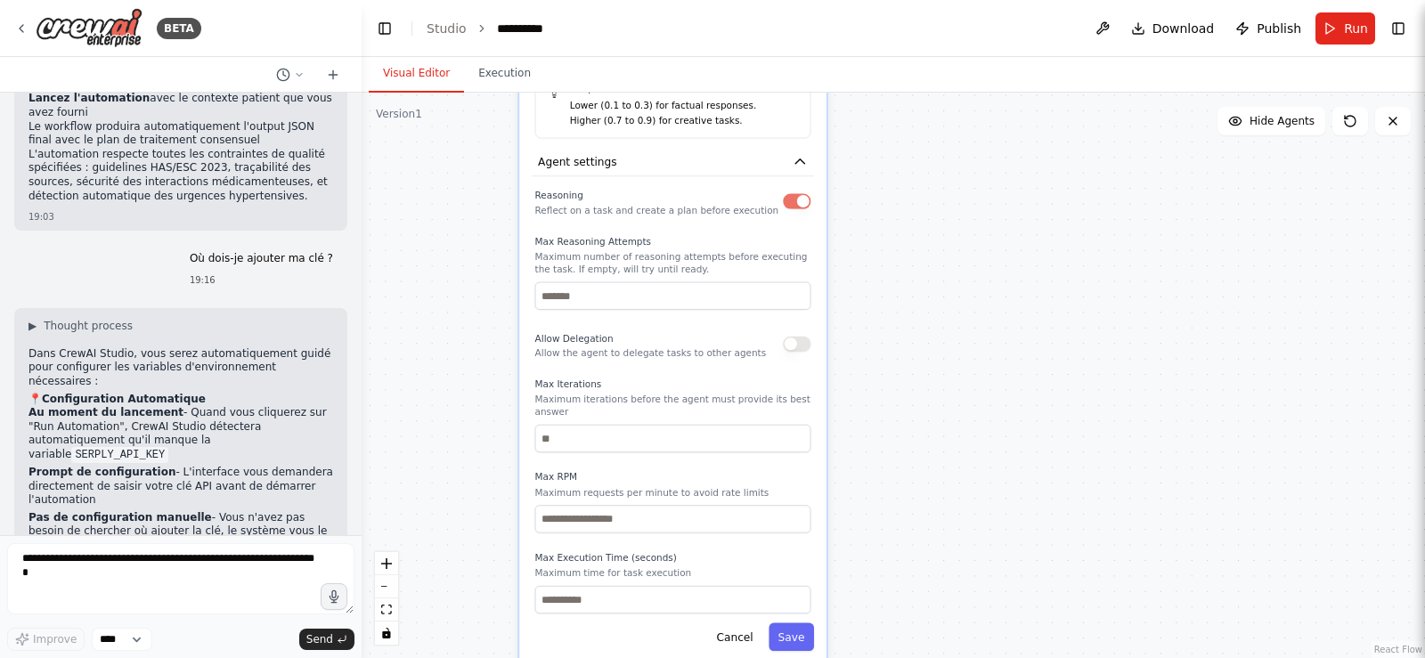
drag, startPoint x: 908, startPoint y: 245, endPoint x: 889, endPoint y: 304, distance: 61.7
click at [889, 306] on div ".deletable-edge-delete-btn { width: 20px; height: 20px; border: 0px solid #ffff…" at bounding box center [894, 376] width 1064 height 566
click at [799, 627] on button "Save" at bounding box center [792, 634] width 45 height 28
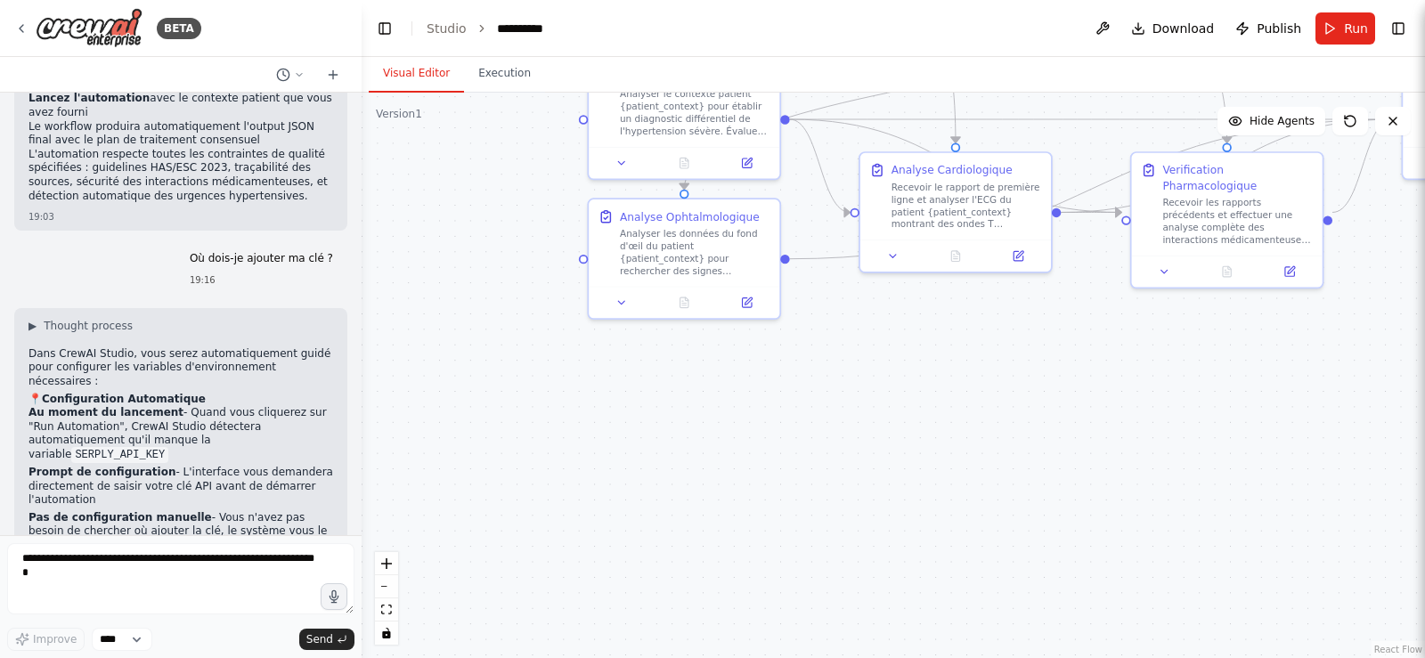
drag, startPoint x: 841, startPoint y: 256, endPoint x: 918, endPoint y: 643, distance: 395.2
click at [918, 643] on div ".deletable-edge-delete-btn { width: 20px; height: 20px; border: 0px solid #ffff…" at bounding box center [894, 376] width 1064 height 566
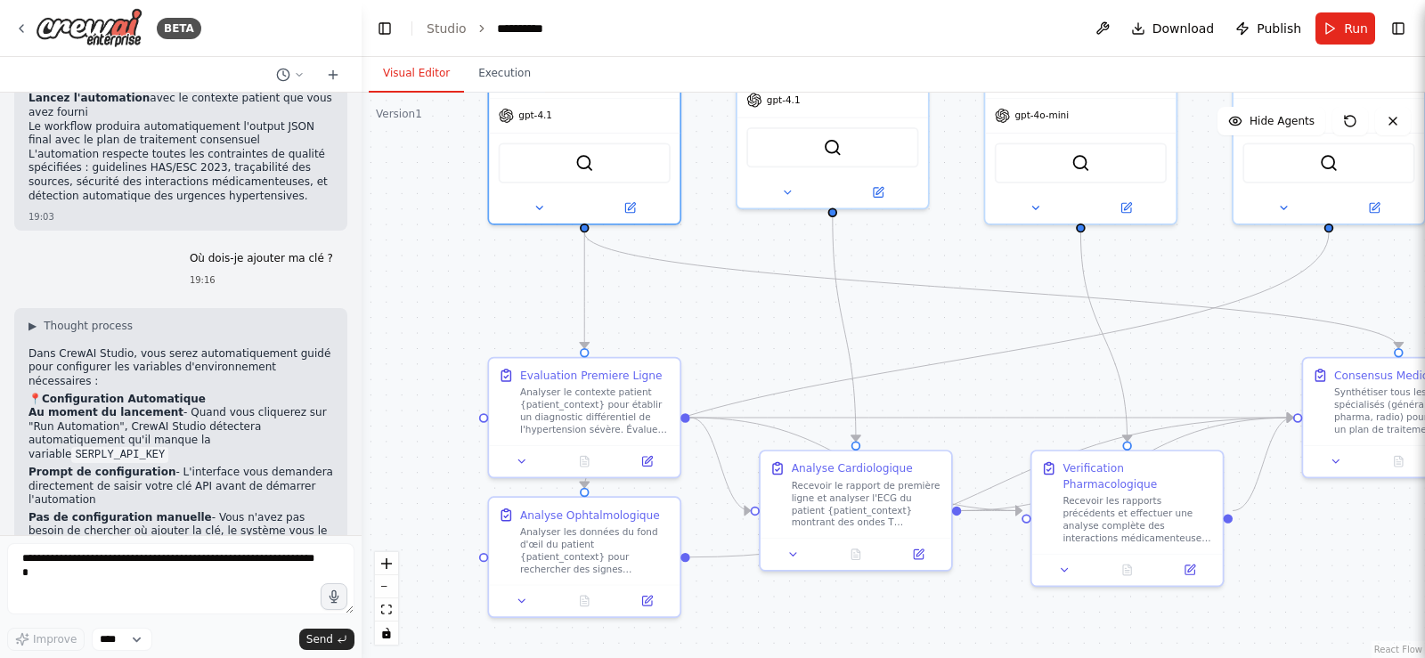
drag, startPoint x: 918, startPoint y: 387, endPoint x: 755, endPoint y: 640, distance: 299.7
click at [771, 657] on html "BETA Crée un Crew multi-agent nommé « ConsultHTA » dont la mission est de simul…" at bounding box center [712, 329] width 1425 height 658
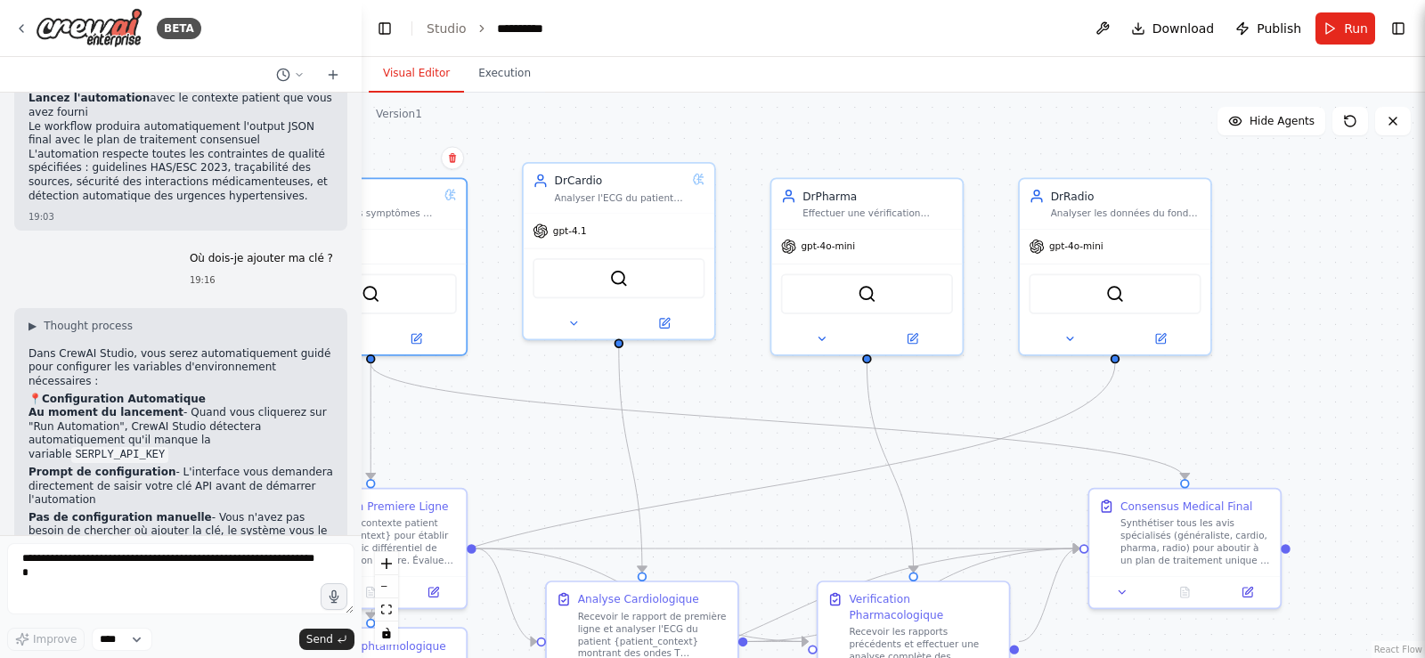
drag, startPoint x: 962, startPoint y: 266, endPoint x: 787, endPoint y: 400, distance: 220.6
click at [787, 400] on div ".deletable-edge-delete-btn { width: 20px; height: 20px; border: 0px solid #ffff…" at bounding box center [894, 376] width 1064 height 566
click at [825, 337] on icon at bounding box center [822, 336] width 12 height 12
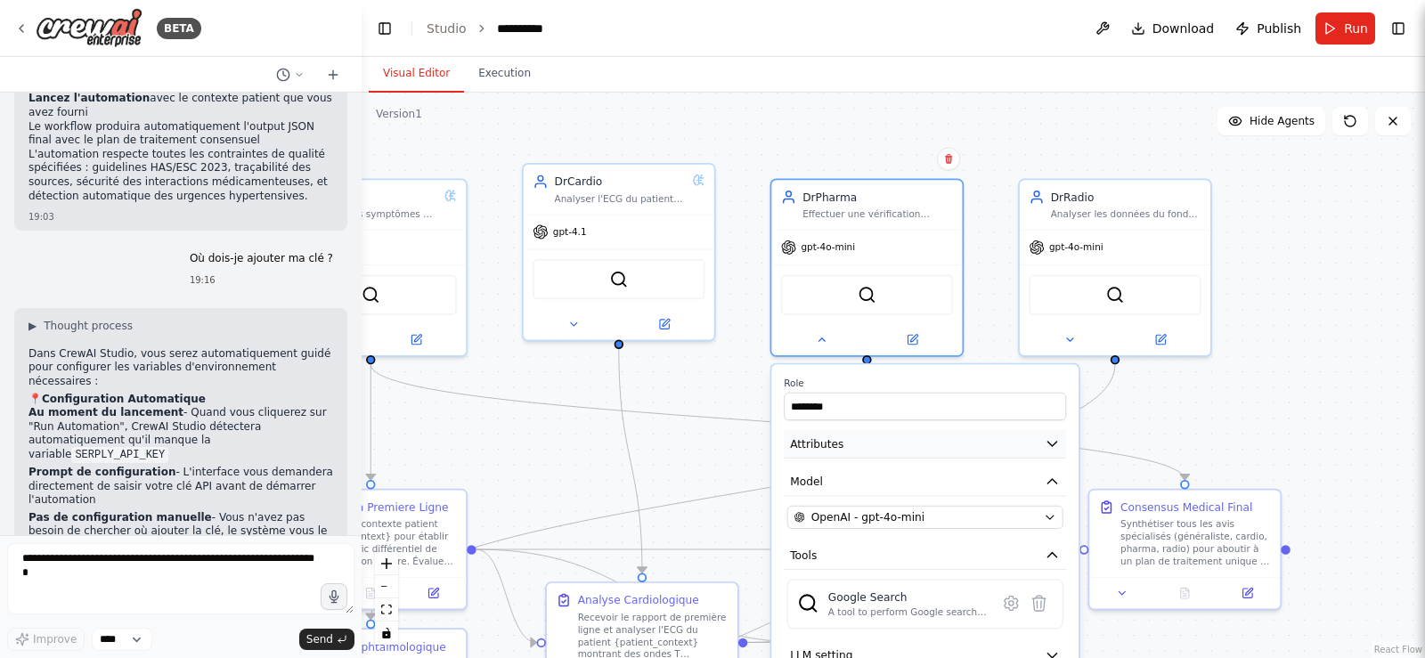
click at [1036, 457] on button "Attributes" at bounding box center [925, 444] width 282 height 29
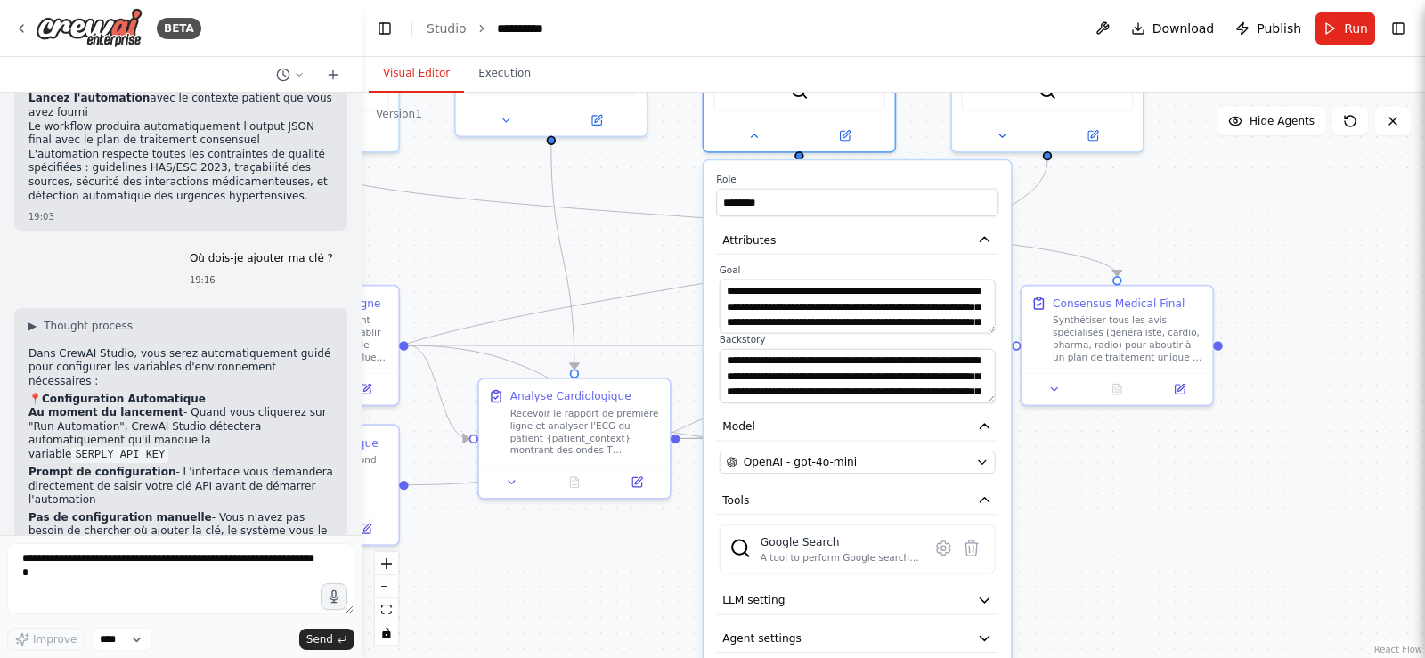
drag, startPoint x: 1250, startPoint y: 435, endPoint x: 1148, endPoint y: 197, distance: 258.6
click at [1148, 197] on div ".deletable-edge-delete-btn { width: 20px; height: 20px; border: 0px solid #ffff…" at bounding box center [894, 376] width 1064 height 566
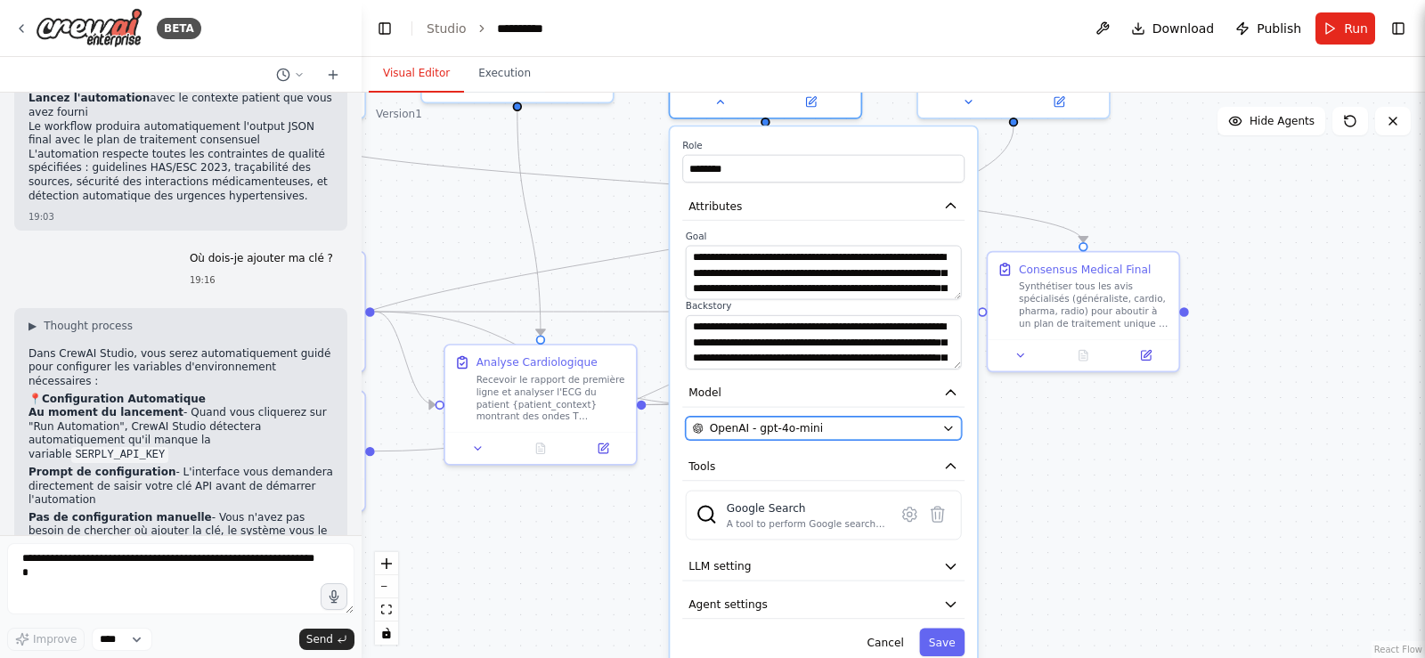
click at [942, 428] on icon "button" at bounding box center [948, 428] width 12 height 12
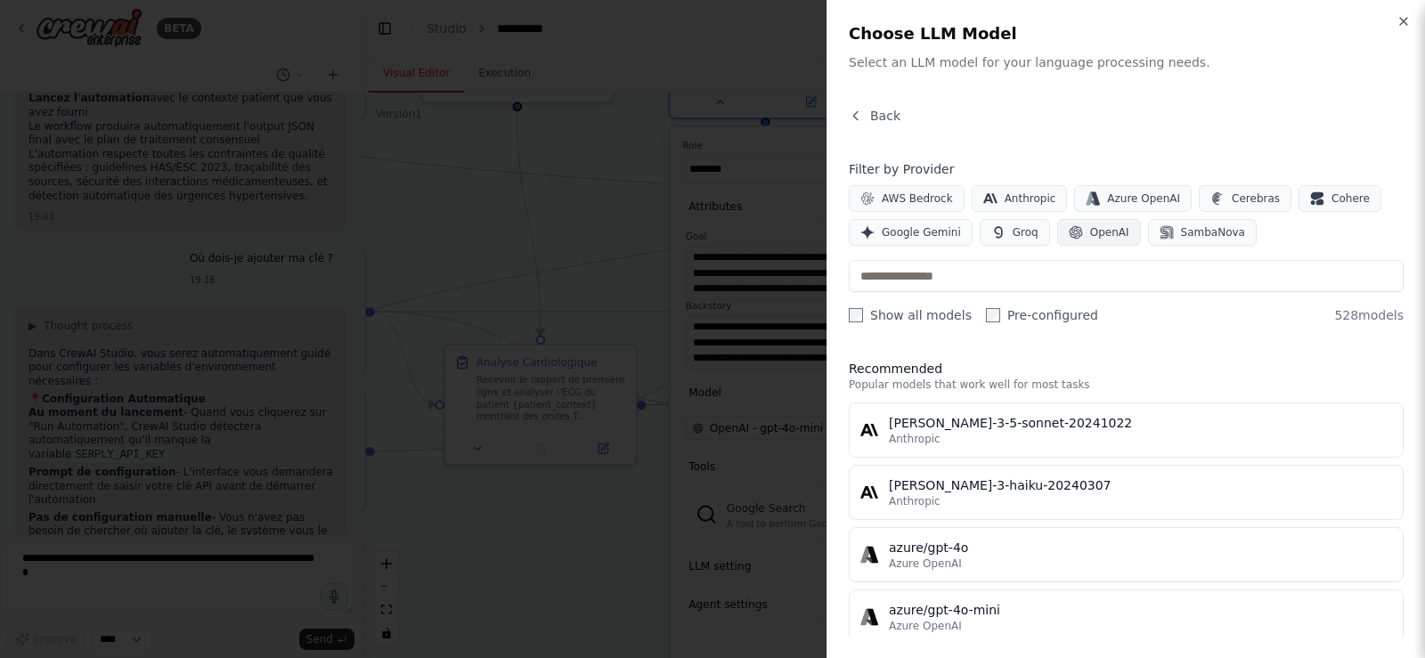
click at [1087, 242] on button "OpenAI" at bounding box center [1099, 232] width 84 height 27
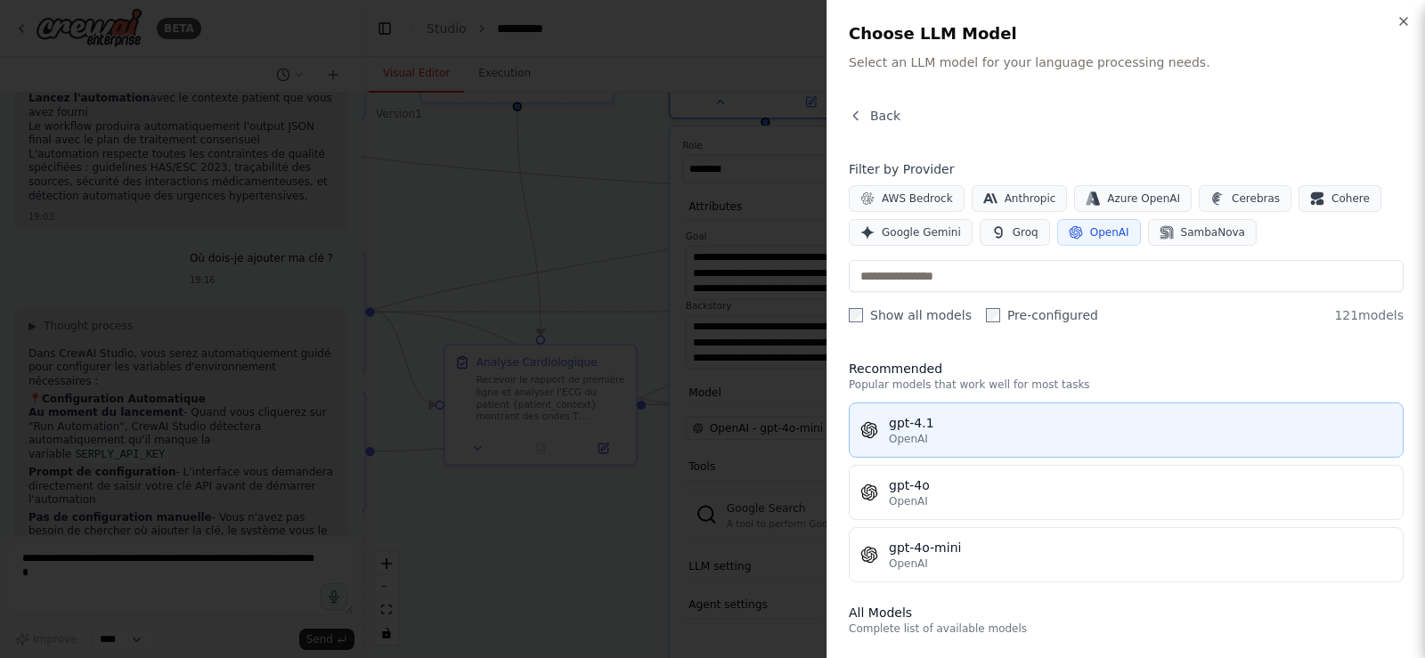
click at [1008, 436] on div "OpenAI" at bounding box center [1140, 439] width 503 height 14
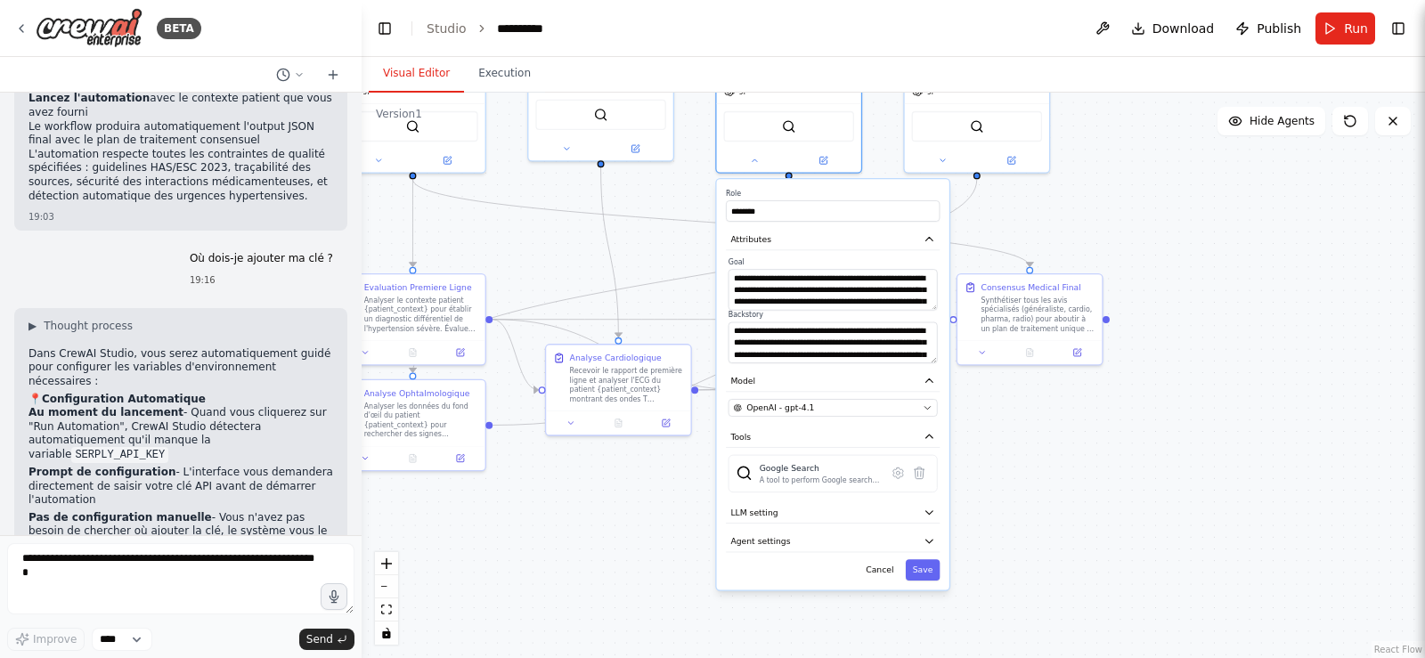
click at [847, 524] on div "**********" at bounding box center [833, 384] width 232 height 411
click at [926, 511] on icon "button" at bounding box center [930, 513] width 12 height 12
click at [932, 624] on icon "button" at bounding box center [930, 623] width 12 height 12
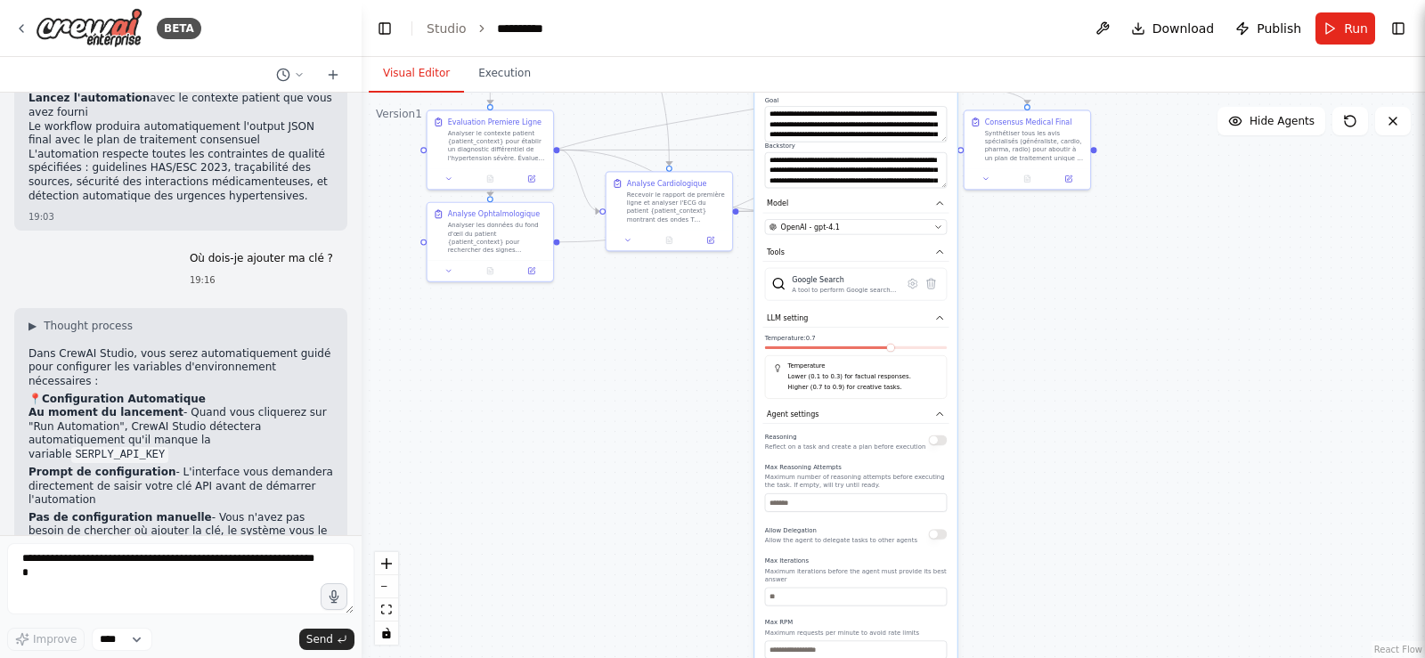
drag, startPoint x: 1098, startPoint y: 558, endPoint x: 1087, endPoint y: 358, distance: 199.9
click at [1087, 358] on div ".deletable-edge-delete-btn { width: 20px; height: 20px; border: 0px solid #ffff…" at bounding box center [894, 376] width 1064 height 566
click at [946, 449] on div "Reasoning Reflect on a task and create a plan before execution" at bounding box center [856, 440] width 182 height 20
click at [932, 439] on button "button" at bounding box center [938, 441] width 19 height 10
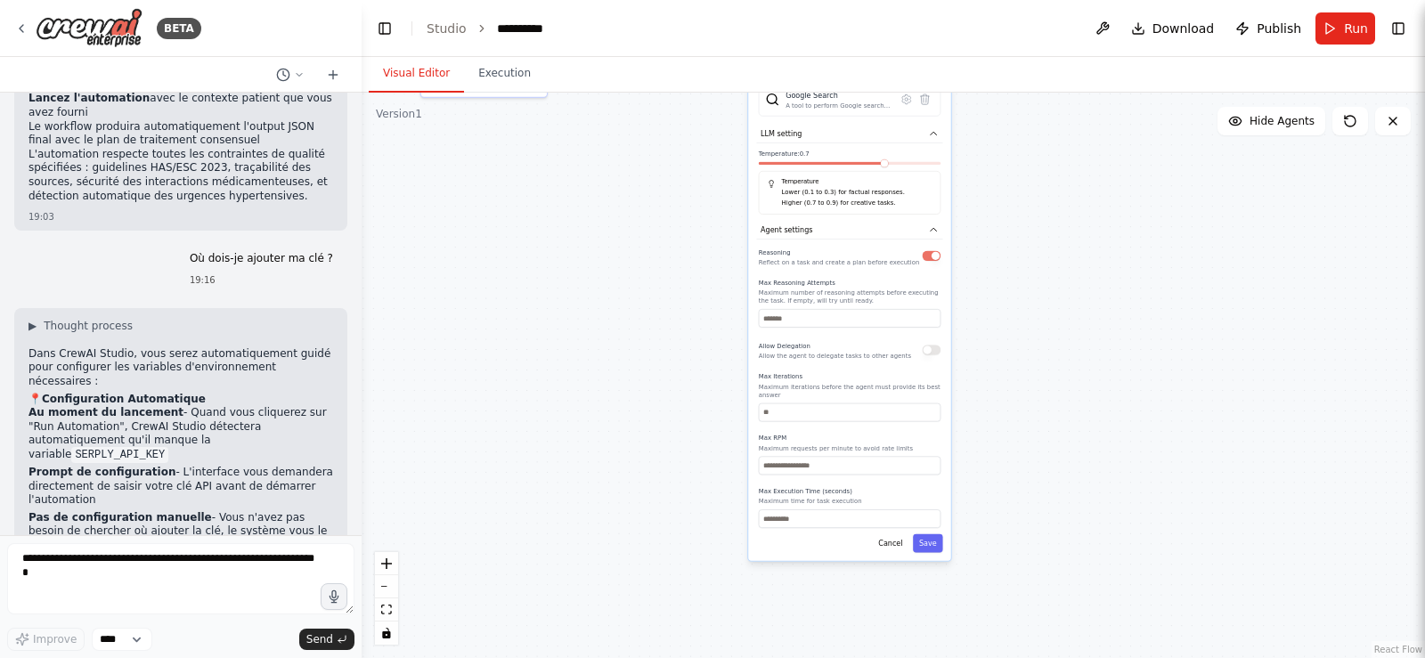
drag, startPoint x: 1009, startPoint y: 352, endPoint x: 1003, endPoint y: 327, distance: 25.7
click at [1003, 327] on div ".deletable-edge-delete-btn { width: 20px; height: 20px; border: 0px solid #ffff…" at bounding box center [894, 376] width 1064 height 566
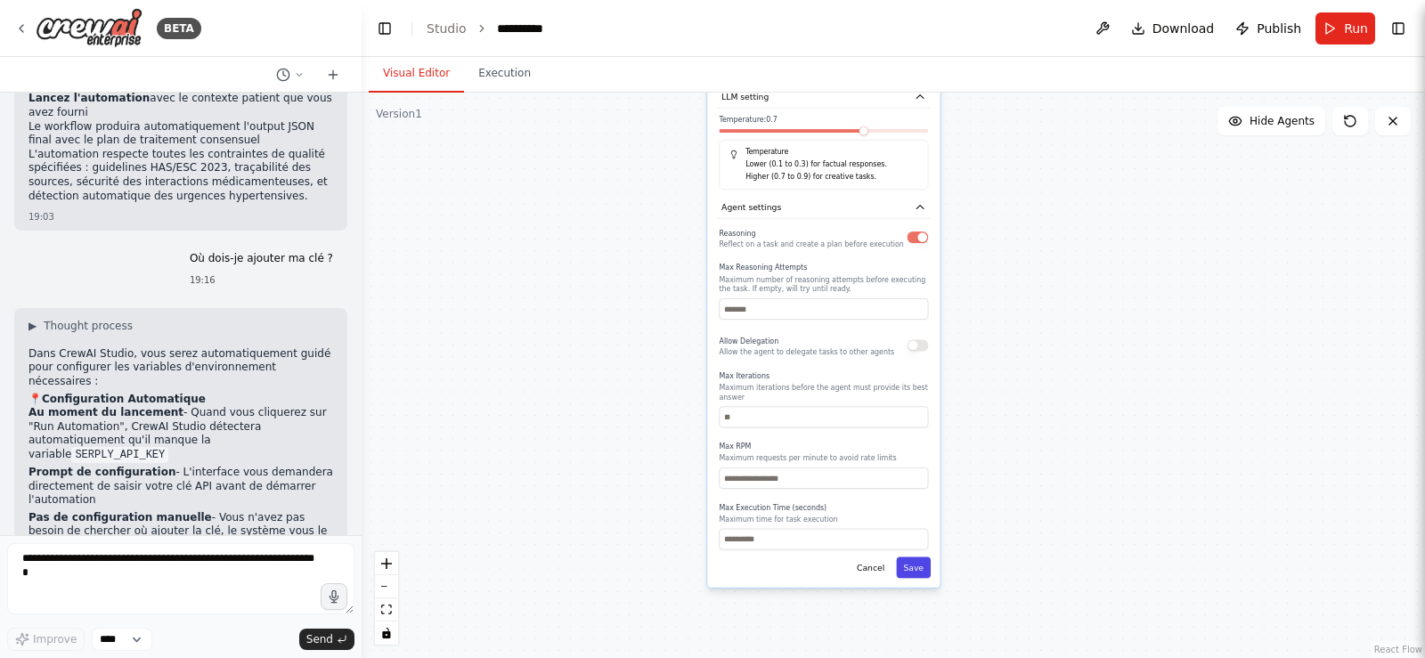
click at [923, 565] on button "Save" at bounding box center [913, 567] width 35 height 21
click at [910, 567] on button "Save" at bounding box center [913, 567] width 35 height 21
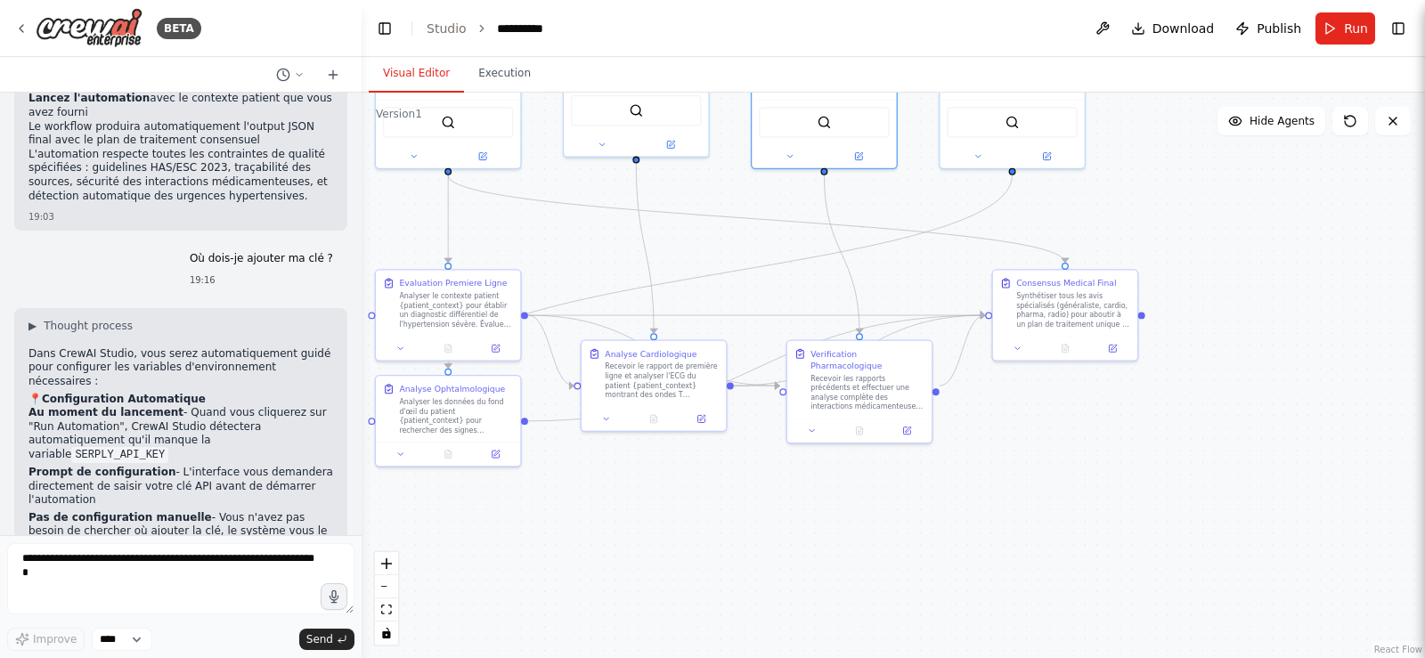
drag, startPoint x: 958, startPoint y: 180, endPoint x: 998, endPoint y: 587, distance: 409.1
click at [1004, 602] on div ".deletable-edge-delete-btn { width: 20px; height: 20px; border: 0px solid #ffff…" at bounding box center [894, 376] width 1064 height 566
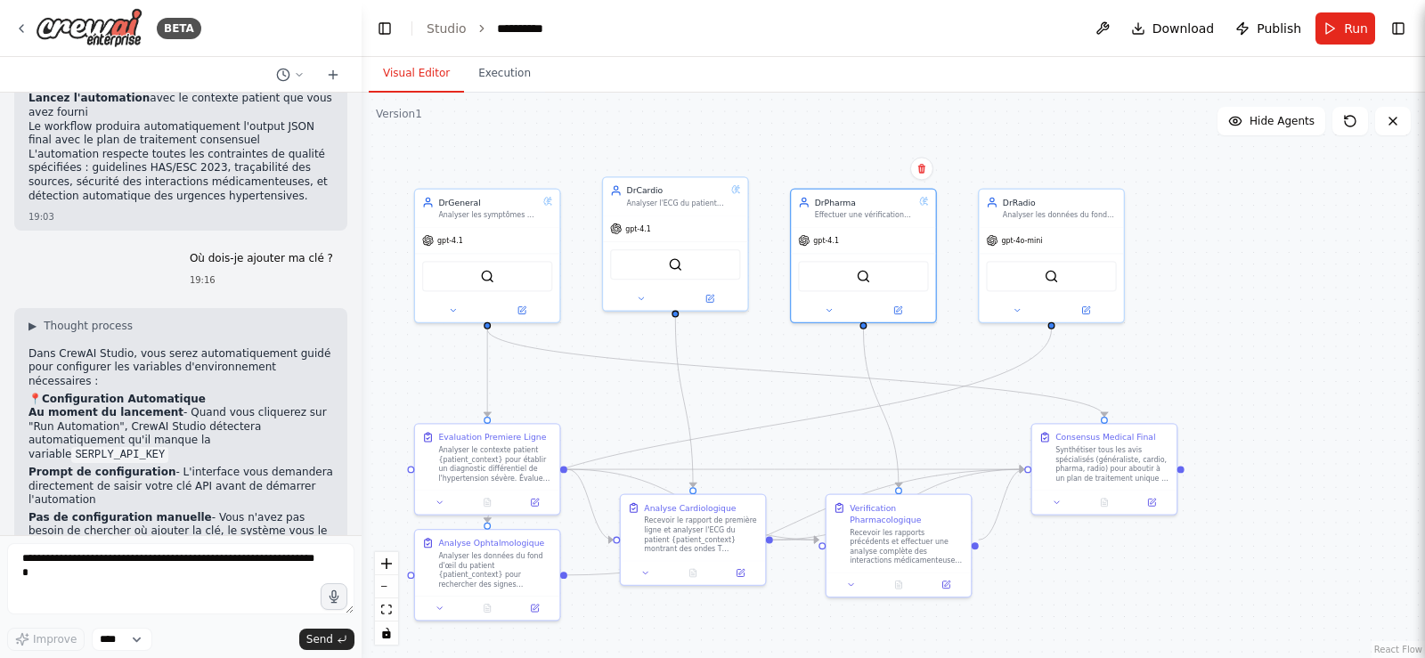
drag, startPoint x: 945, startPoint y: 499, endPoint x: 983, endPoint y: 642, distance: 148.2
click at [983, 642] on div ".deletable-edge-delete-btn { width: 20px; height: 20px; border: 0px solid #ffff…" at bounding box center [894, 376] width 1064 height 566
click at [825, 312] on icon at bounding box center [830, 309] width 10 height 10
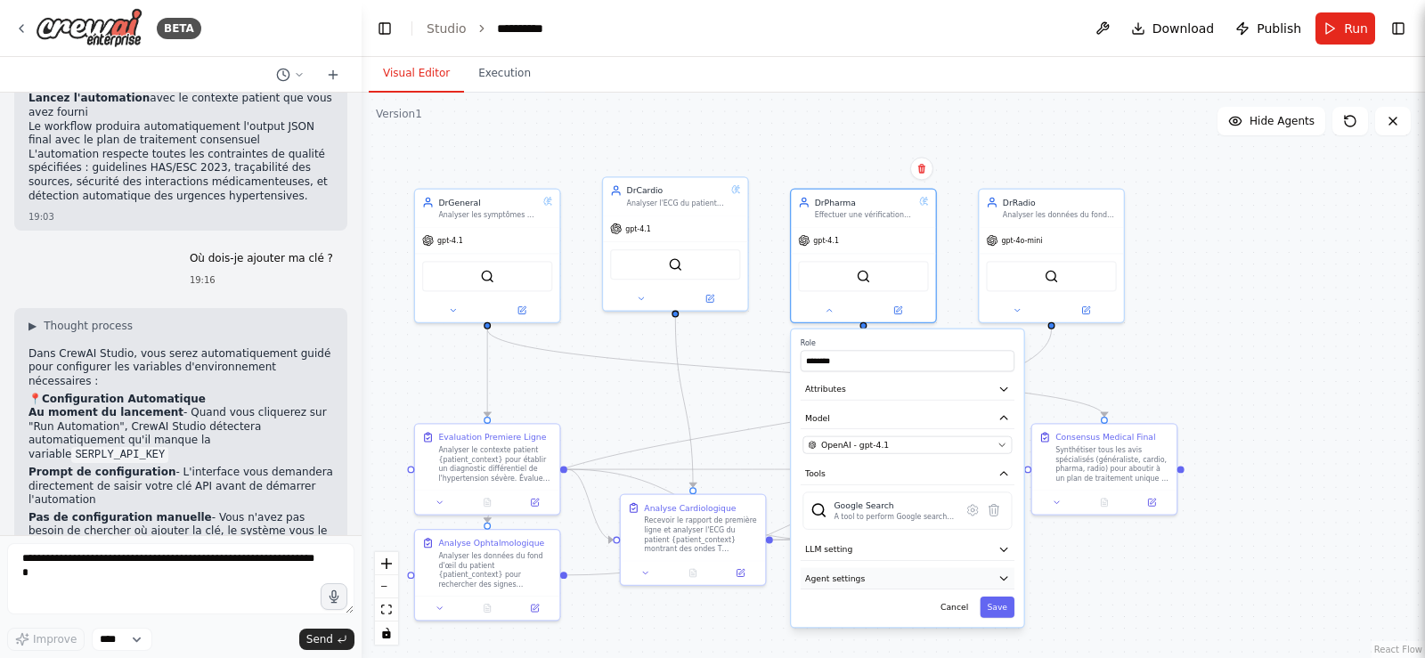
click at [1008, 574] on icon "button" at bounding box center [1005, 579] width 12 height 12
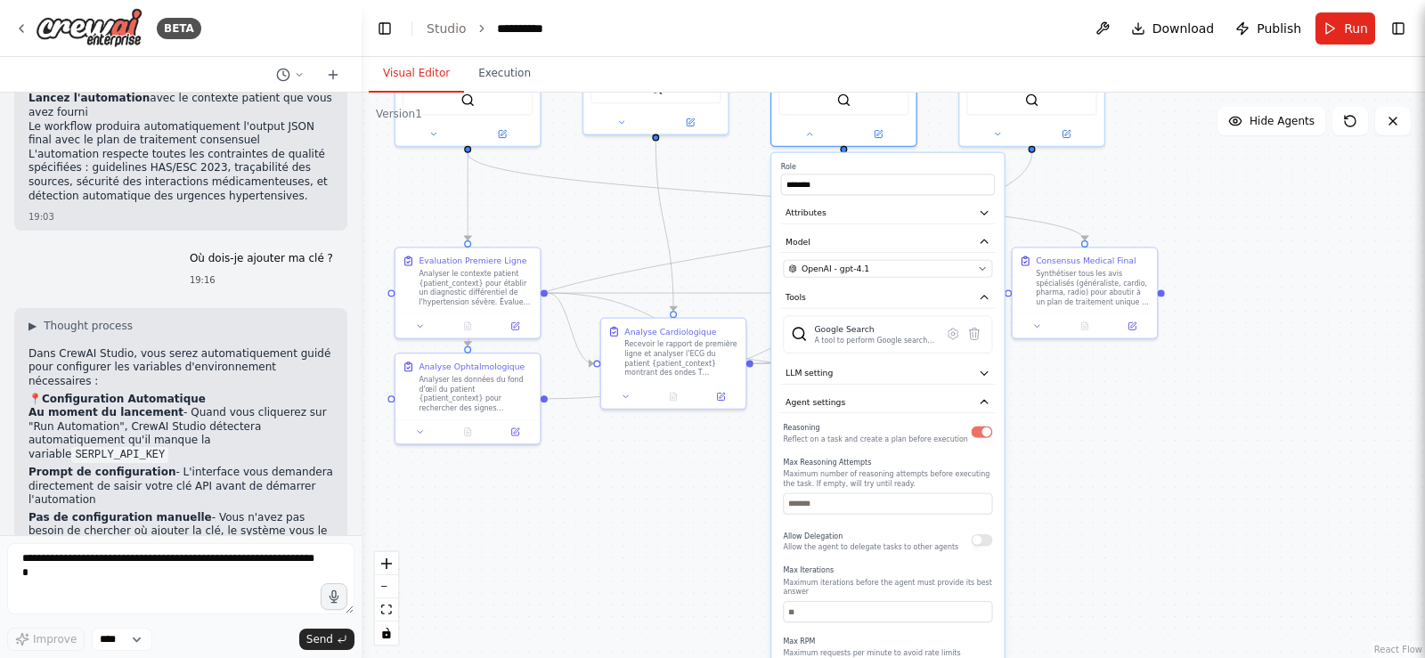
drag, startPoint x: 1093, startPoint y: 600, endPoint x: 1073, endPoint y: 424, distance: 177.5
click at [1073, 424] on div ".deletable-edge-delete-btn { width: 20px; height: 20px; border: 0px solid #ffff…" at bounding box center [894, 376] width 1064 height 566
click at [986, 439] on div "Reasoning Reflect on a task and create a plan before execution" at bounding box center [887, 431] width 209 height 23
click at [978, 433] on button "button" at bounding box center [982, 433] width 21 height 12
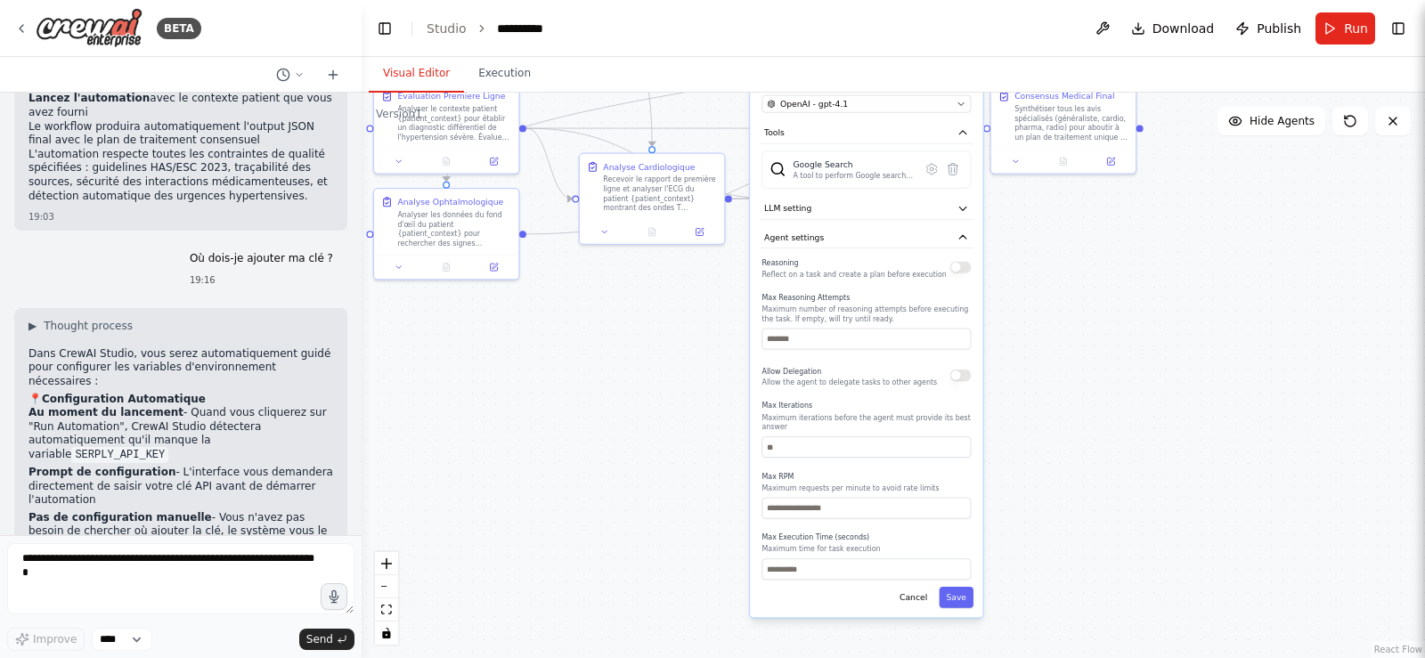
drag, startPoint x: 1105, startPoint y: 567, endPoint x: 1078, endPoint y: 385, distance: 184.7
click at [1078, 386] on div ".deletable-edge-delete-btn { width: 20px; height: 20px; border: 0px solid #ffff…" at bounding box center [894, 376] width 1064 height 566
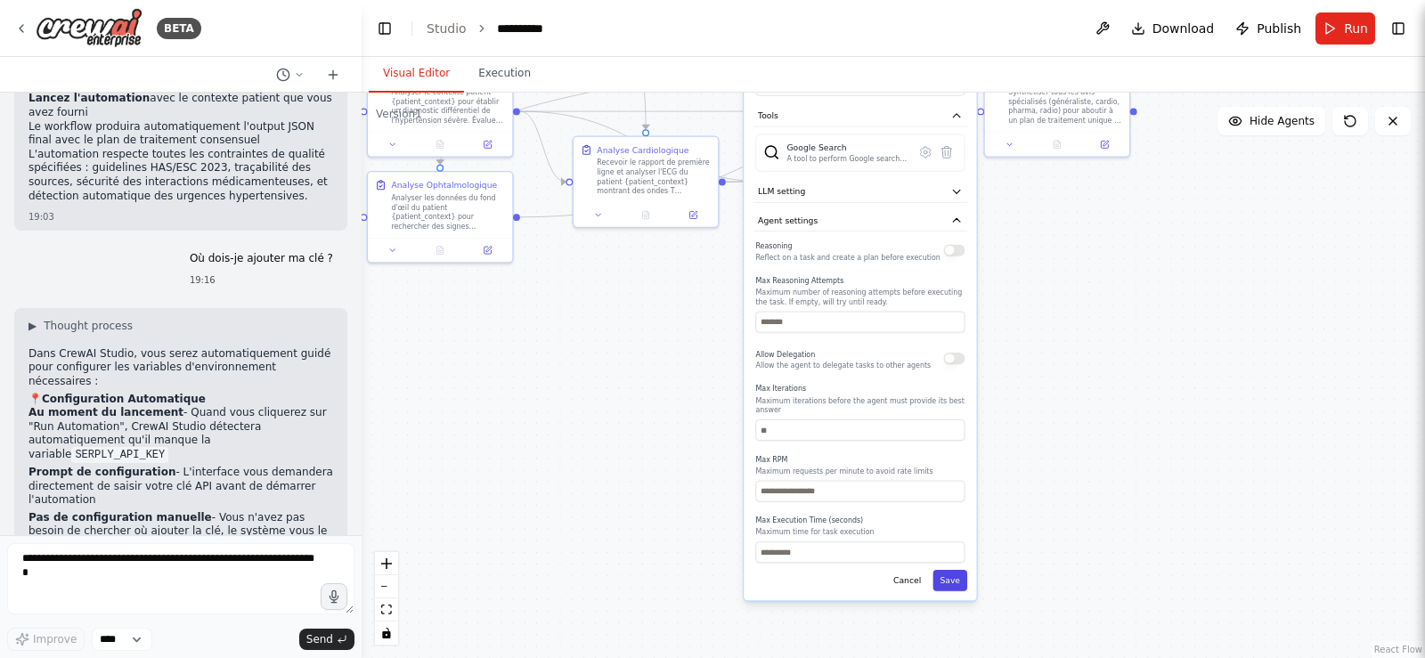
click at [955, 571] on button "Save" at bounding box center [950, 580] width 35 height 21
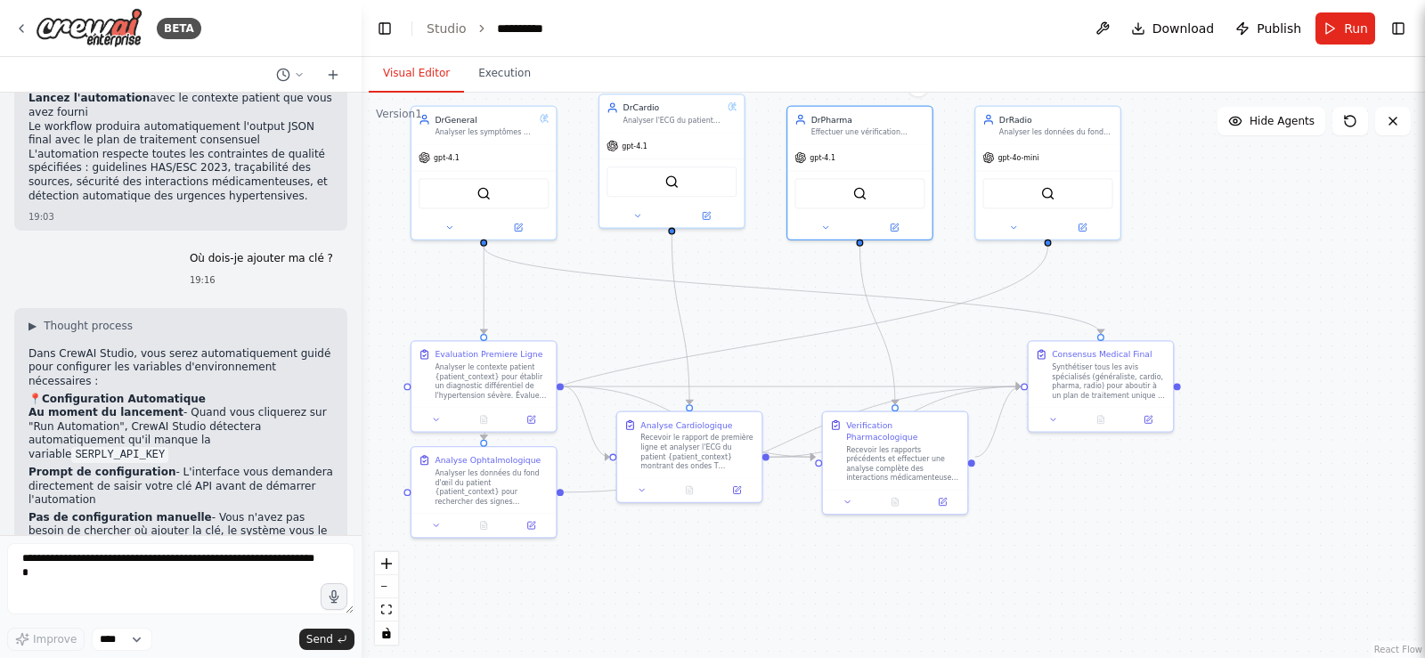
drag, startPoint x: 924, startPoint y: 337, endPoint x: 954, endPoint y: 672, distance: 336.3
click at [954, 657] on html "BETA Crée un Crew multi-agent nommé « ConsultHTA » dont la mission est de simul…" at bounding box center [712, 329] width 1425 height 658
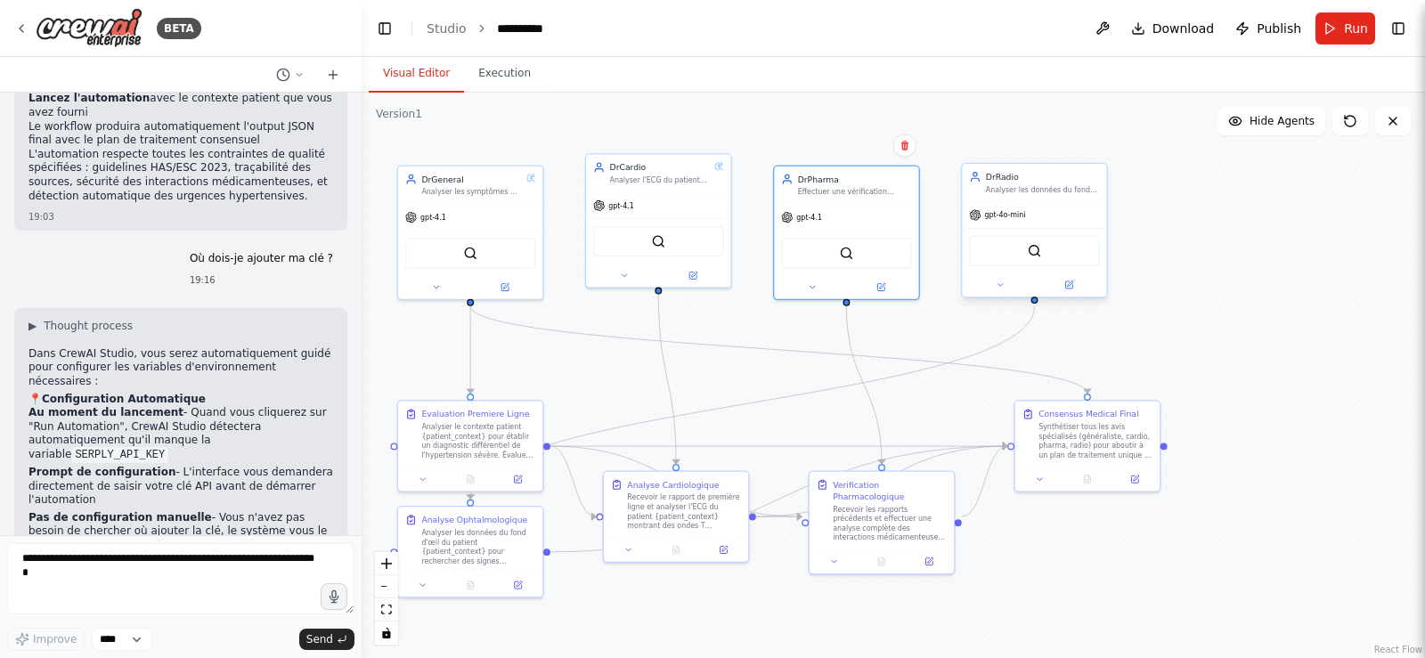
click at [1002, 297] on div at bounding box center [1034, 284] width 144 height 23
click at [813, 288] on icon at bounding box center [813, 286] width 10 height 10
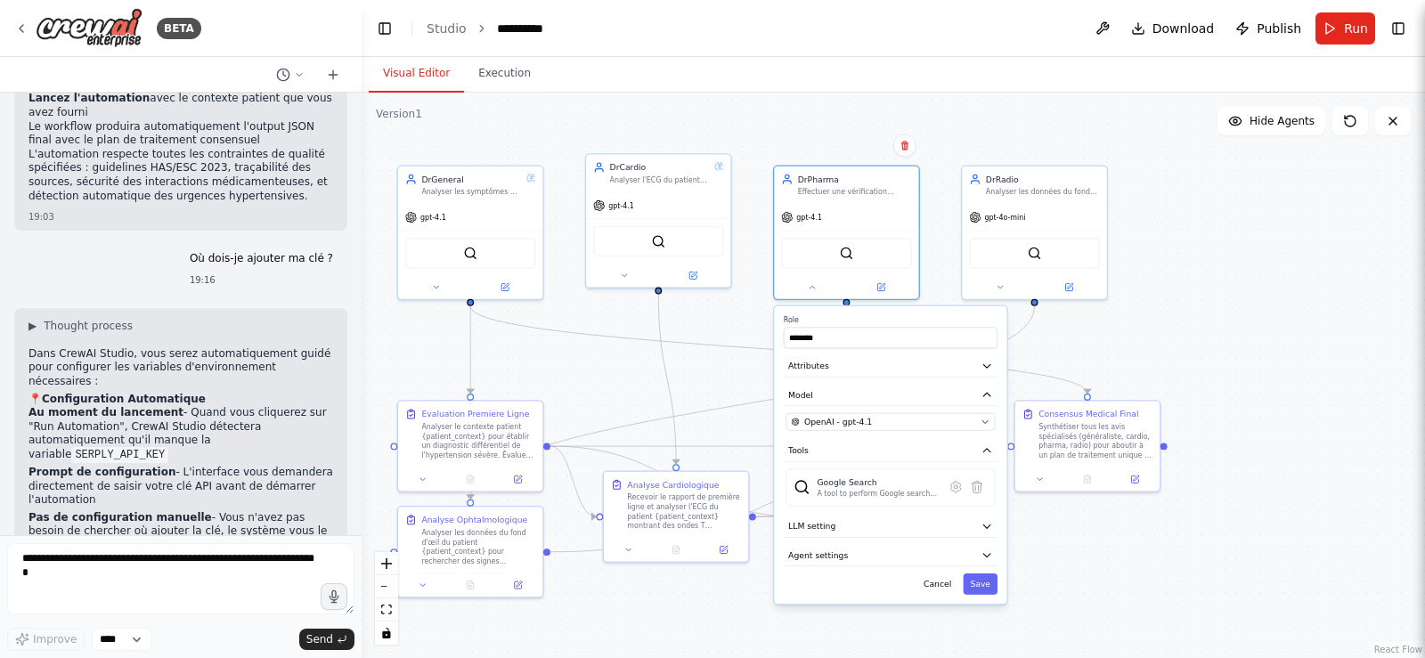
click at [885, 434] on div "Role ******** Attributes Model OpenAI - gpt-4.1 Tools Google Search A tool to p…" at bounding box center [890, 455] width 232 height 298
click at [991, 430] on button "OpenAI - gpt-4.1" at bounding box center [890, 422] width 209 height 18
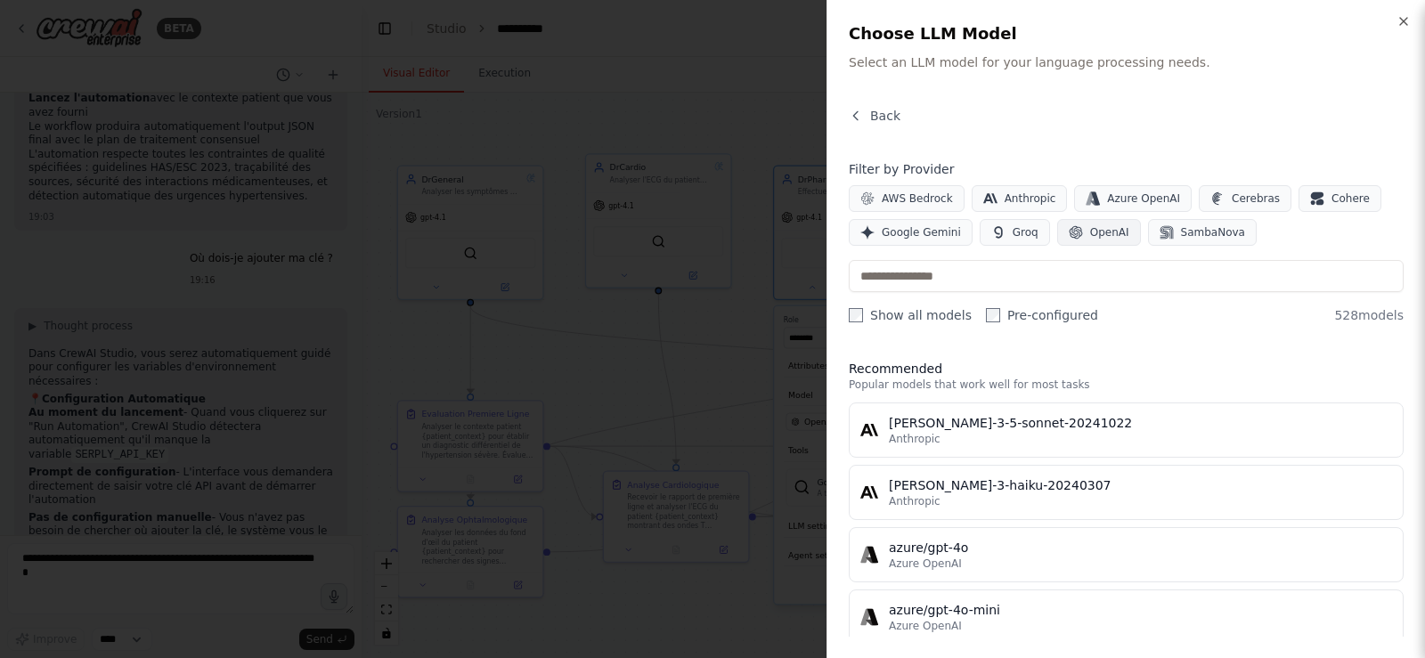
click at [1089, 224] on button "OpenAI" at bounding box center [1099, 232] width 84 height 27
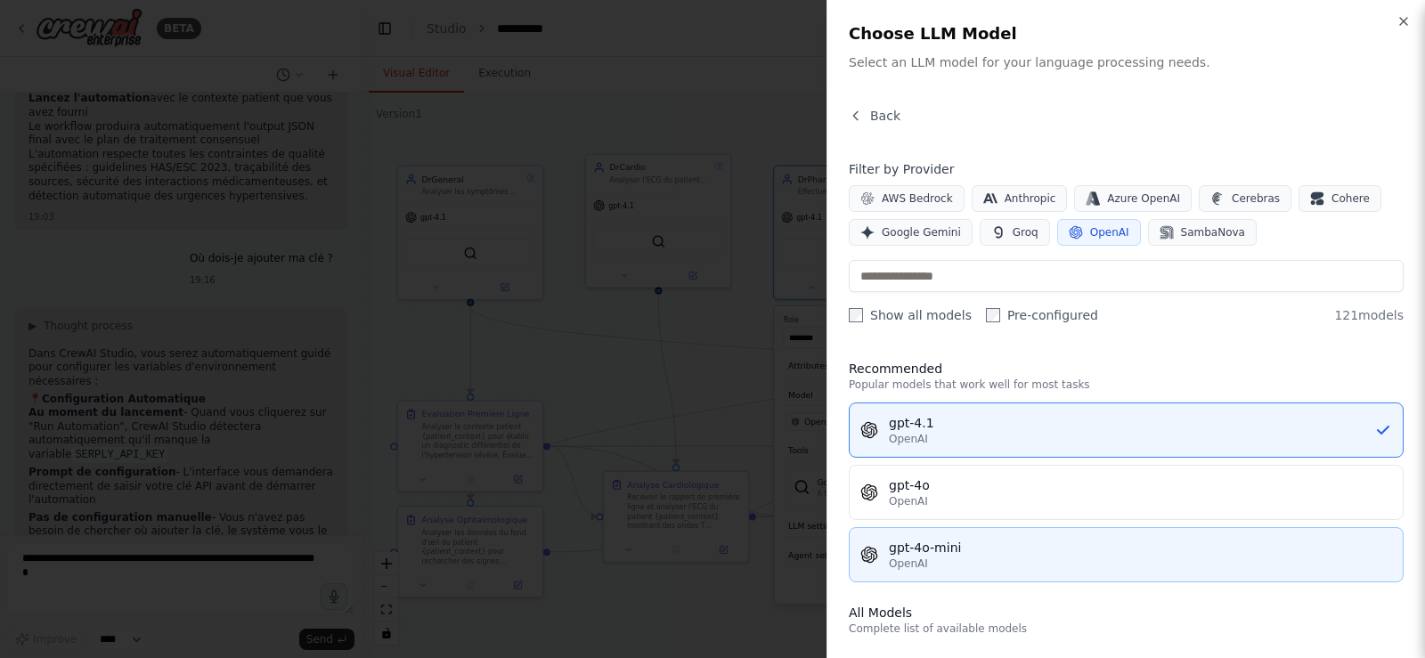
click at [964, 532] on button "gpt-4o-mini OpenAI" at bounding box center [1126, 554] width 555 height 55
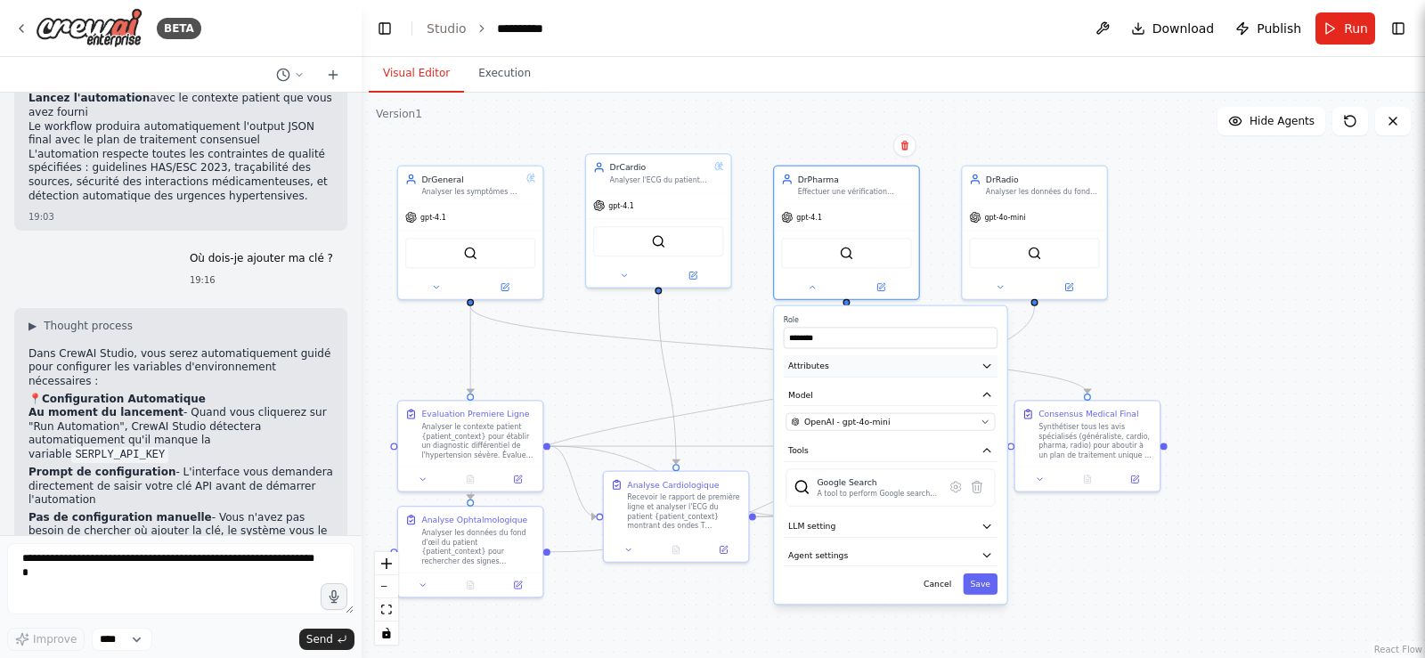
click at [984, 368] on icon "button" at bounding box center [988, 366] width 12 height 12
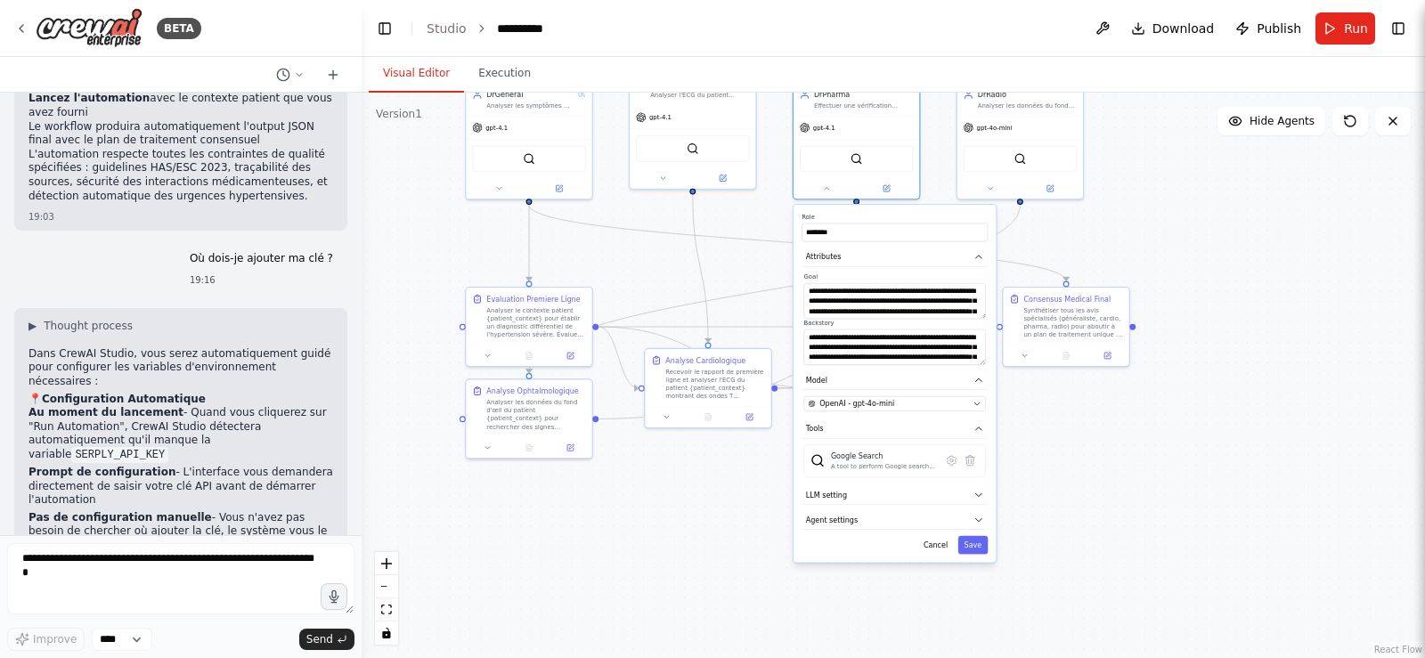
drag, startPoint x: 1074, startPoint y: 512, endPoint x: 999, endPoint y: 534, distance: 78.1
click at [1053, 383] on div ".deletable-edge-delete-btn { width: 20px; height: 20px; border: 0px solid #ffff…" at bounding box center [894, 376] width 1064 height 566
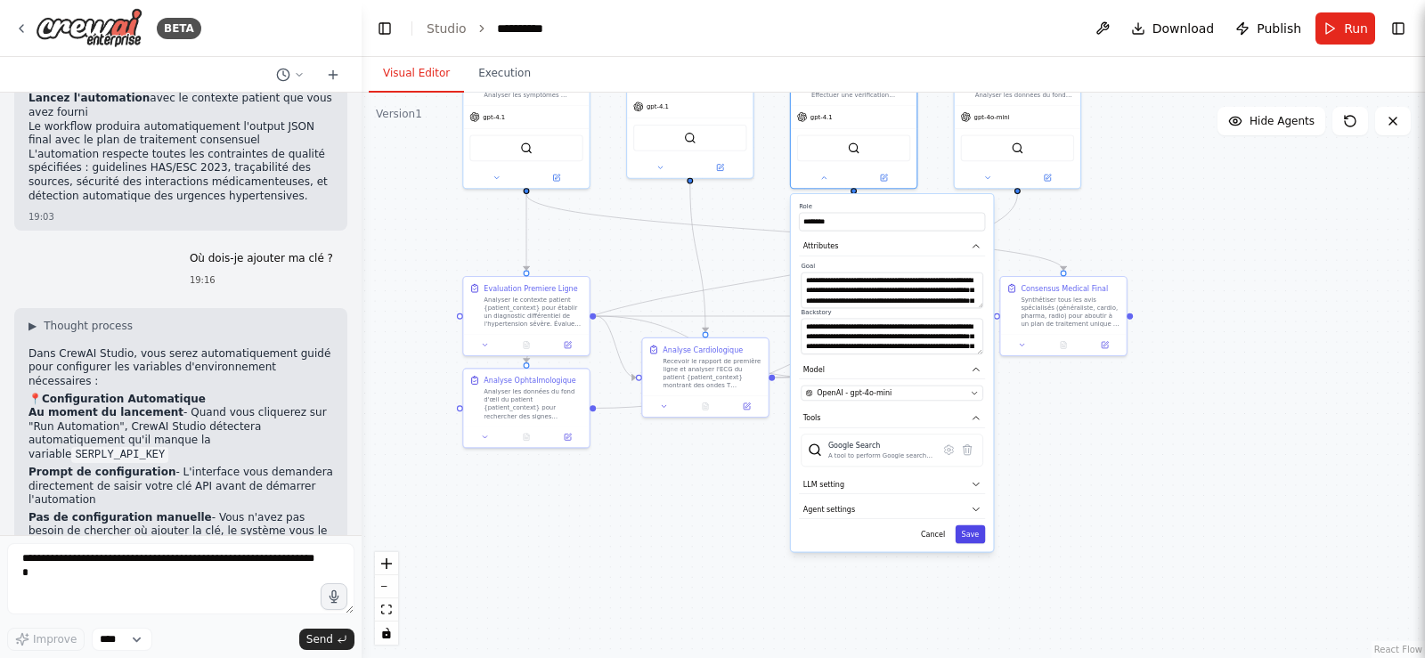
click at [971, 529] on button "Save" at bounding box center [971, 535] width 30 height 19
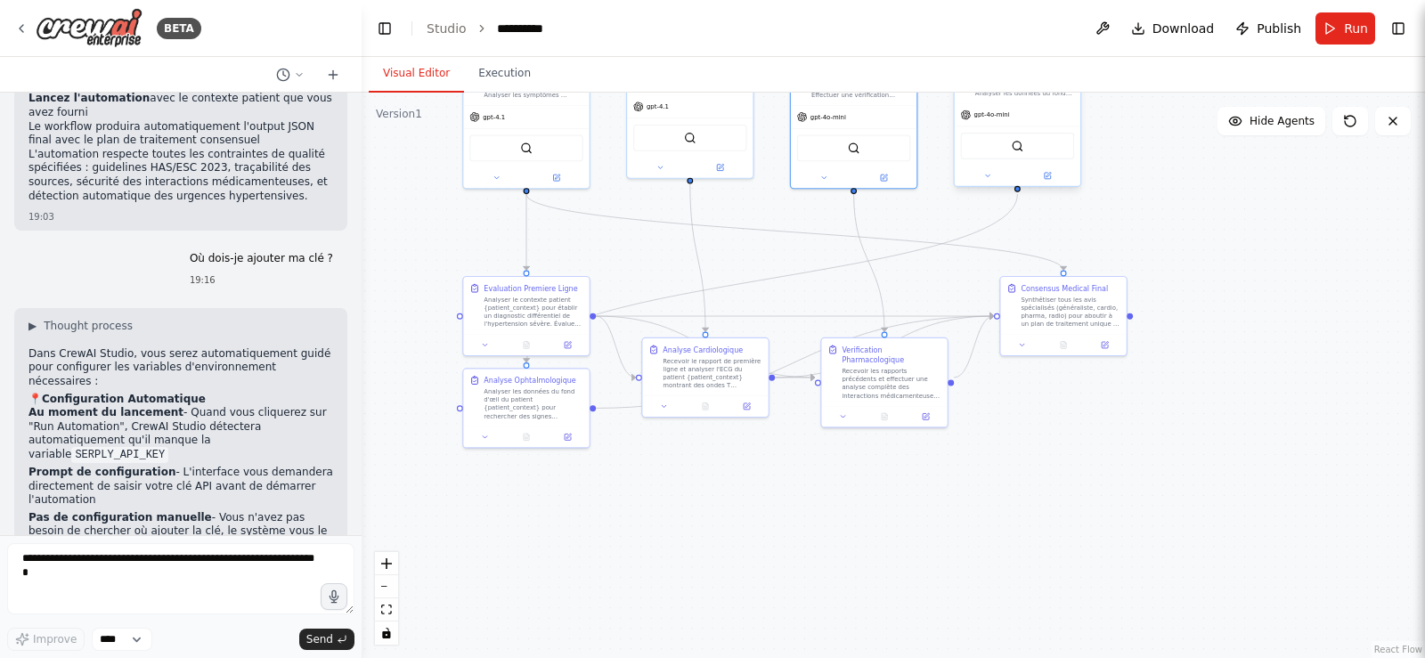
click at [993, 185] on div at bounding box center [1018, 176] width 126 height 20
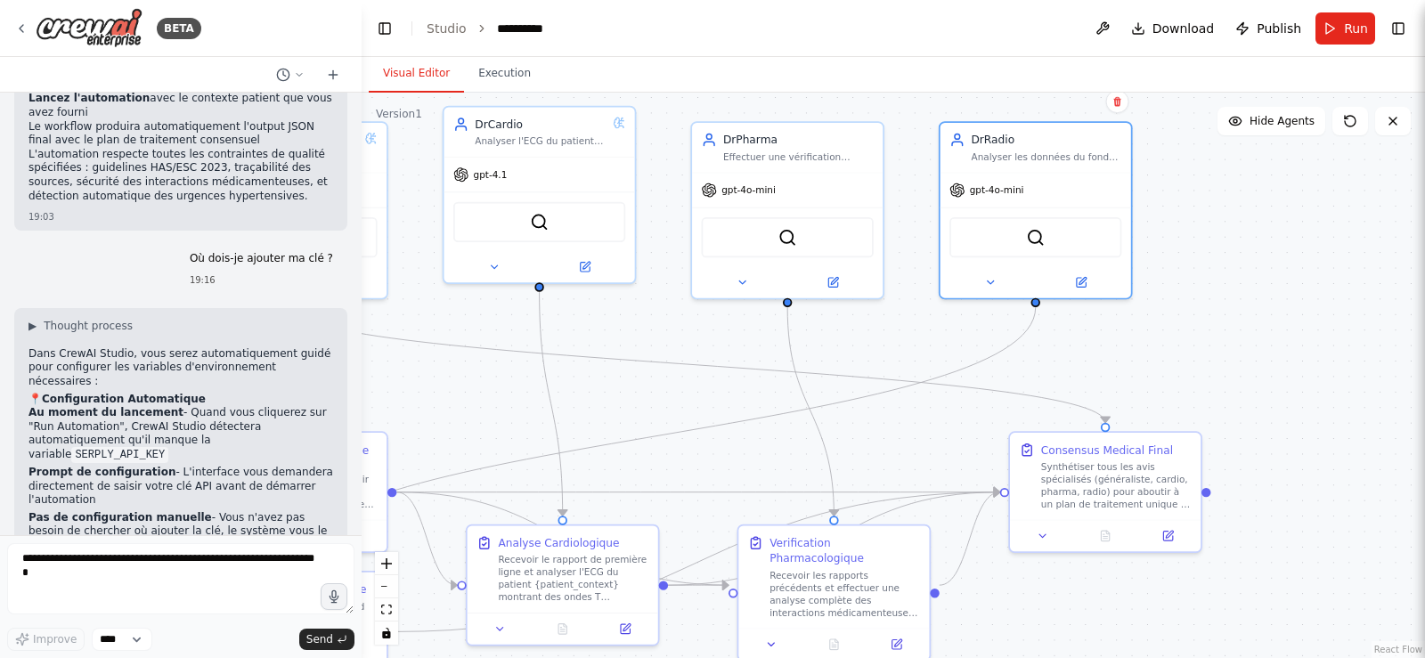
drag, startPoint x: 906, startPoint y: 215, endPoint x: 900, endPoint y: 352, distance: 137.3
click at [899, 351] on div ".deletable-edge-delete-btn { width: 20px; height: 20px; border: 0px solid #ffff…" at bounding box center [894, 376] width 1064 height 566
click at [986, 285] on icon at bounding box center [990, 282] width 12 height 12
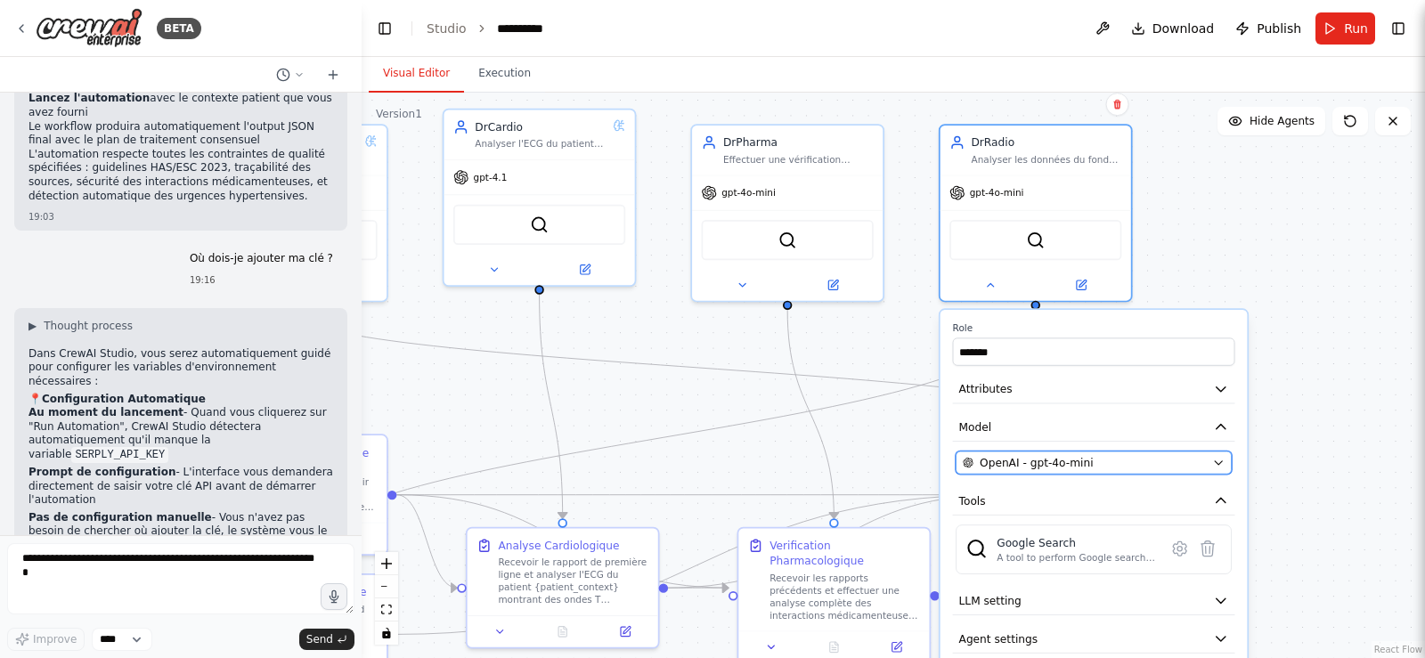
click at [1053, 460] on span "OpenAI - gpt-4o-mini" at bounding box center [1036, 462] width 113 height 15
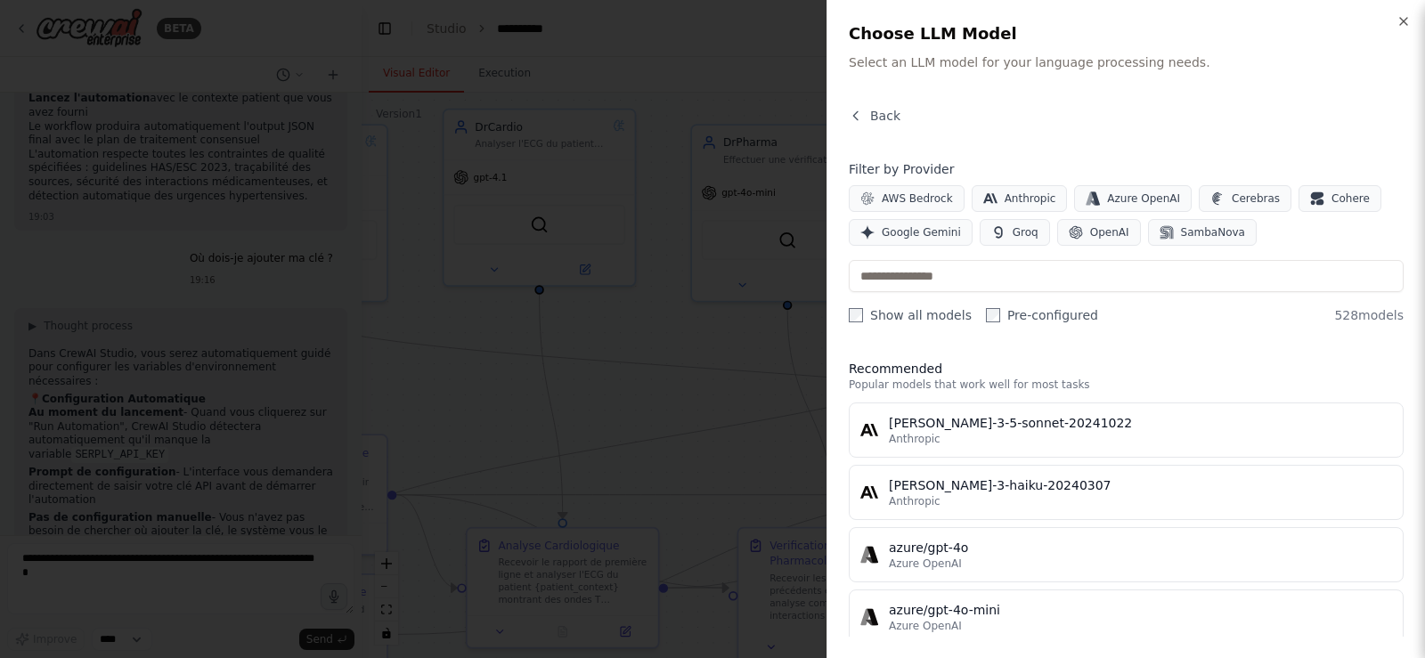
drag, startPoint x: 1075, startPoint y: 224, endPoint x: 1032, endPoint y: 295, distance: 82.8
click at [1075, 224] on button "OpenAI" at bounding box center [1099, 232] width 84 height 27
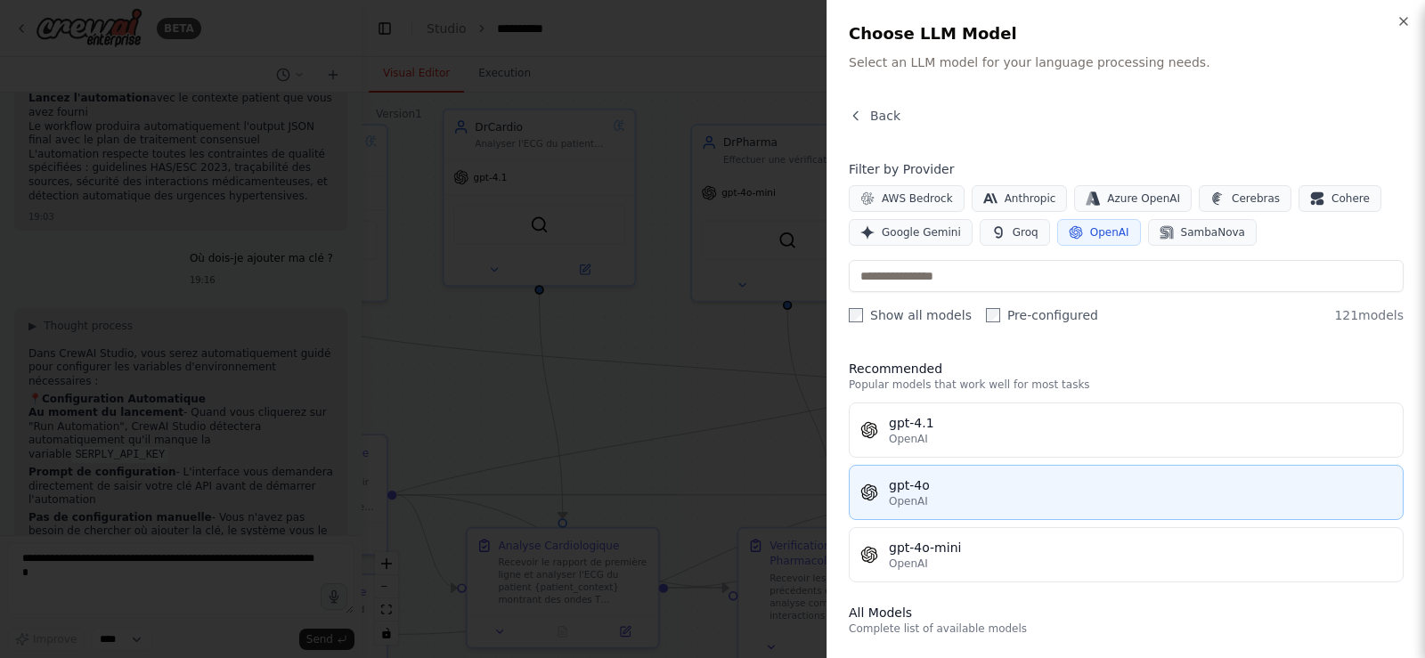
click at [944, 507] on div "OpenAI" at bounding box center [1140, 501] width 503 height 14
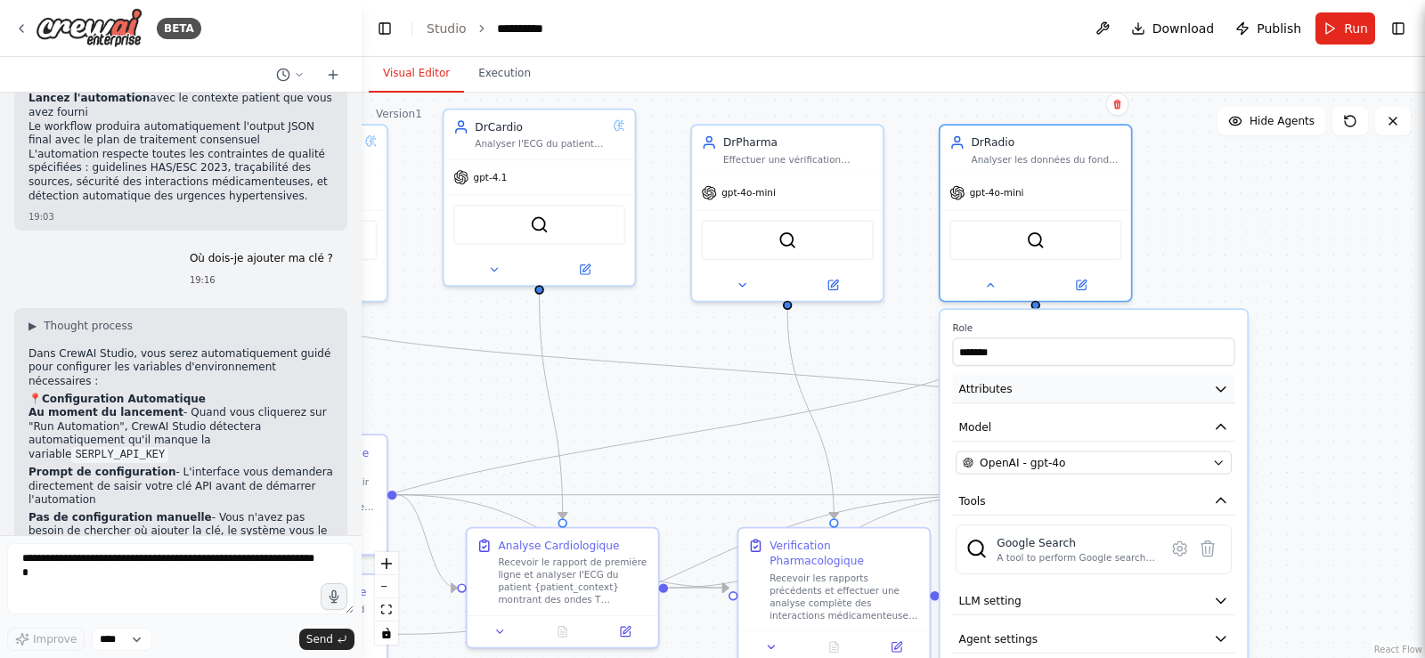
click at [1222, 396] on icon "button" at bounding box center [1220, 388] width 15 height 15
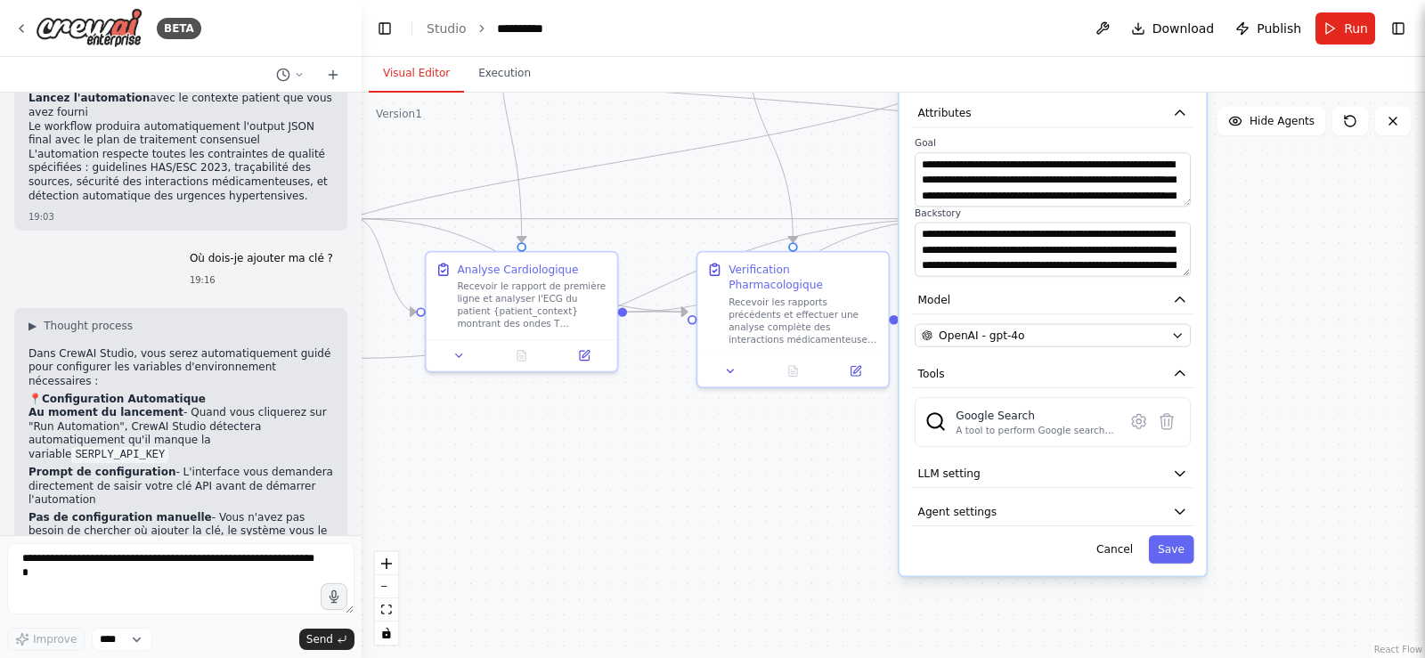
drag, startPoint x: 1309, startPoint y: 504, endPoint x: 1268, endPoint y: 228, distance: 279.2
click at [1268, 228] on div ".deletable-edge-delete-btn { width: 20px; height: 20px; border: 0px solid #ffff…" at bounding box center [894, 376] width 1064 height 566
click at [1187, 514] on icon "button" at bounding box center [1179, 511] width 15 height 15
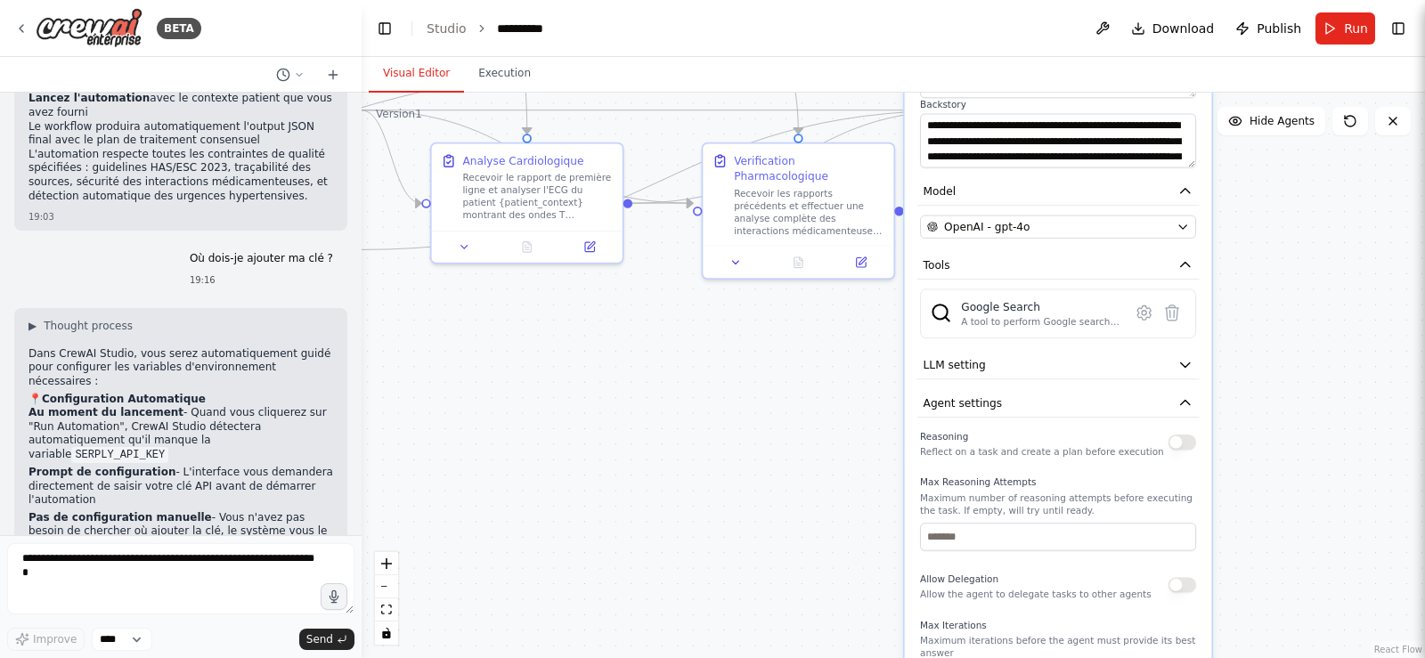
drag, startPoint x: 1246, startPoint y: 522, endPoint x: 1226, endPoint y: 391, distance: 132.5
click at [1238, 381] on div ".deletable-edge-delete-btn { width: 20px; height: 20px; border: 0px solid #ffff…" at bounding box center [894, 376] width 1064 height 566
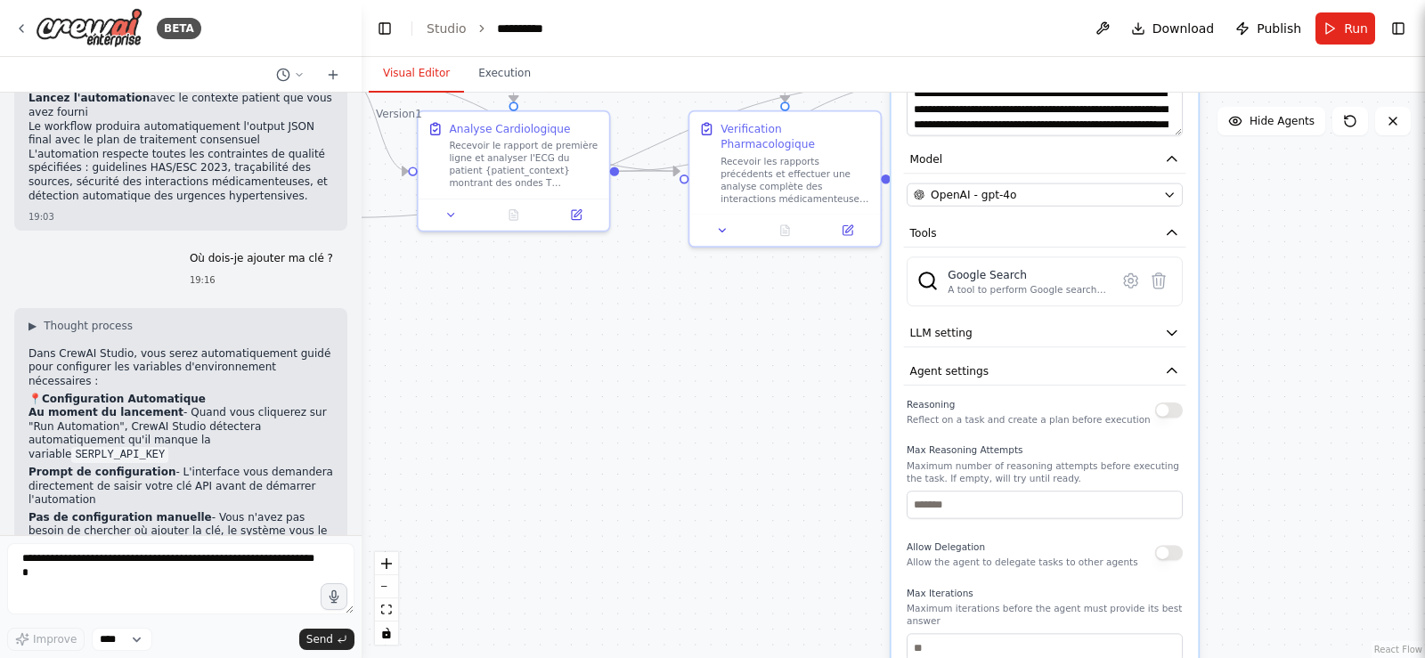
click at [1171, 414] on button "button" at bounding box center [1169, 410] width 28 height 15
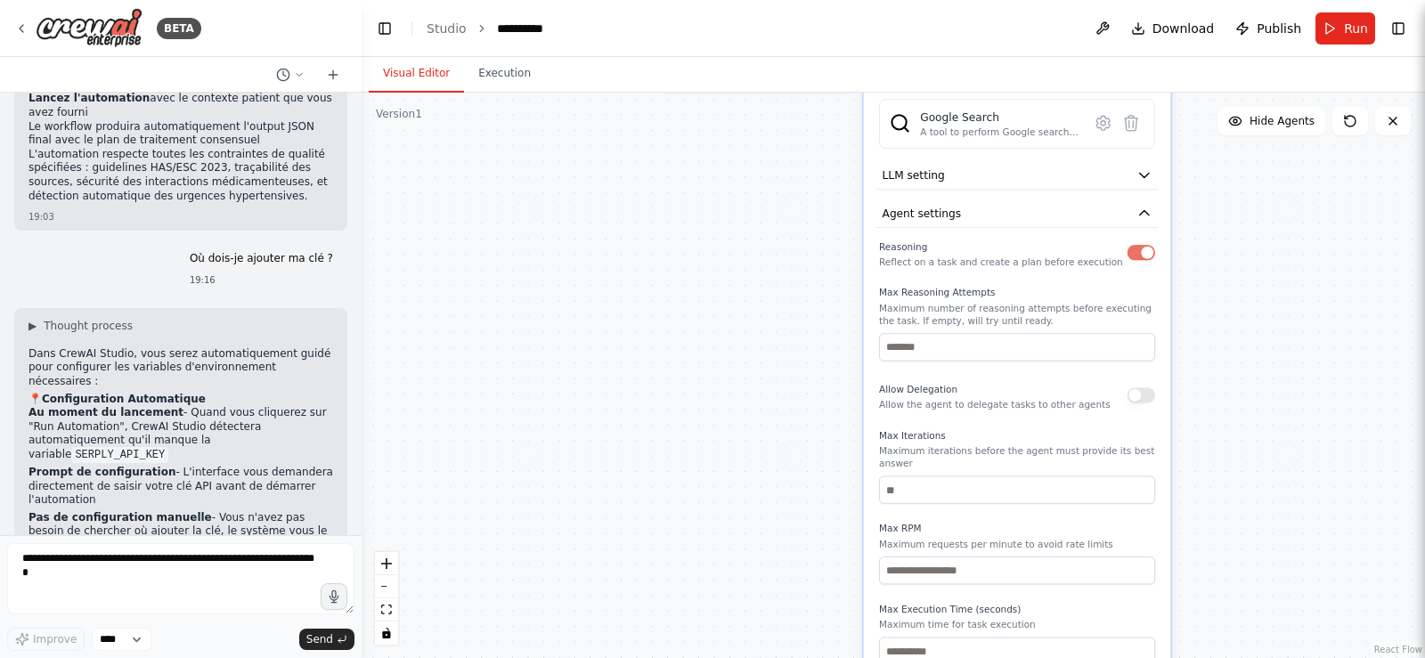
drag, startPoint x: 1228, startPoint y: 388, endPoint x: 1208, endPoint y: 317, distance: 74.2
click at [1208, 317] on div ".deletable-edge-delete-btn { width: 20px; height: 20px; border: 0px solid #ffff…" at bounding box center [894, 376] width 1064 height 566
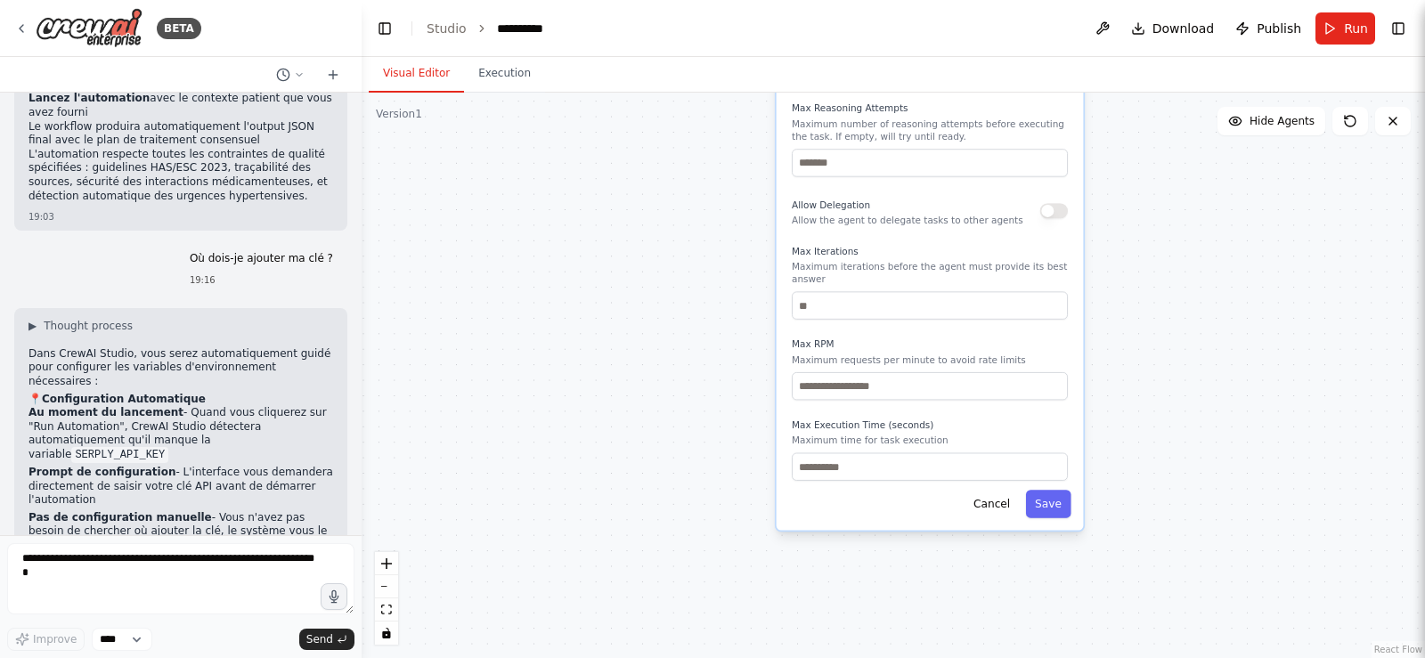
drag, startPoint x: 1270, startPoint y: 498, endPoint x: 1180, endPoint y: 312, distance: 206.8
click at [1183, 313] on div ".deletable-edge-delete-btn { width: 20px; height: 20px; border: 0px solid #ffff…" at bounding box center [894, 376] width 1064 height 566
click at [1063, 494] on button "Save" at bounding box center [1048, 503] width 45 height 28
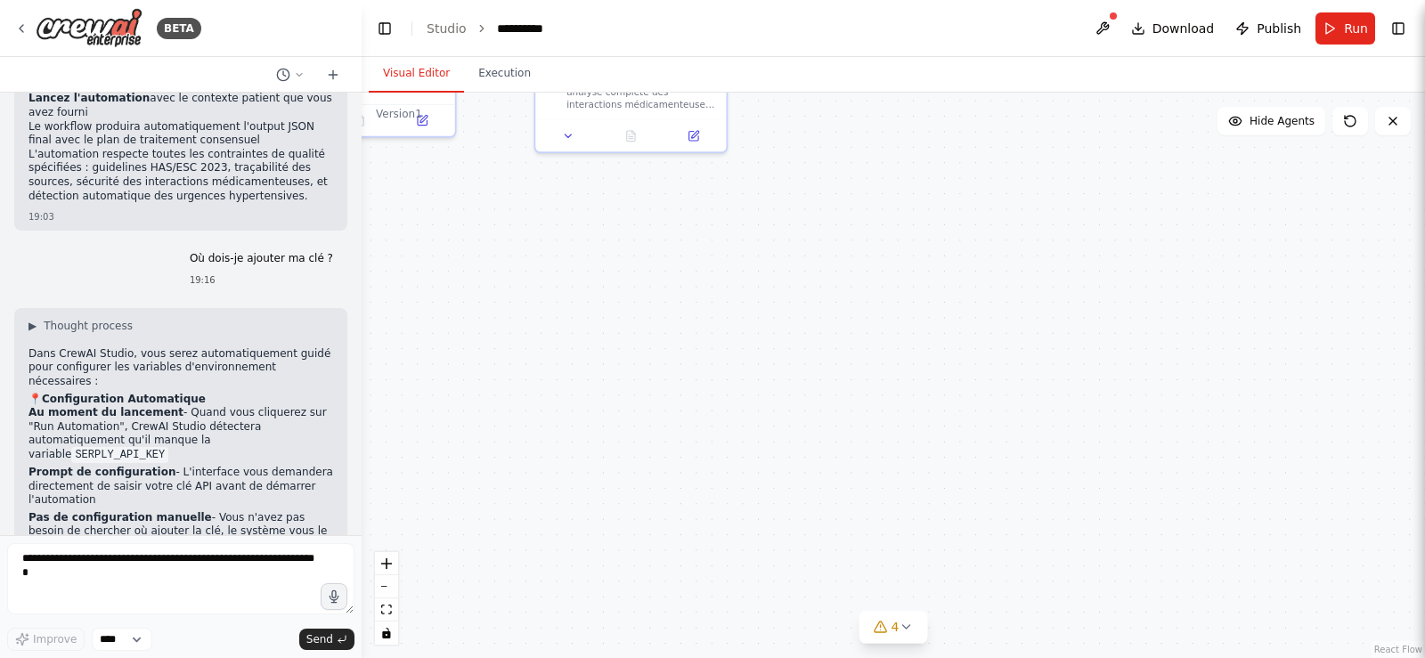
drag, startPoint x: 1094, startPoint y: 303, endPoint x: 1055, endPoint y: 551, distance: 251.6
click at [1055, 551] on div ".deletable-edge-delete-btn { width: 20px; height: 20px; border: 0px solid #ffff…" at bounding box center [894, 376] width 1064 height 566
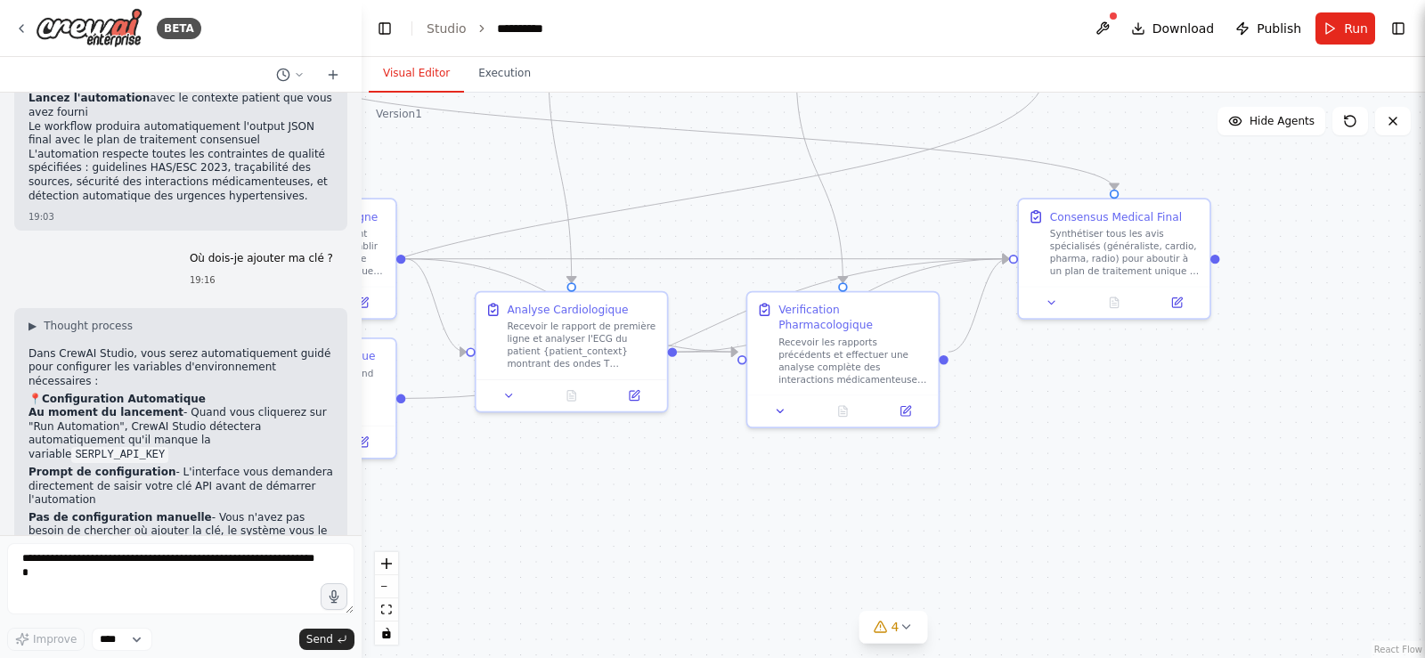
drag, startPoint x: 1128, startPoint y: 446, endPoint x: 1197, endPoint y: 531, distance: 109.5
click at [1190, 529] on div ".deletable-edge-delete-btn { width: 20px; height: 20px; border: 0px solid #ffff…" at bounding box center [894, 376] width 1064 height 566
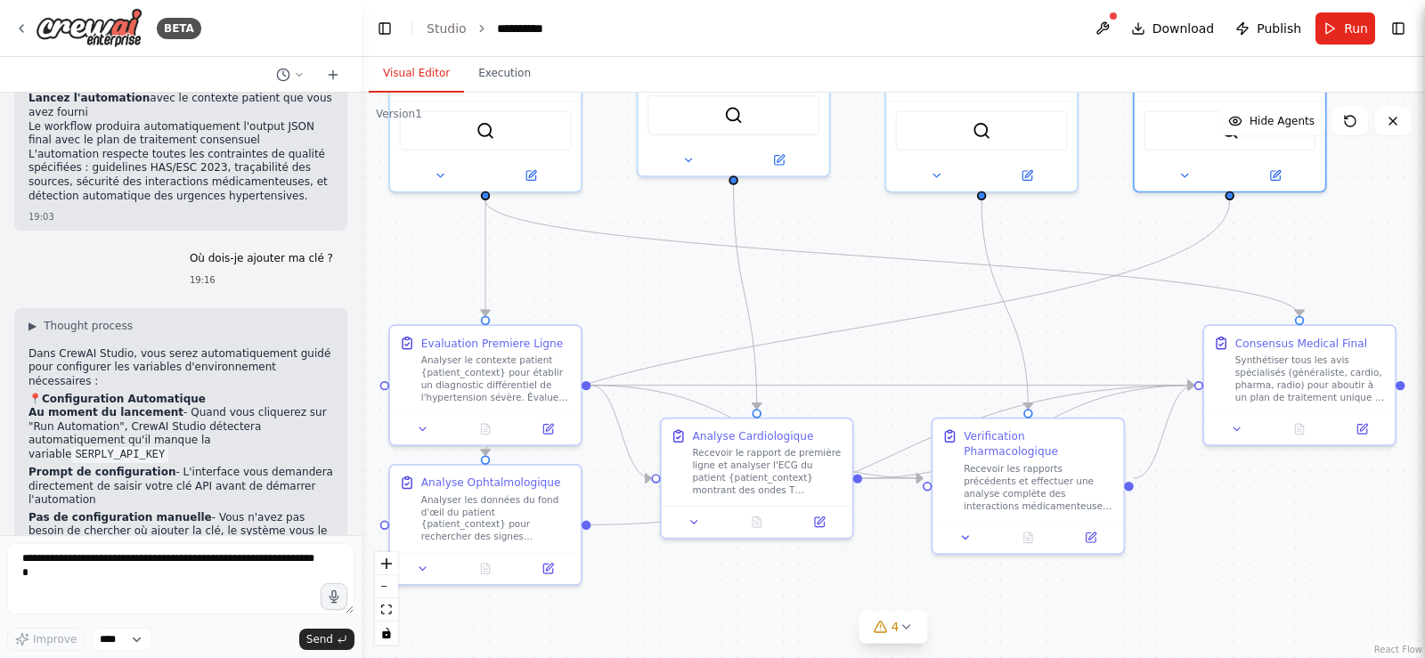
drag, startPoint x: 1070, startPoint y: 374, endPoint x: 1247, endPoint y: 485, distance: 208.9
click at [1247, 485] on div ".deletable-edge-delete-btn { width: 20px; height: 20px; border: 0px solid #ffff…" at bounding box center [894, 376] width 1064 height 566
click at [427, 427] on icon at bounding box center [423, 426] width 12 height 12
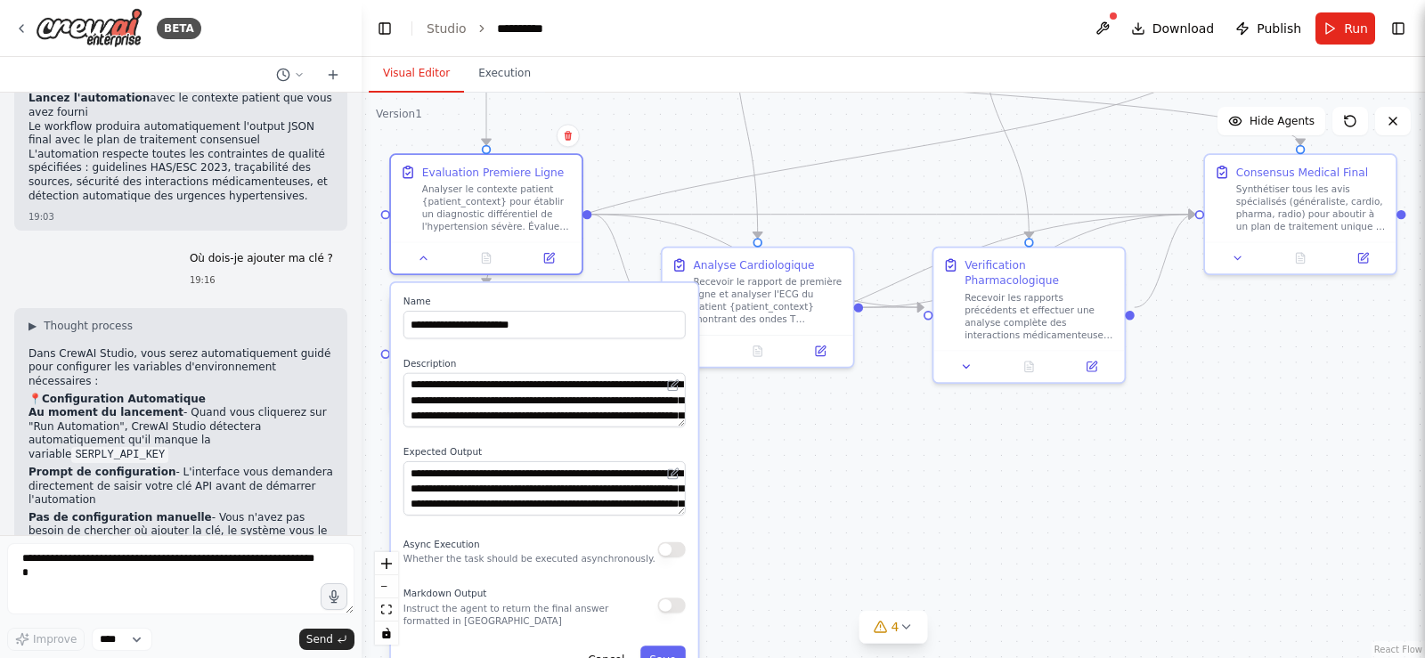
drag, startPoint x: 771, startPoint y: 616, endPoint x: 771, endPoint y: 438, distance: 178.2
click at [771, 438] on div ".deletable-edge-delete-btn { width: 20px; height: 20px; border: 0px solid #ffff…" at bounding box center [894, 376] width 1064 height 566
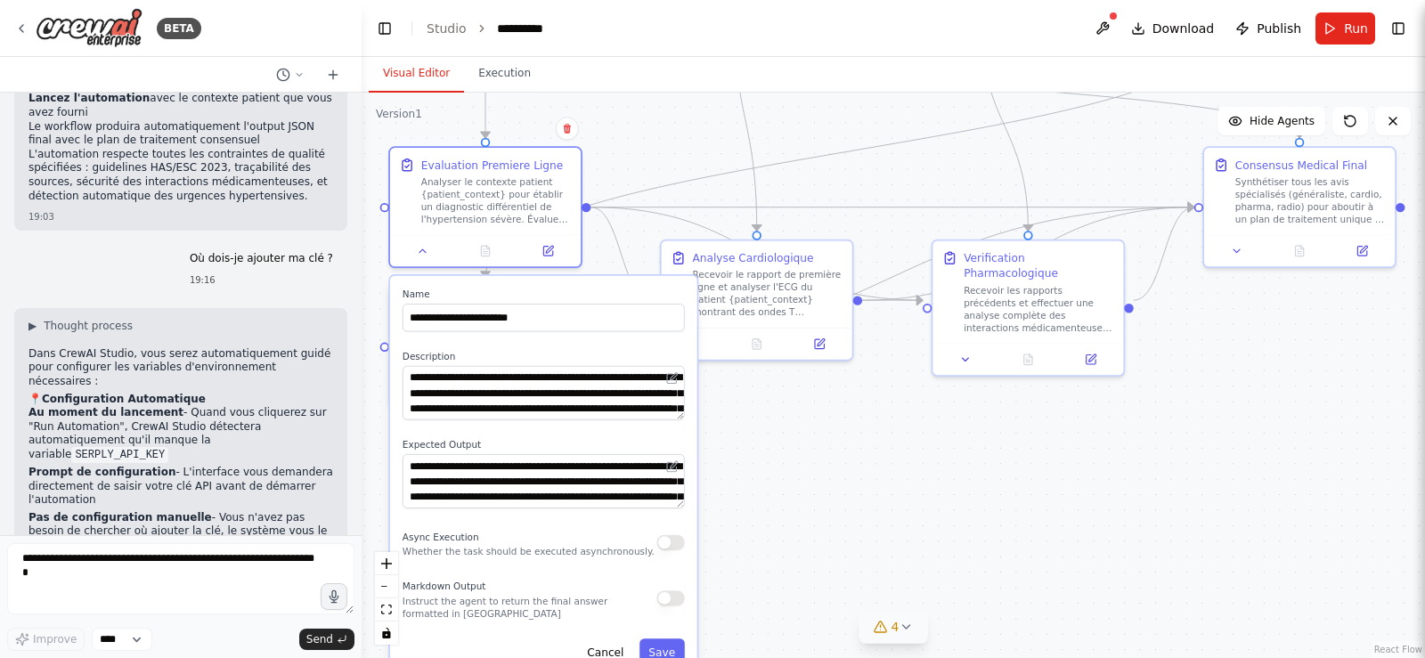
click at [894, 620] on span "4" at bounding box center [896, 627] width 8 height 18
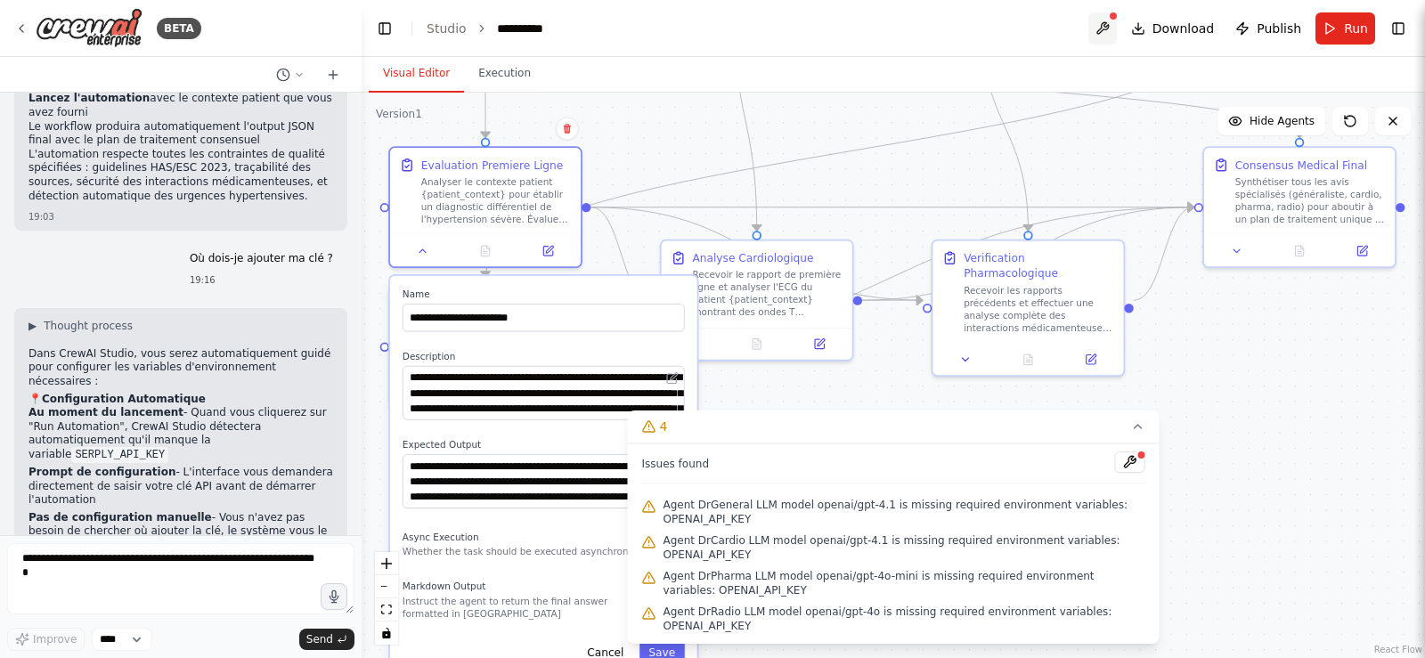
click at [1108, 29] on button at bounding box center [1103, 28] width 29 height 32
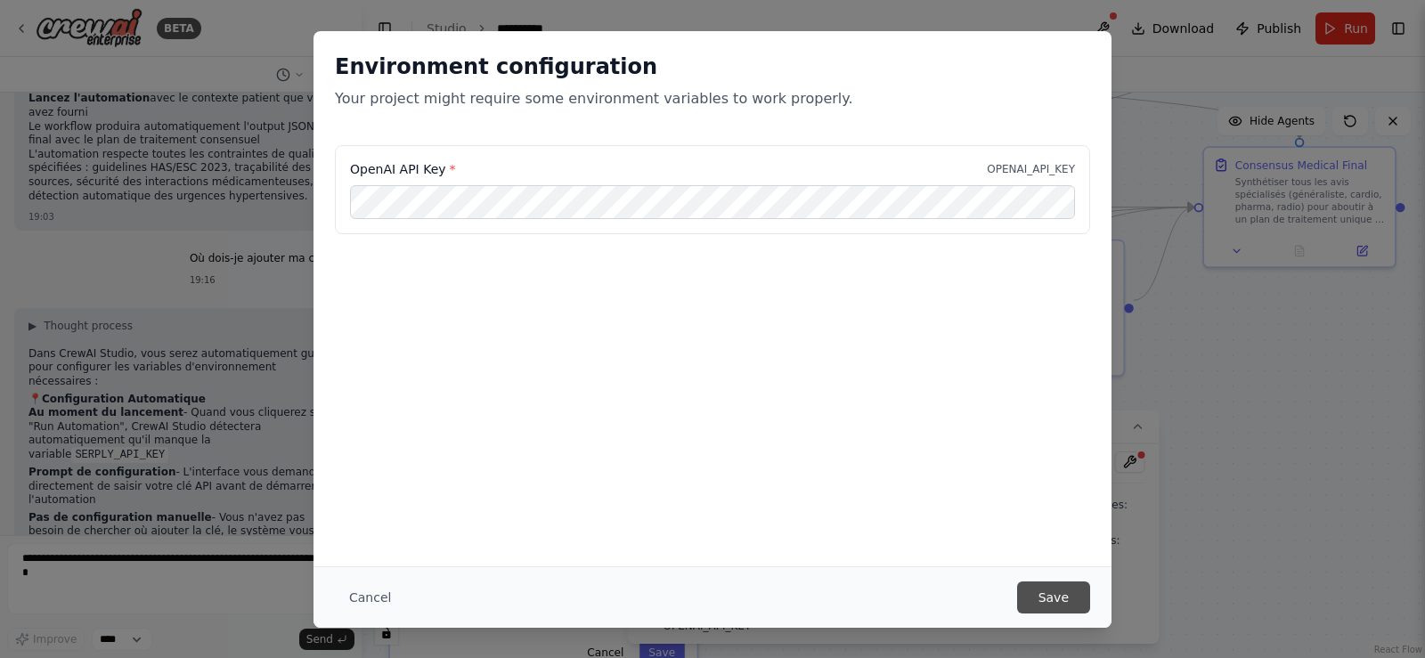
click at [1063, 598] on button "Save" at bounding box center [1053, 598] width 73 height 32
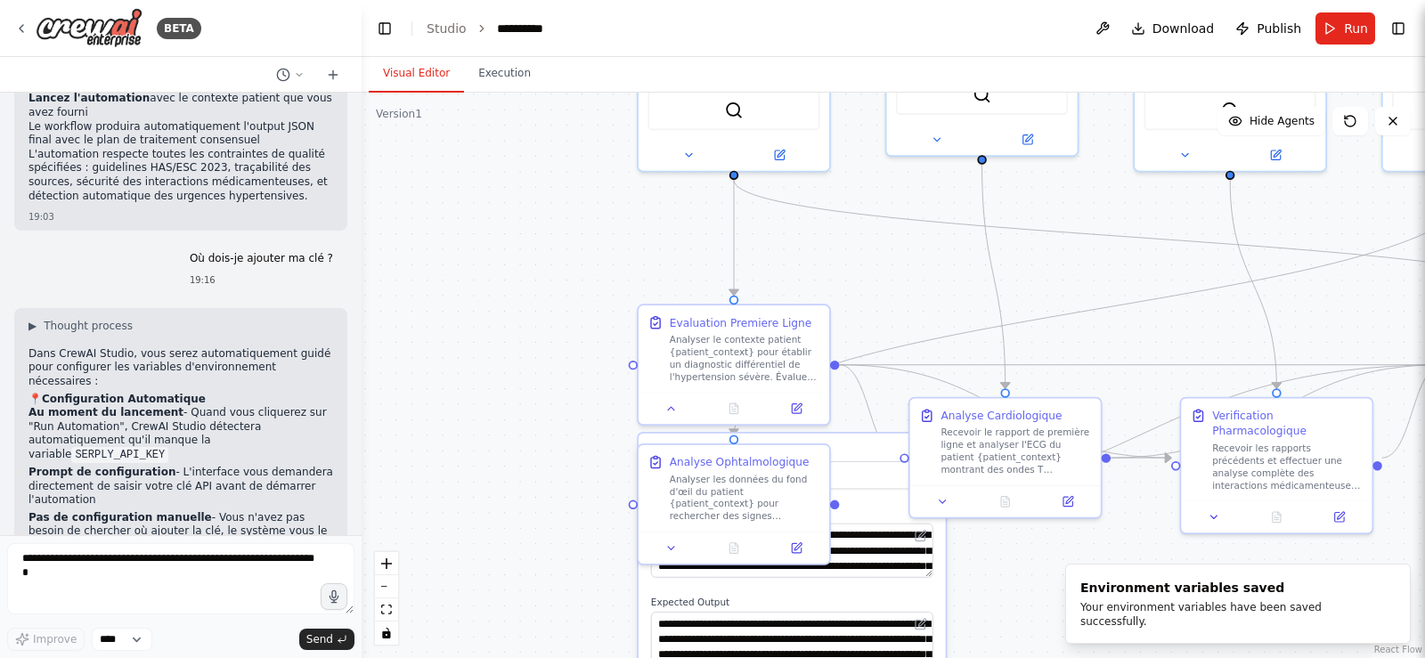
drag, startPoint x: 619, startPoint y: 149, endPoint x: 888, endPoint y: 293, distance: 305.3
click at [869, 306] on div ".deletable-edge-delete-btn { width: 20px; height: 20px; border: 0px solid #ffff…" at bounding box center [894, 376] width 1064 height 566
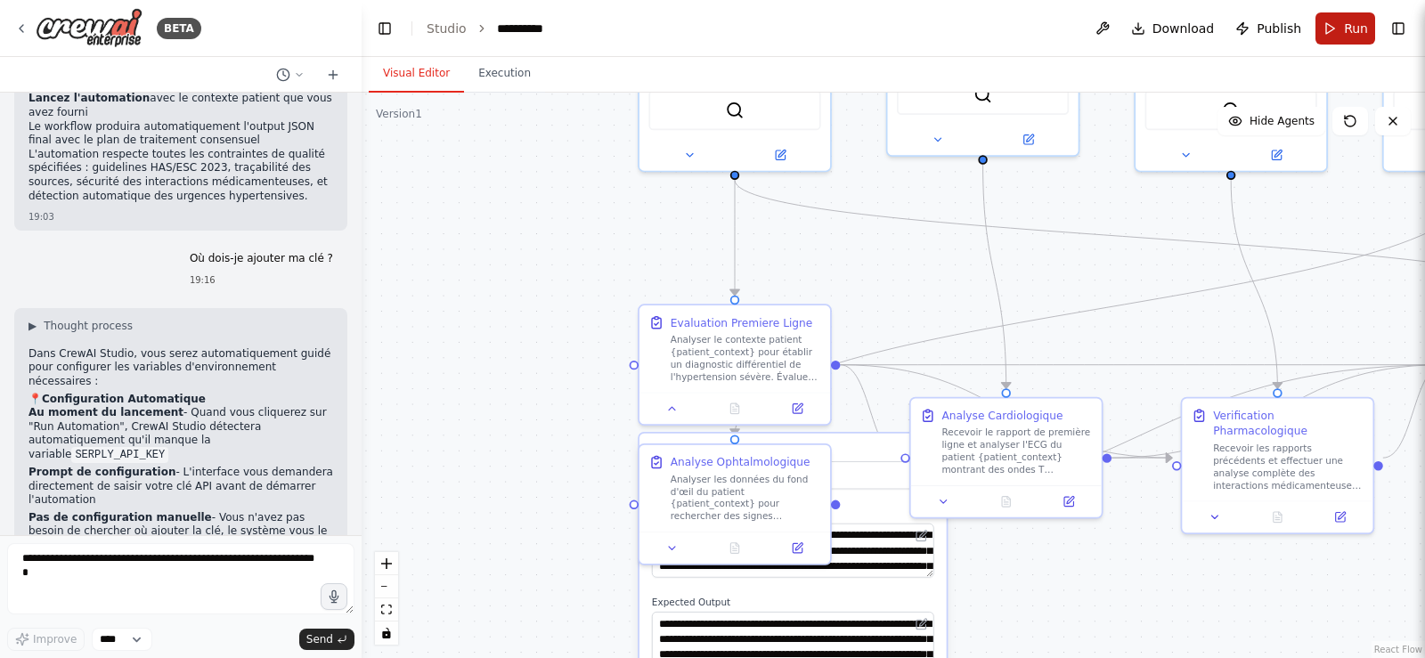
click at [1352, 30] on span "Run" at bounding box center [1356, 29] width 24 height 18
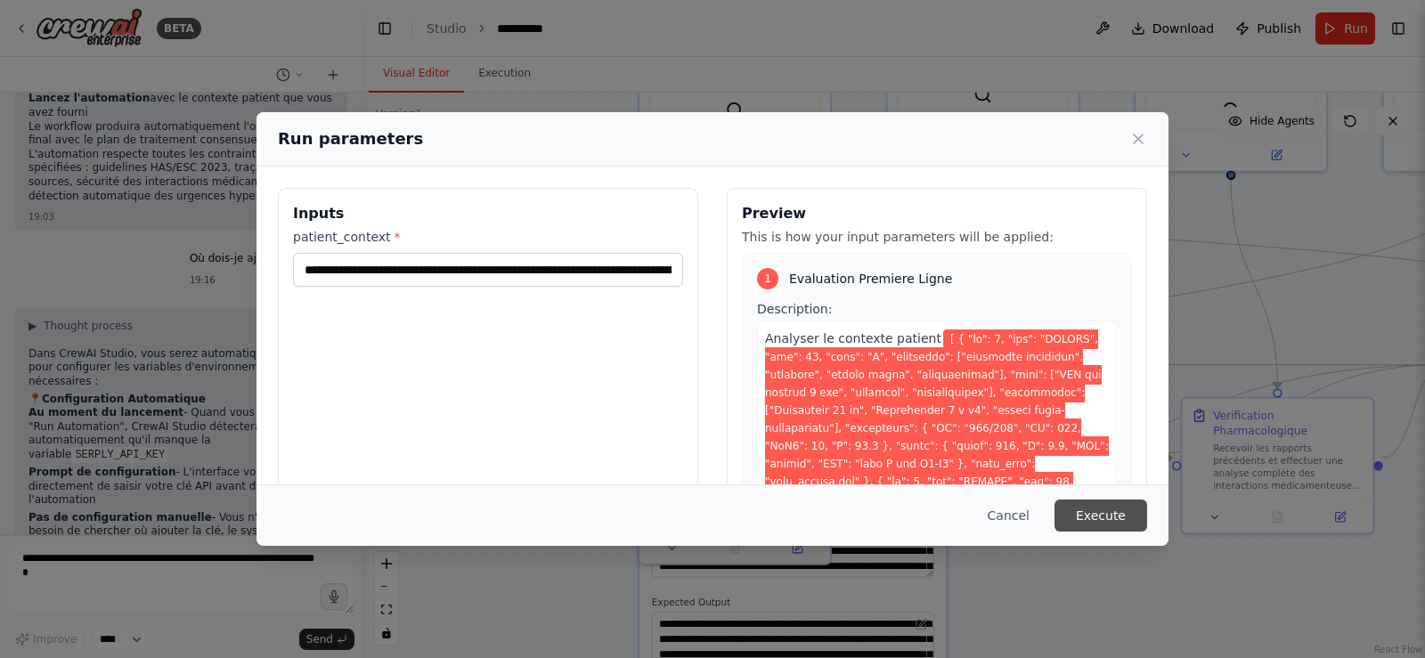
click at [1099, 517] on button "Execute" at bounding box center [1101, 516] width 93 height 32
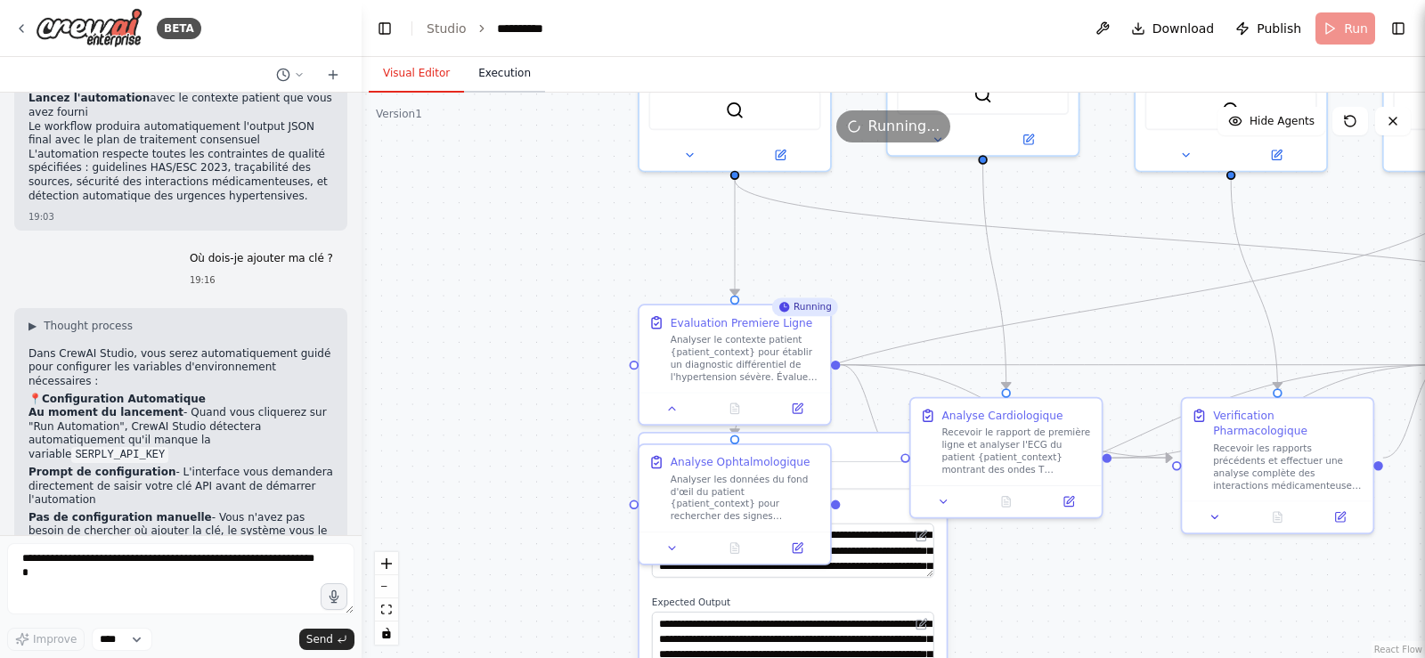
click at [479, 74] on button "Execution" at bounding box center [504, 73] width 81 height 37
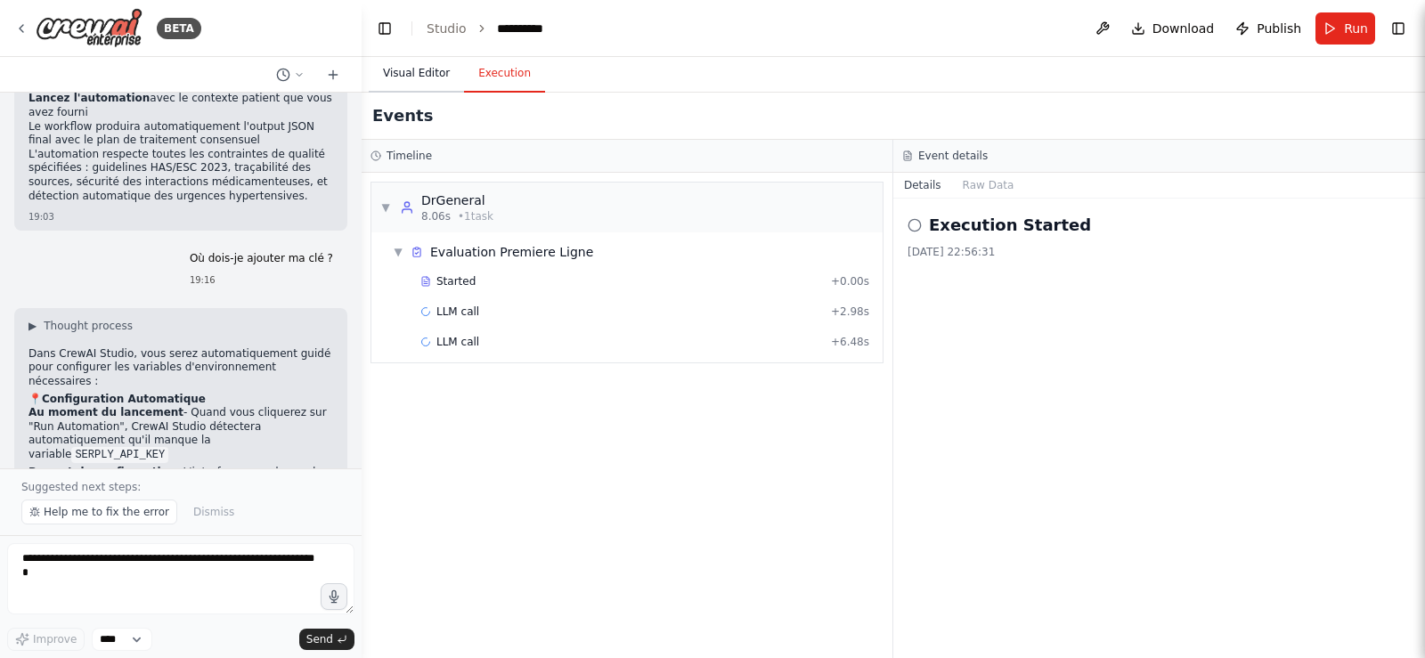
click at [379, 77] on button "Visual Editor" at bounding box center [416, 73] width 95 height 37
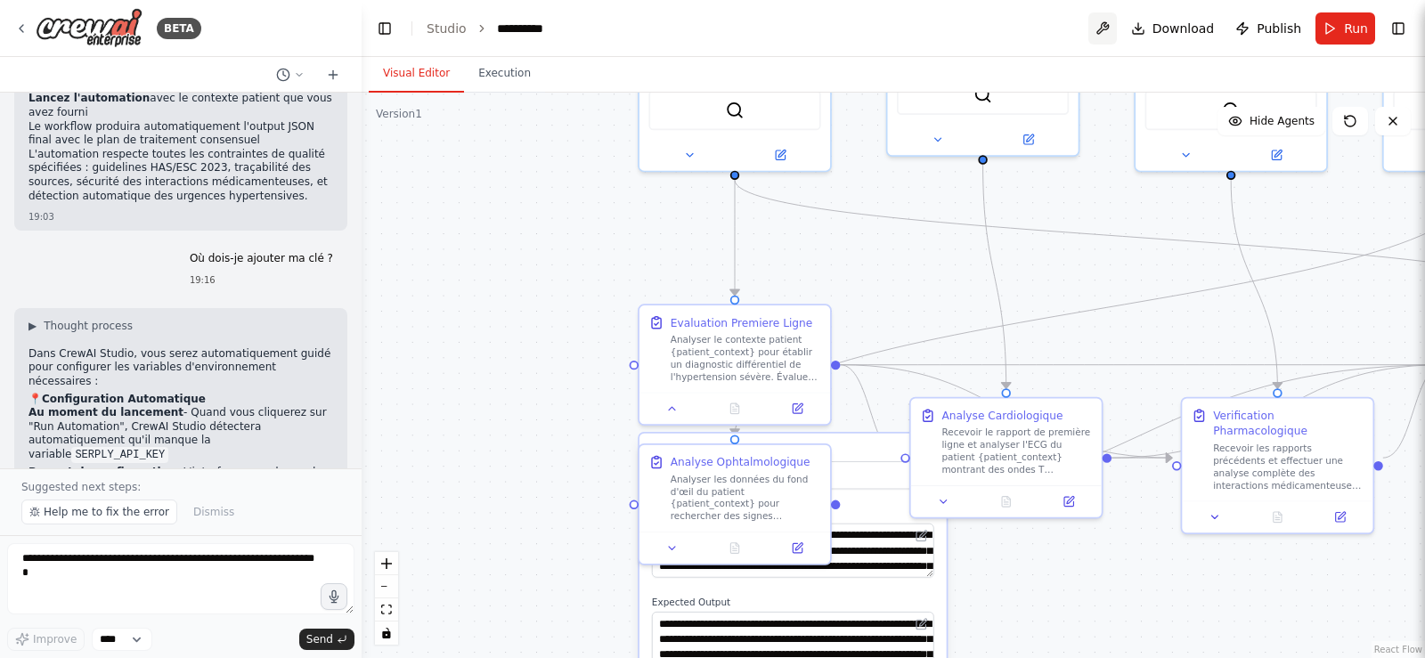
click at [1110, 32] on button at bounding box center [1103, 28] width 29 height 32
click at [1105, 27] on div at bounding box center [1103, 28] width 29 height 32
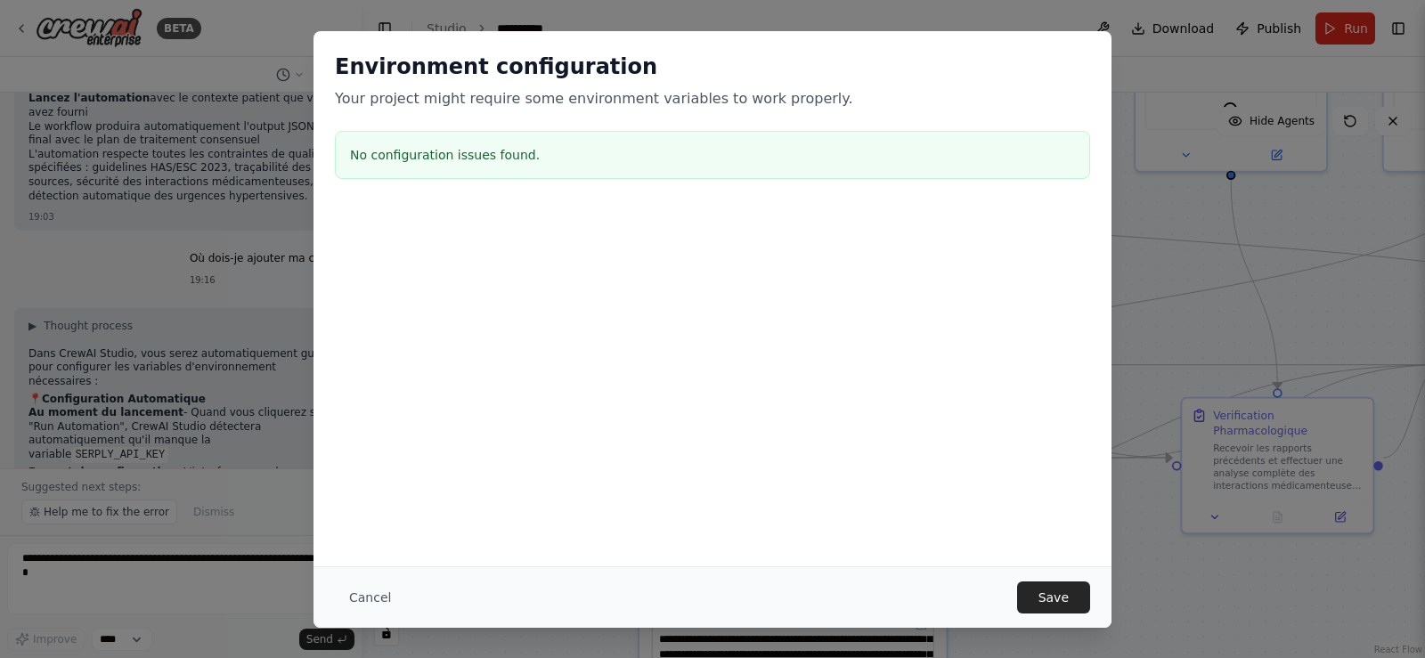
click at [1082, 232] on div at bounding box center [713, 297] width 798 height 178
drag, startPoint x: 1155, startPoint y: 222, endPoint x: 1166, endPoint y: 217, distance: 11.6
click at [1156, 220] on div "Environment configuration Your project might require some environment variables…" at bounding box center [712, 329] width 1425 height 658
click at [1272, 303] on div "Environment configuration Your project might require some environment variables…" at bounding box center [712, 329] width 1425 height 658
click at [1044, 582] on button "Save" at bounding box center [1053, 598] width 73 height 32
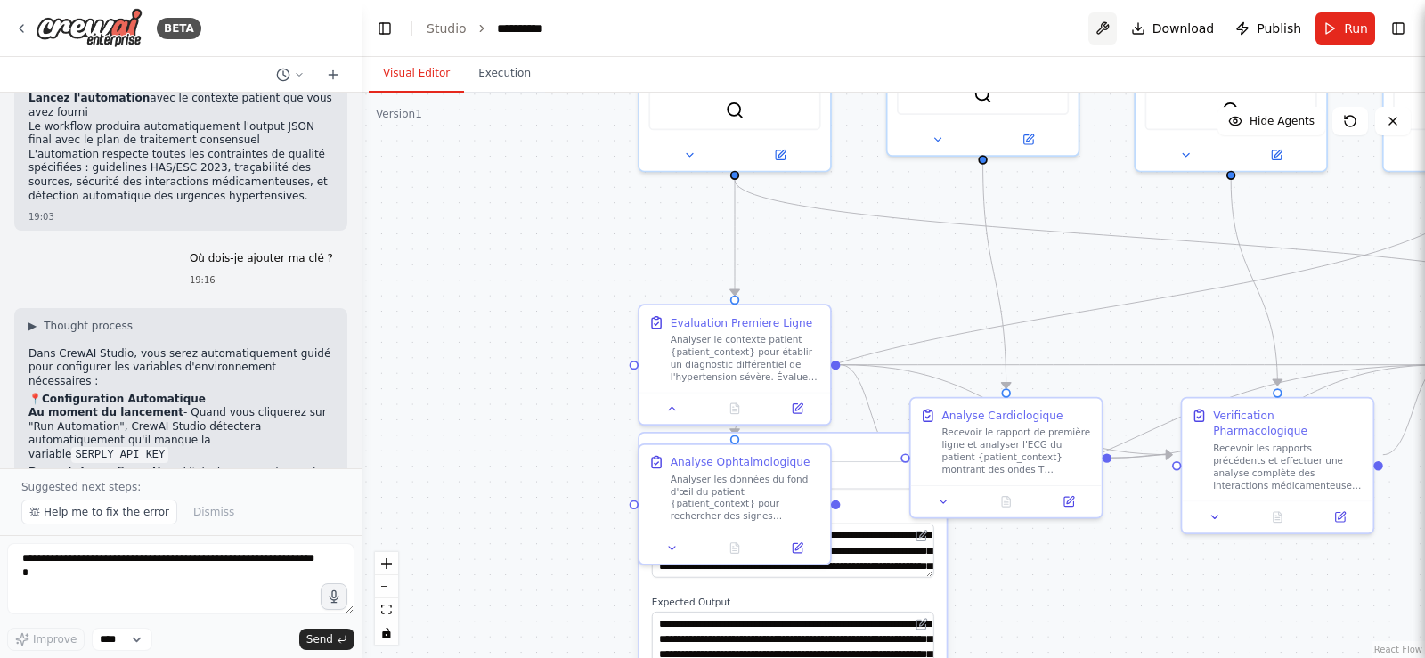
click at [1101, 35] on button at bounding box center [1103, 28] width 29 height 32
click at [1214, 35] on span "Download" at bounding box center [1184, 29] width 62 height 18
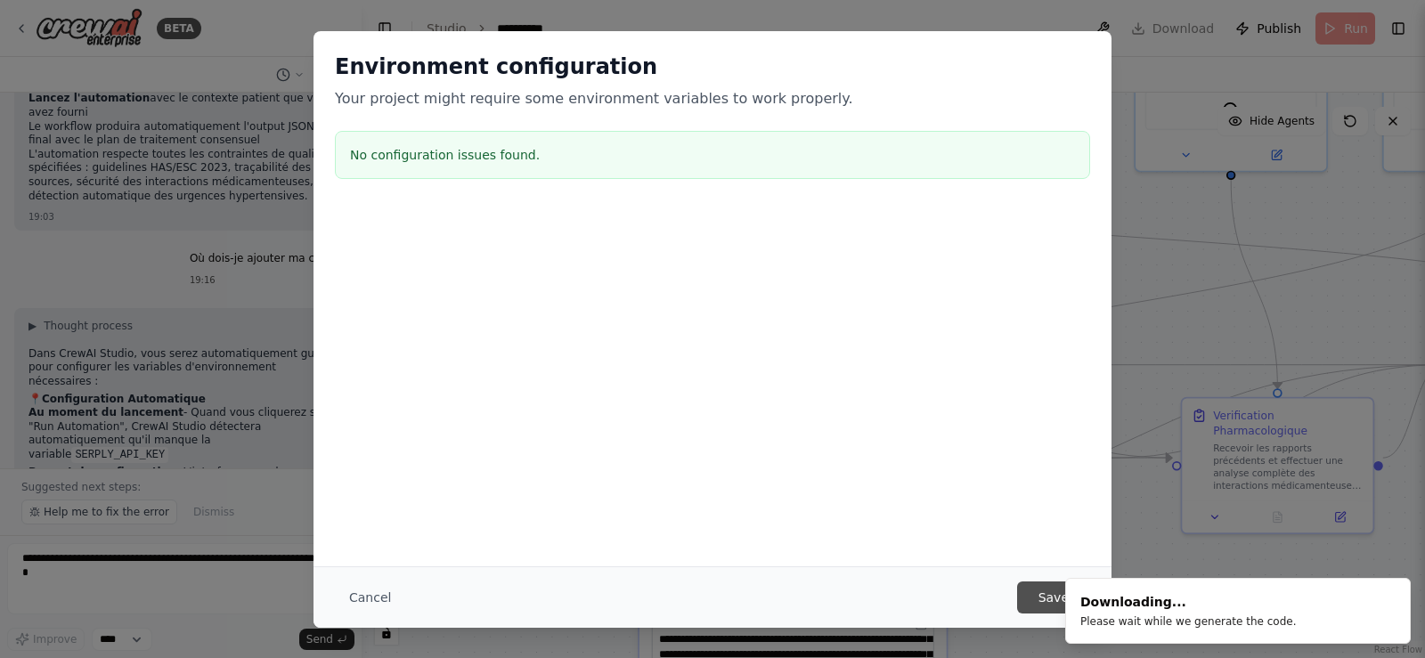
click at [1031, 591] on button "Save" at bounding box center [1053, 598] width 73 height 32
click at [1089, 447] on div "Environment configuration Your project might require some environment variables…" at bounding box center [713, 298] width 798 height 535
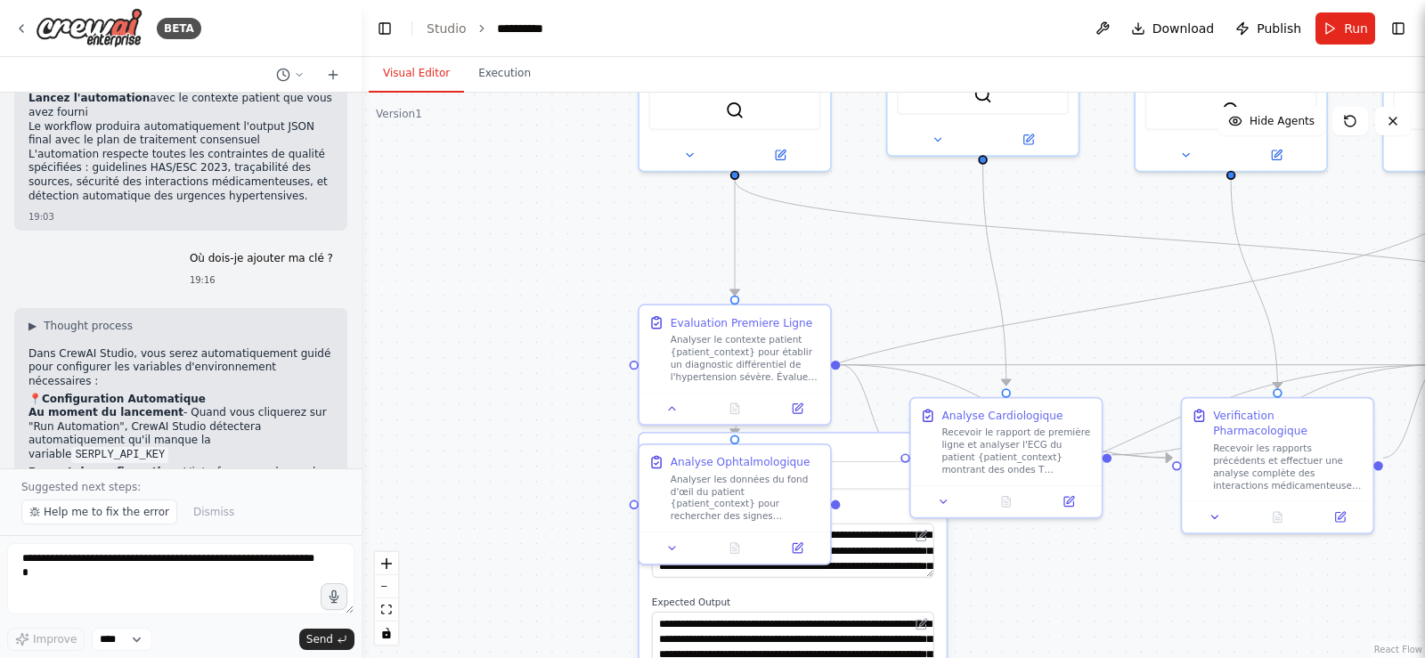
scroll to position [3302, 0]
